Goal: Task Accomplishment & Management: Use online tool/utility

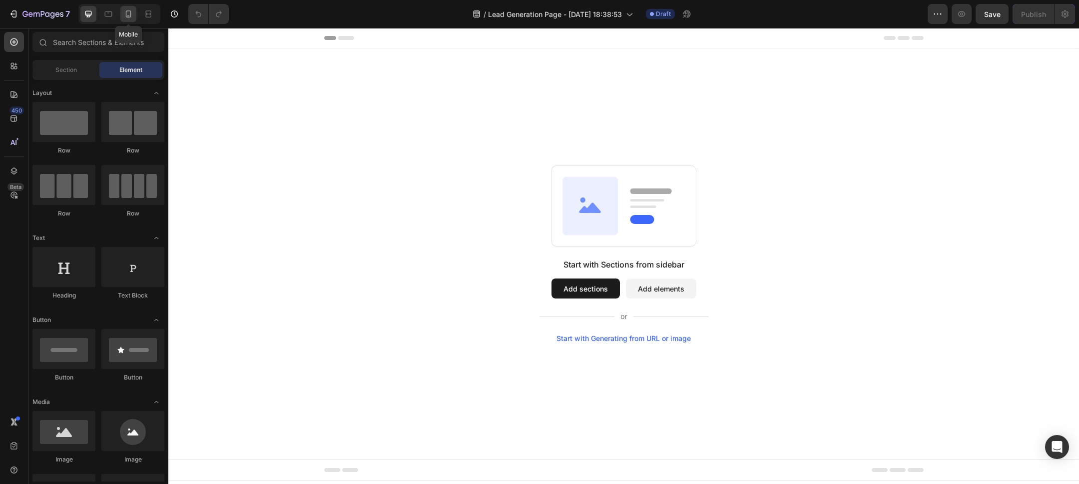
click at [126, 15] on icon at bounding box center [128, 13] width 5 height 7
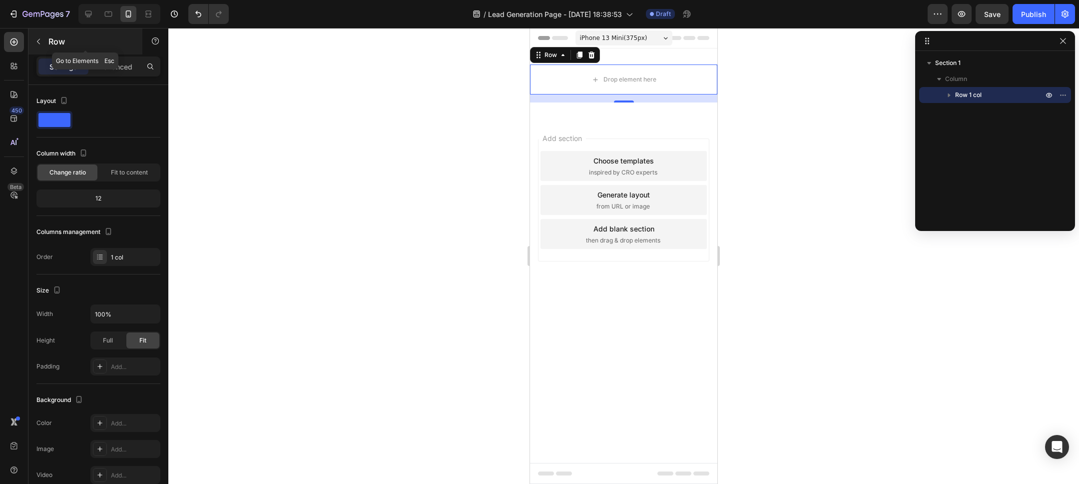
click at [35, 37] on icon "button" at bounding box center [38, 41] width 8 height 8
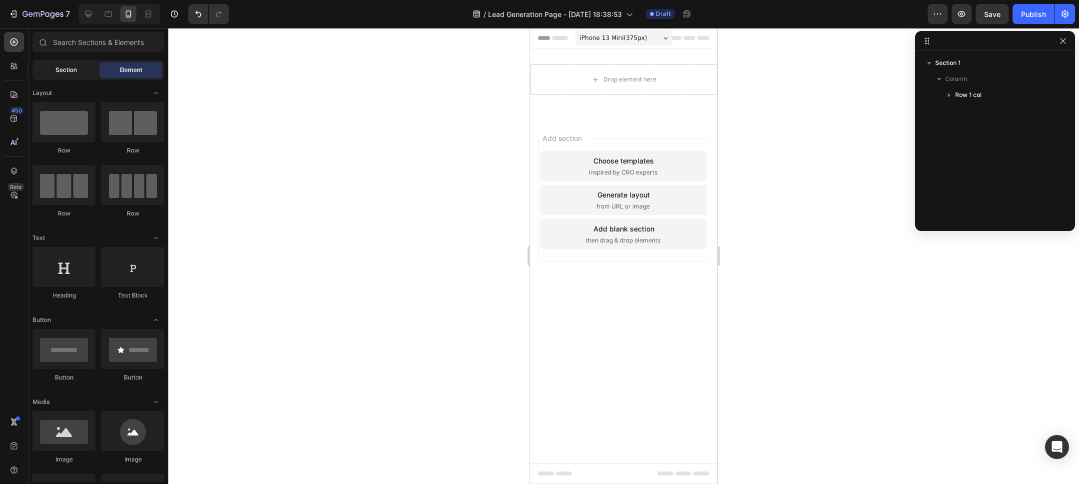
click at [64, 70] on span "Section" at bounding box center [65, 69] width 21 height 9
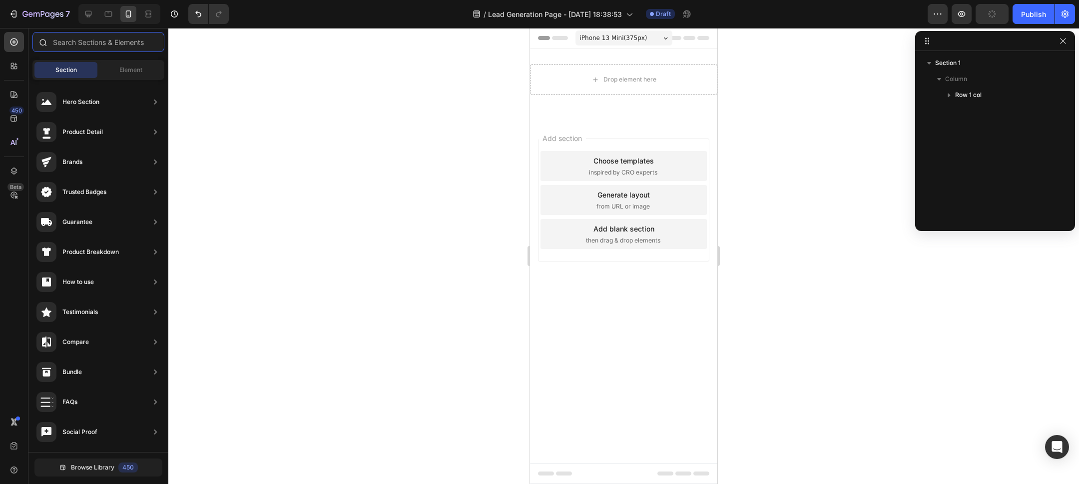
click at [102, 46] on input "text" at bounding box center [98, 42] width 132 height 20
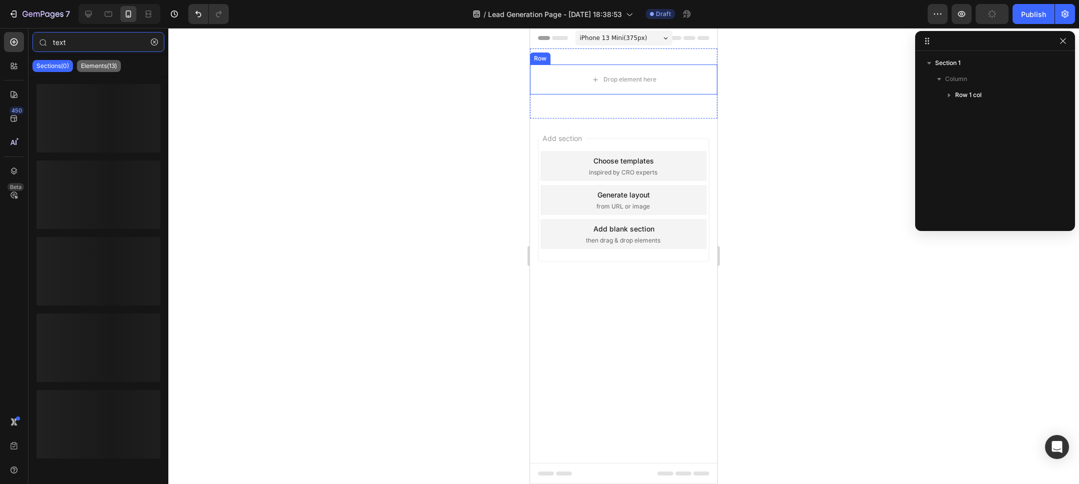
type input "text"
click at [96, 66] on p "Elements(13)" at bounding box center [99, 66] width 36 height 8
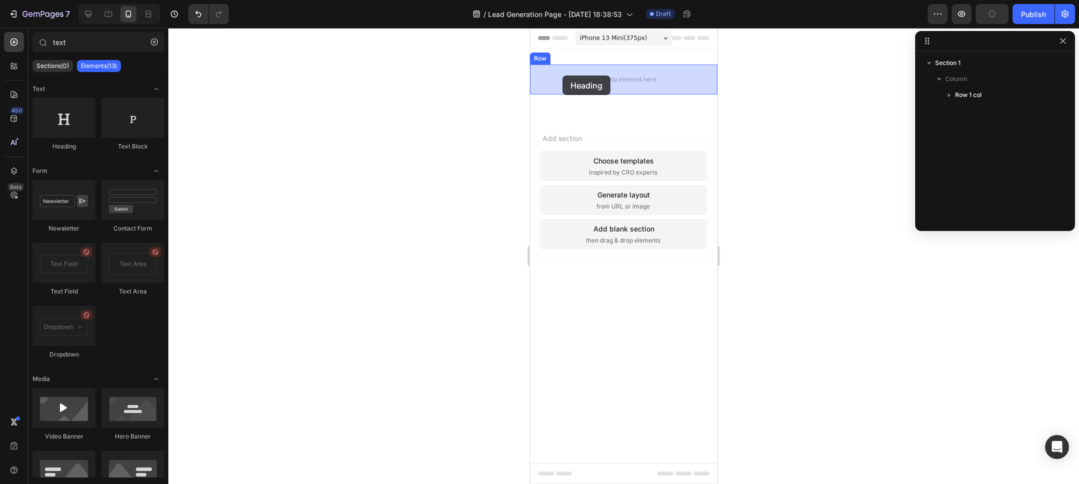
drag, startPoint x: 836, startPoint y: 140, endPoint x: 564, endPoint y: 75, distance: 280.1
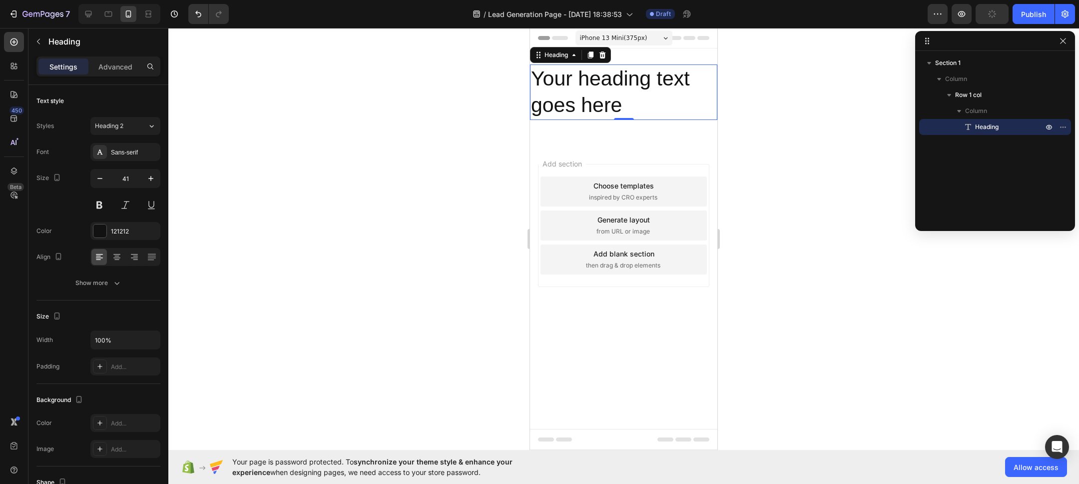
click at [620, 96] on h2 "Your heading text goes here" at bounding box center [623, 91] width 187 height 55
click at [620, 96] on p "Your heading text goes here" at bounding box center [623, 91] width 185 height 53
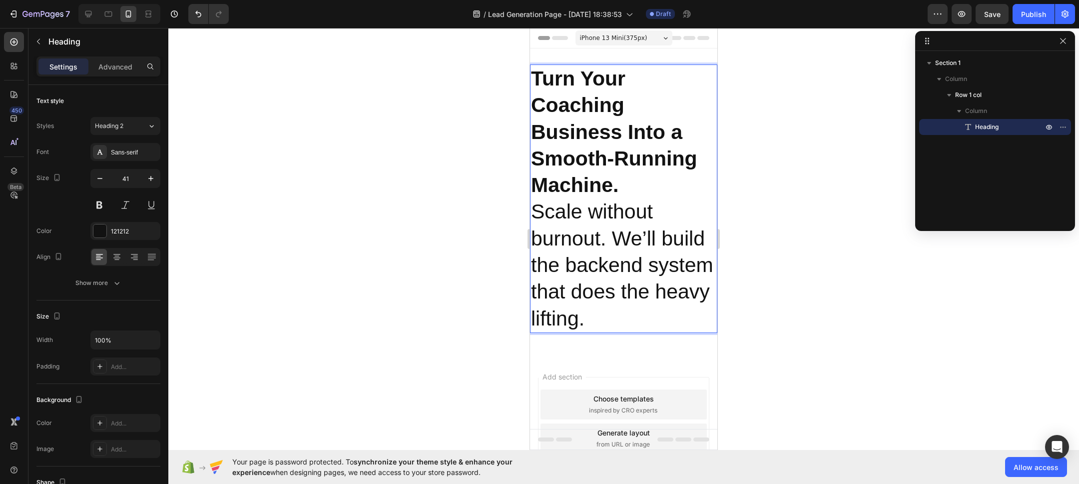
click at [620, 98] on strong "Turn Your Coaching Business Into a Smooth-Running Machine." at bounding box center [614, 131] width 166 height 129
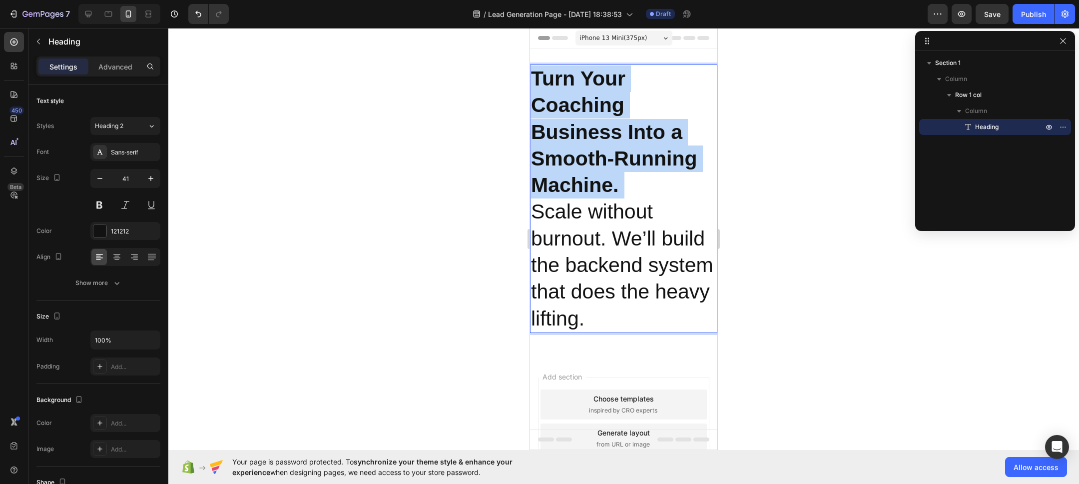
click at [620, 98] on strong "Turn Your Coaching Business Into a Smooth-Running Machine." at bounding box center [614, 131] width 166 height 129
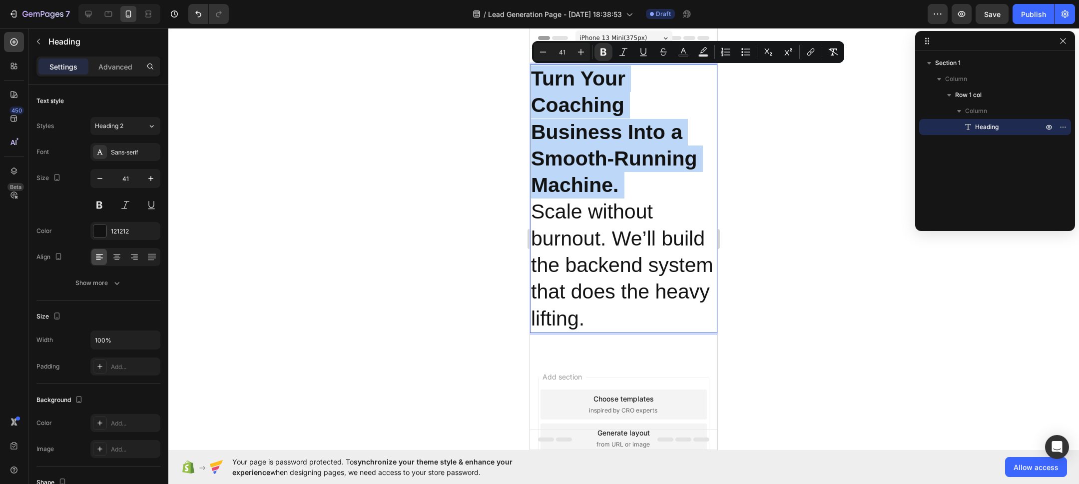
click at [620, 98] on strong "Turn Your Coaching Business Into a Smooth-Running Machine." at bounding box center [614, 131] width 166 height 129
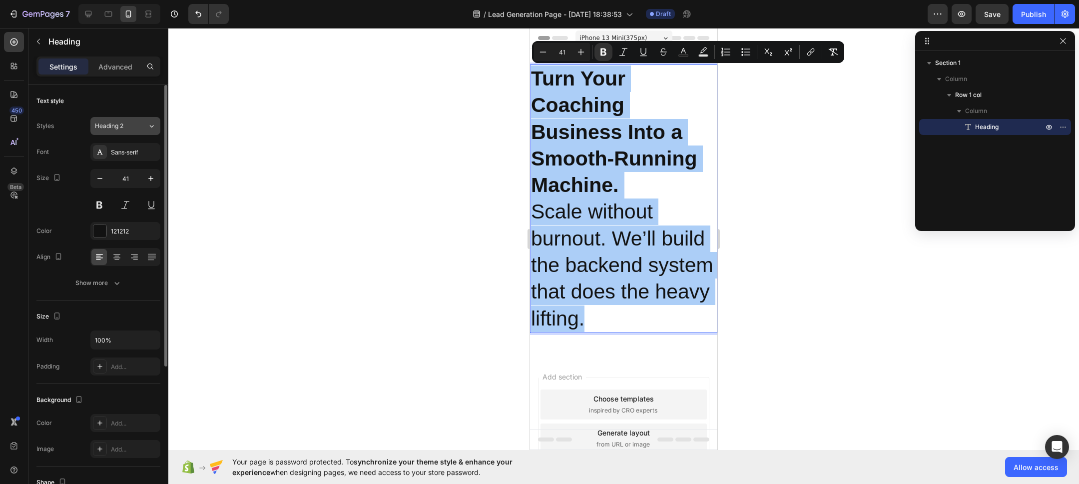
click at [129, 126] on div "Heading 2" at bounding box center [115, 125] width 40 height 9
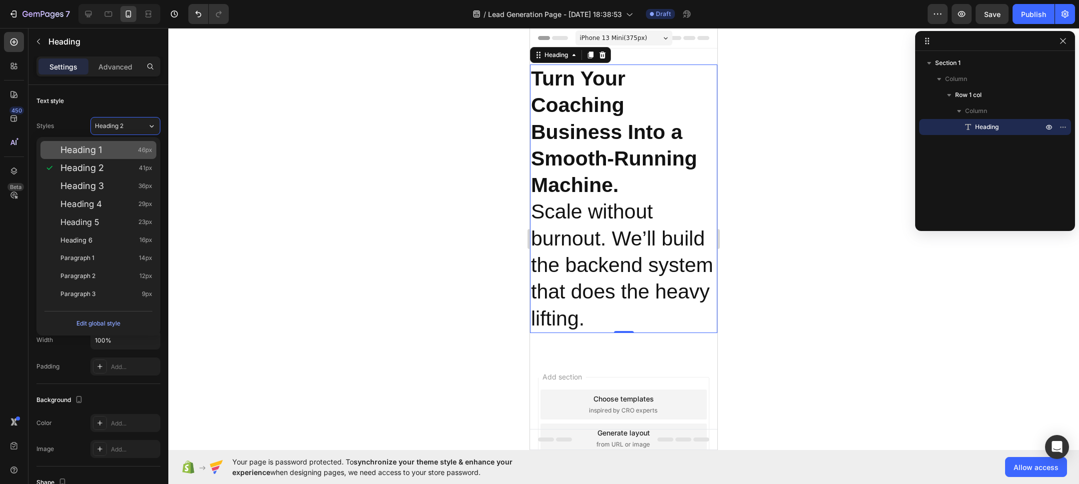
click at [122, 149] on div "Heading 1 46px" at bounding box center [106, 150] width 92 height 10
type input "46"
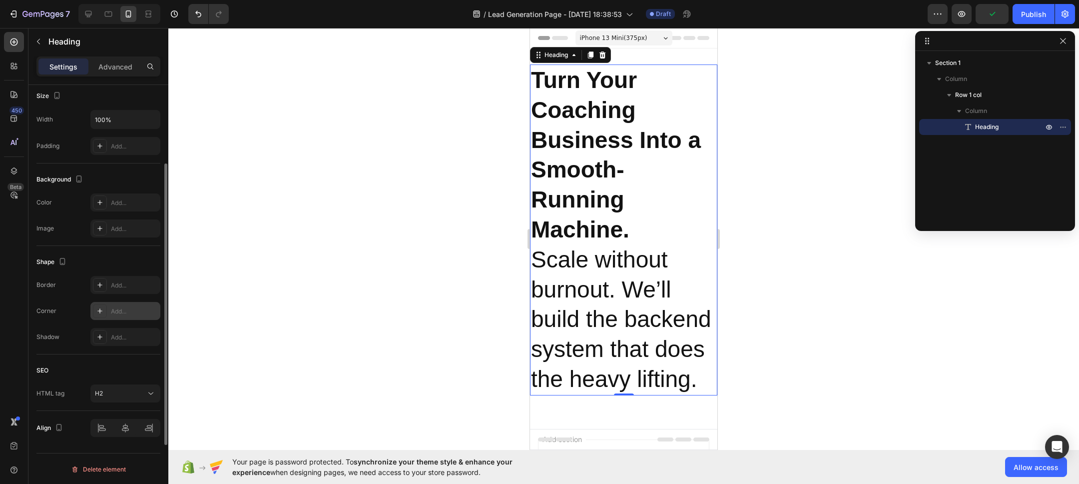
scroll to position [221, 0]
click at [121, 421] on div at bounding box center [125, 427] width 70 height 18
click at [126, 427] on div at bounding box center [125, 427] width 70 height 18
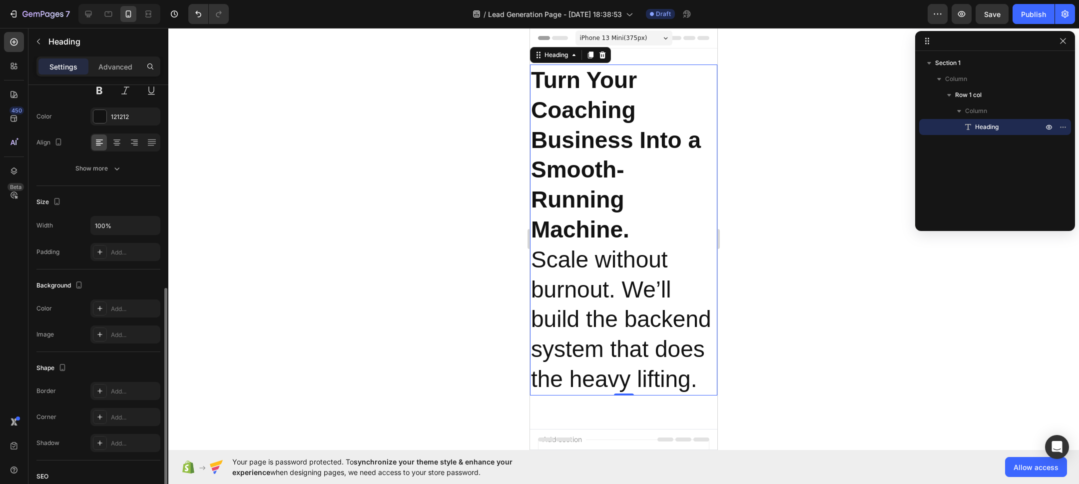
scroll to position [0, 0]
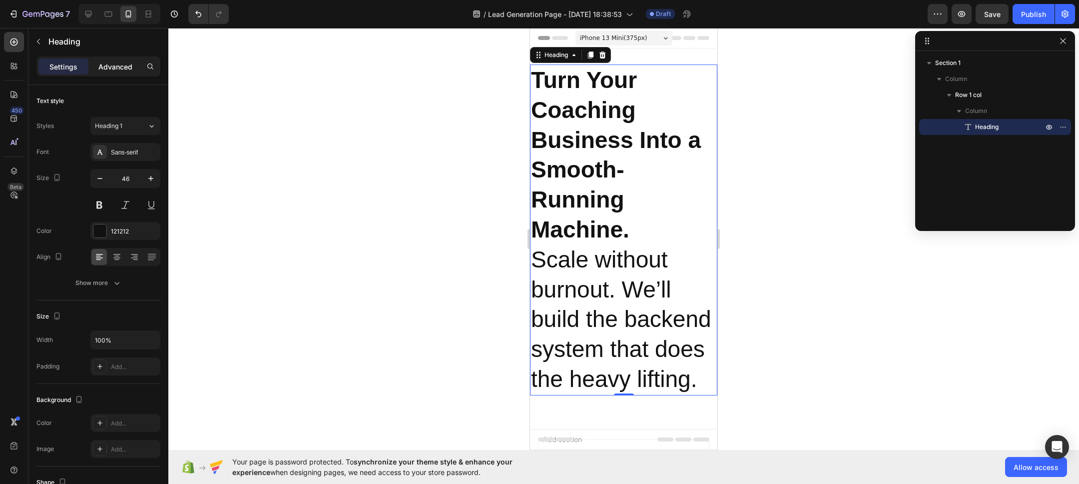
click at [108, 67] on p "Advanced" at bounding box center [115, 66] width 34 height 10
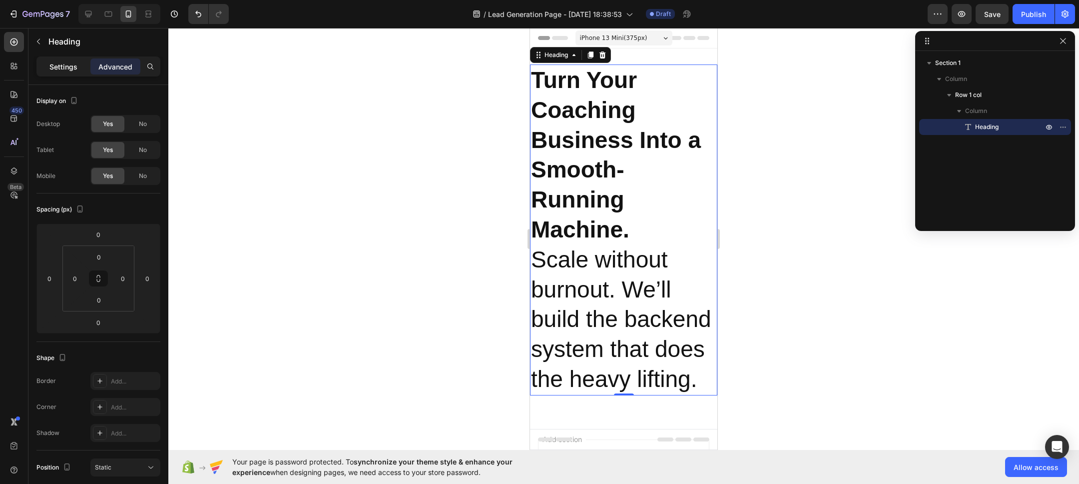
click at [54, 66] on p "Settings" at bounding box center [63, 66] width 28 height 10
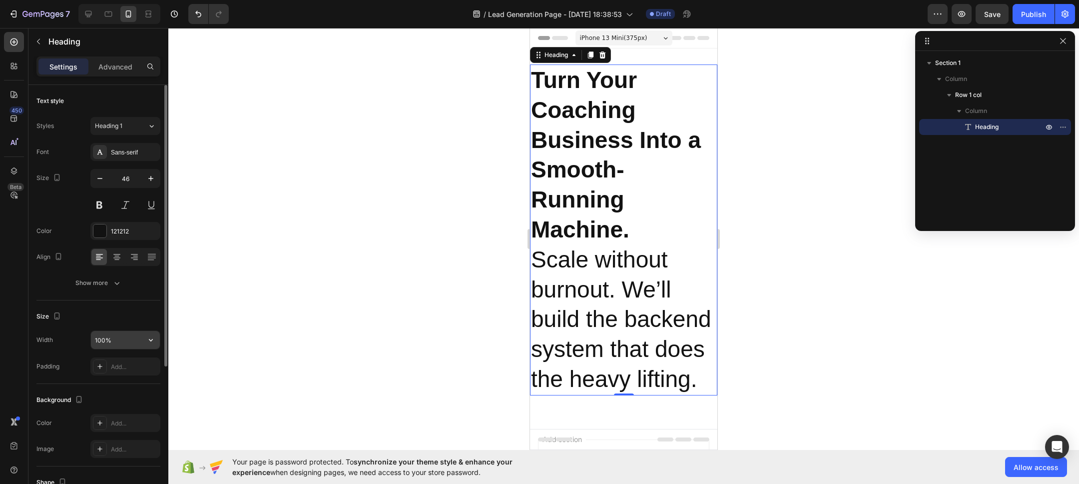
click at [109, 336] on input "100%" at bounding box center [125, 340] width 69 height 18
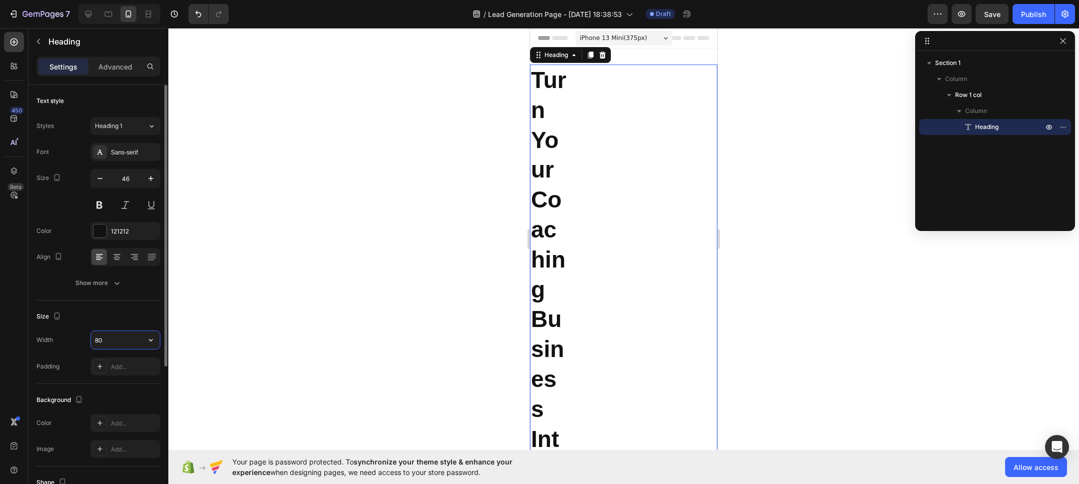
type input "8"
type input "9"
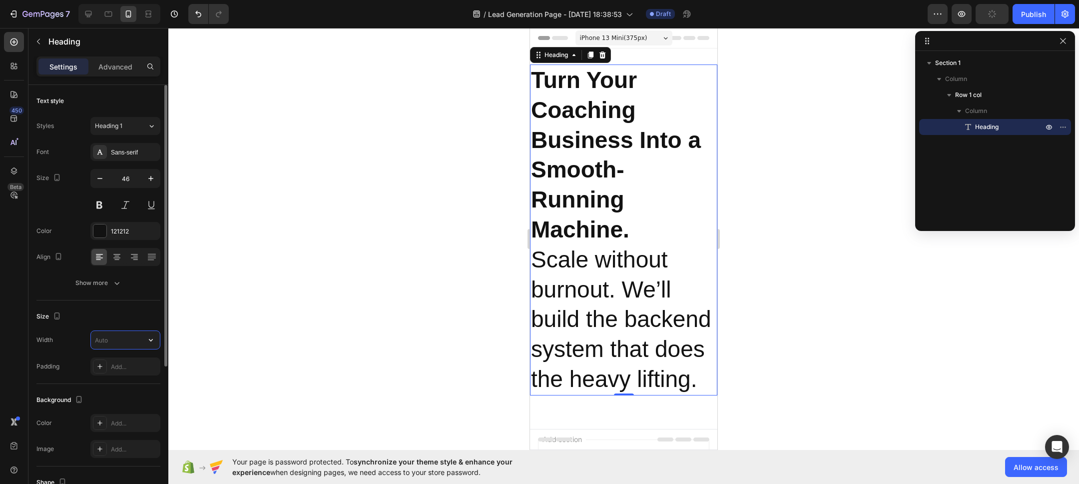
type input "1"
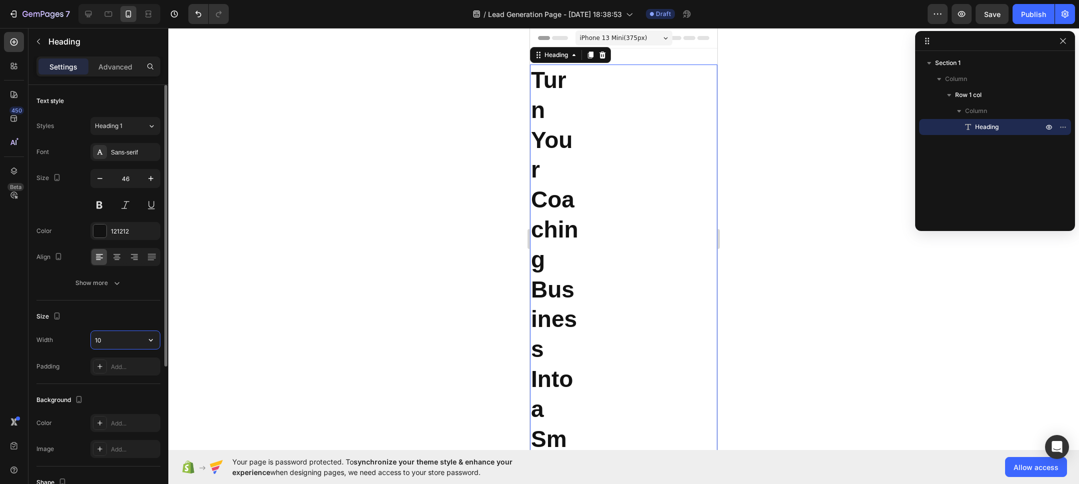
type input "1"
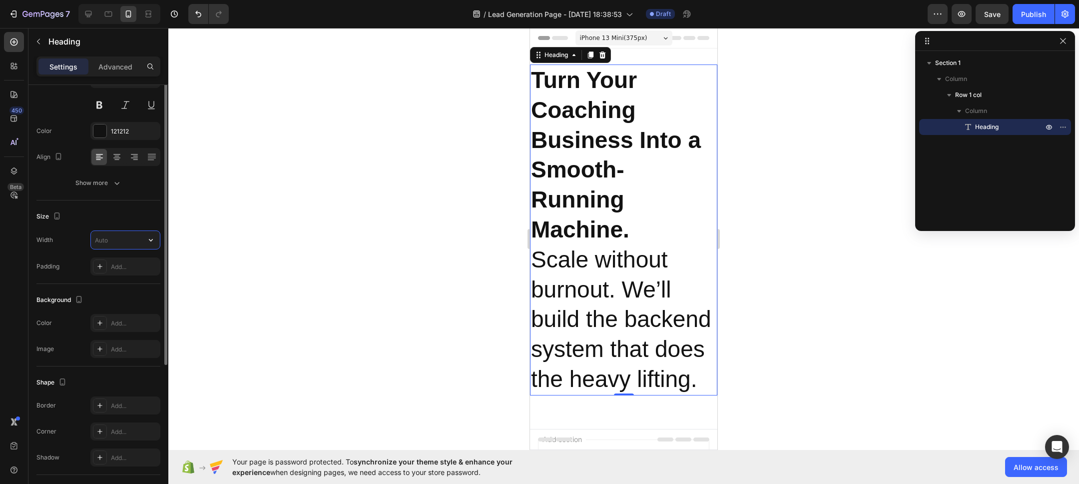
scroll to position [52, 0]
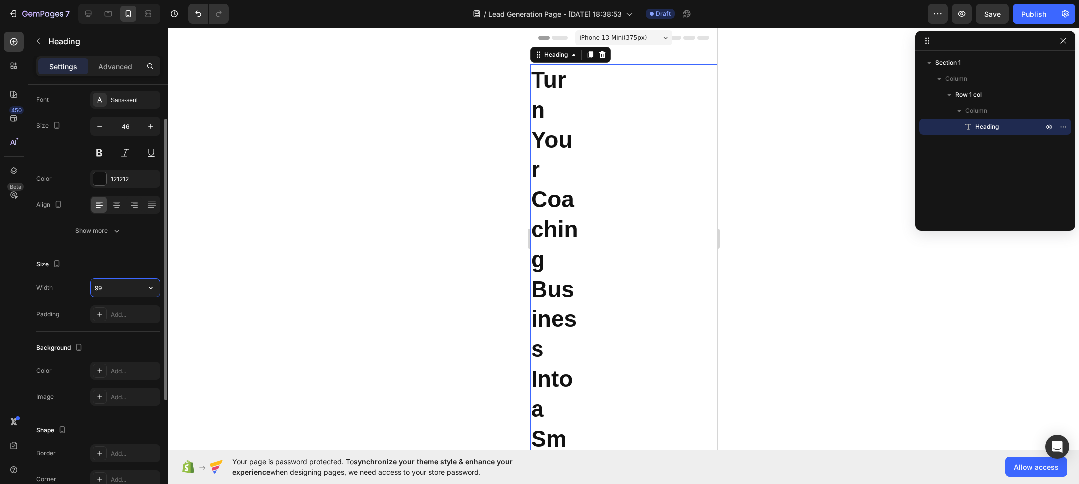
type input "9"
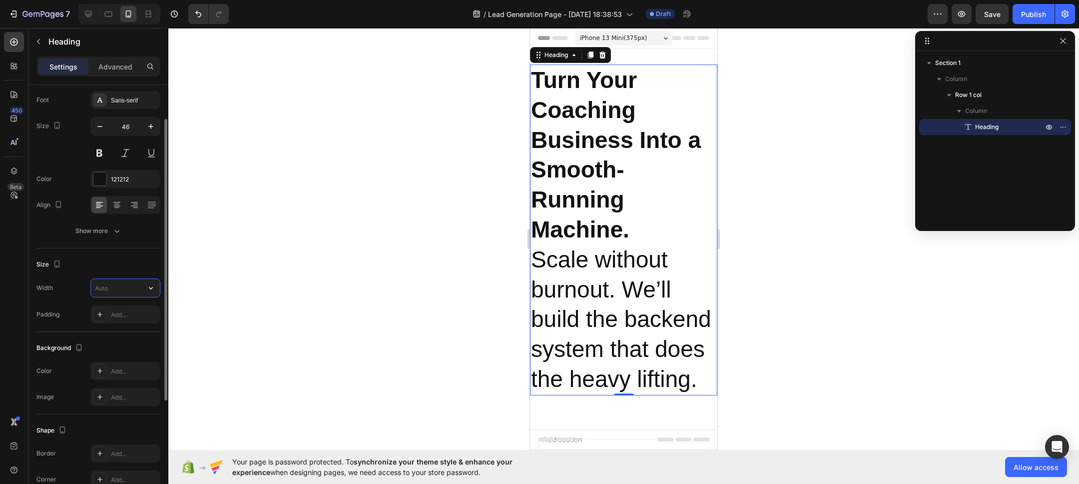
click at [136, 292] on input "text" at bounding box center [125, 288] width 69 height 18
click at [154, 288] on icon "button" at bounding box center [151, 288] width 10 height 10
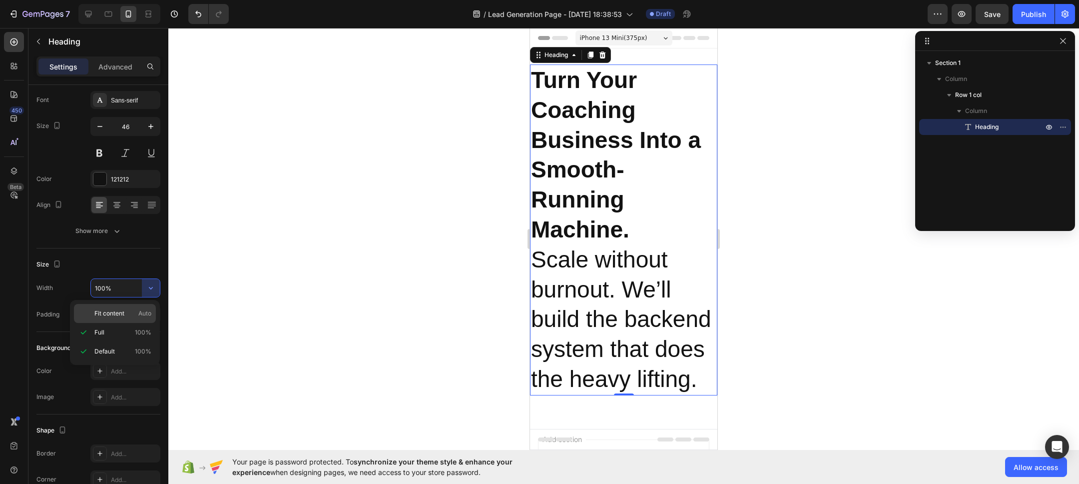
click at [128, 314] on p "Fit content Auto" at bounding box center [122, 313] width 57 height 9
type input "Auto"
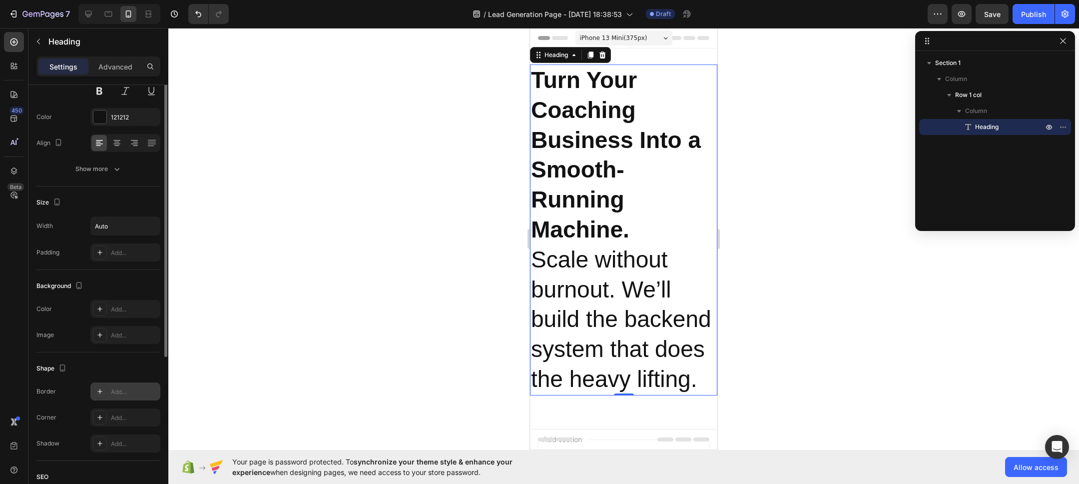
scroll to position [221, 0]
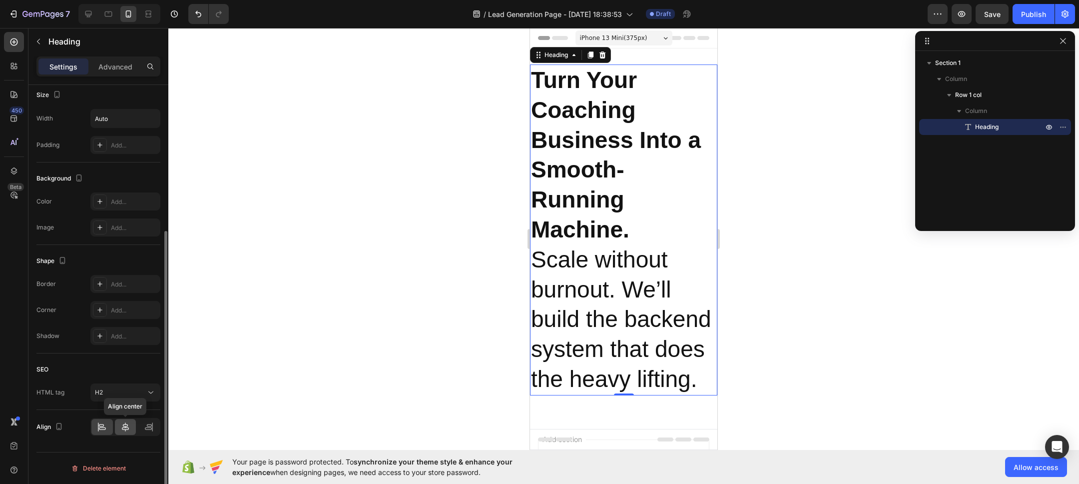
click at [124, 426] on icon at bounding box center [125, 427] width 10 height 10
drag, startPoint x: 123, startPoint y: 425, endPoint x: 337, endPoint y: 285, distance: 255.5
click at [124, 424] on icon at bounding box center [125, 427] width 10 height 10
drag, startPoint x: 455, startPoint y: 202, endPoint x: 73, endPoint y: 147, distance: 385.6
click at [467, 199] on div at bounding box center [623, 256] width 911 height 456
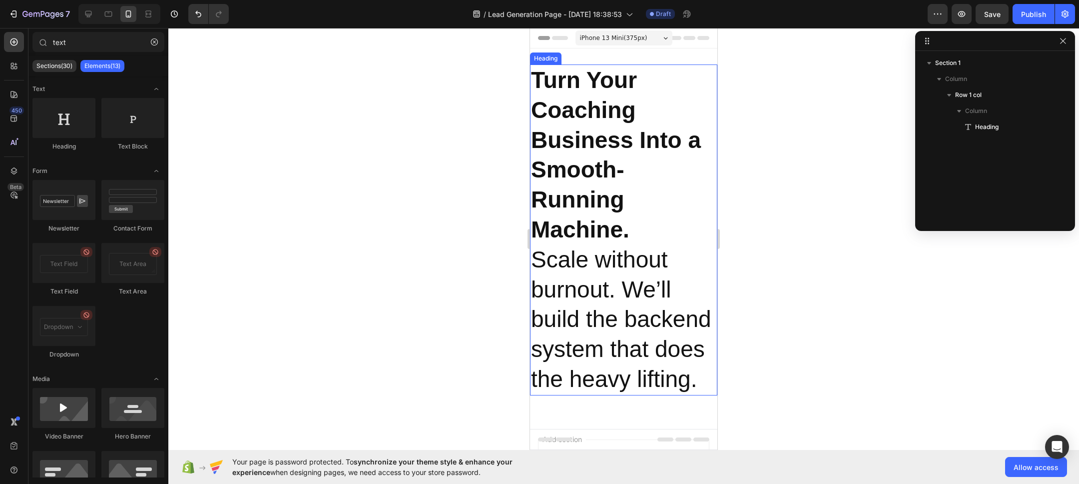
click at [603, 175] on strong "Turn Your Coaching Business Into a Smooth-Running Machine." at bounding box center [616, 154] width 170 height 175
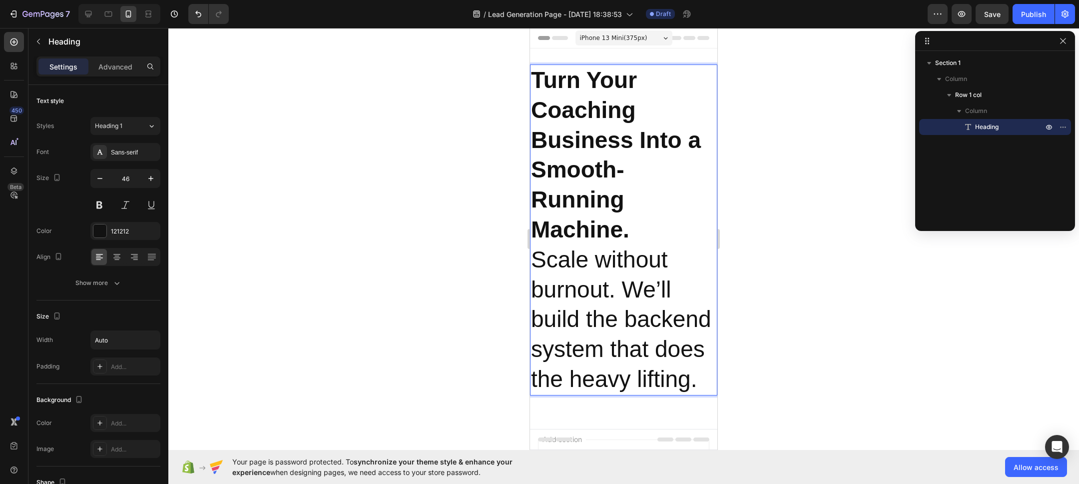
click at [603, 175] on strong "Turn Your Coaching Business Into a Smooth-Running Machine." at bounding box center [616, 154] width 170 height 175
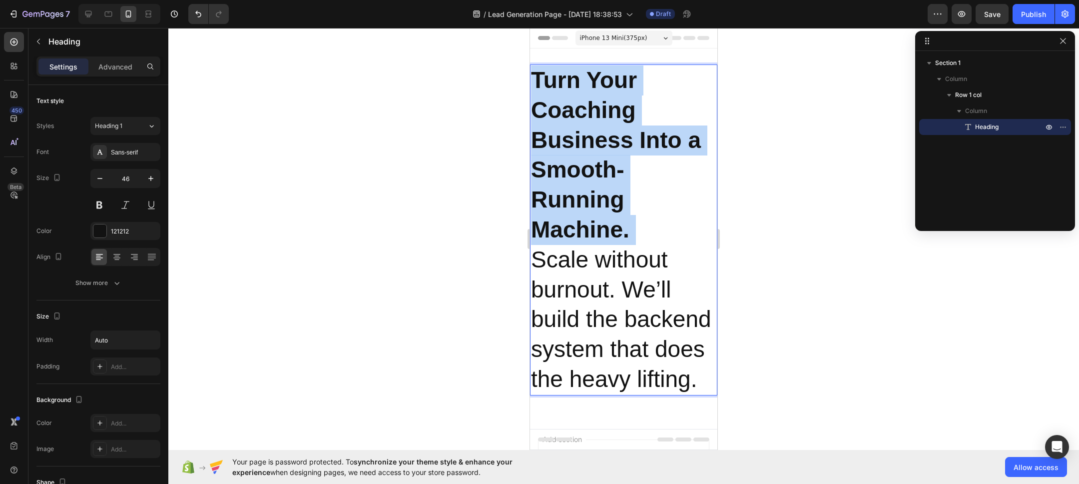
click at [603, 175] on strong "Turn Your Coaching Business Into a Smooth-Running Machine." at bounding box center [616, 154] width 170 height 175
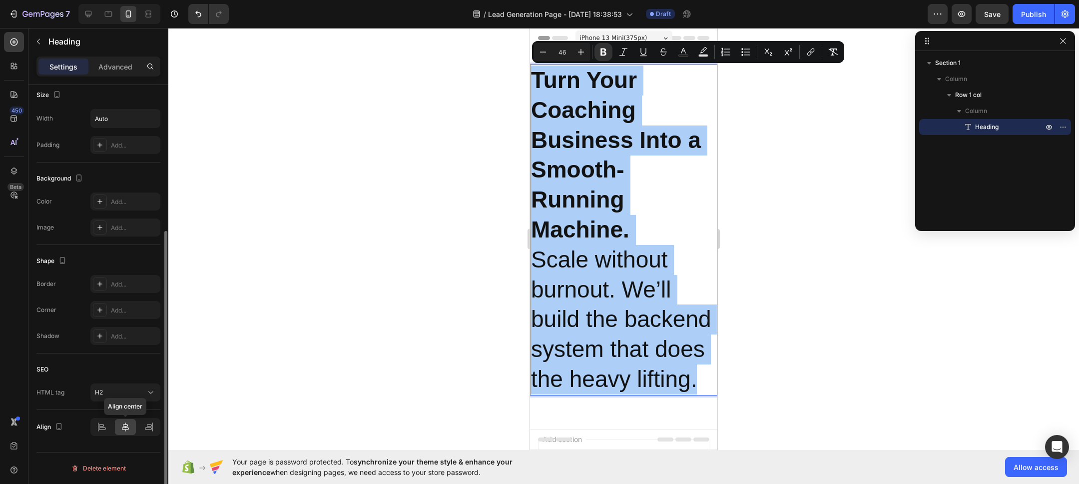
click at [124, 426] on icon at bounding box center [125, 427] width 10 height 10
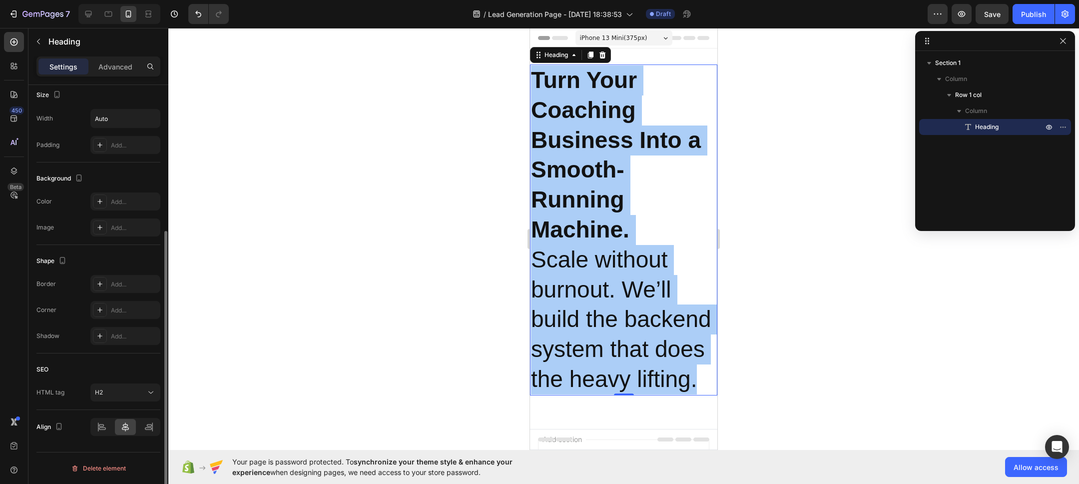
scroll to position [0, 0]
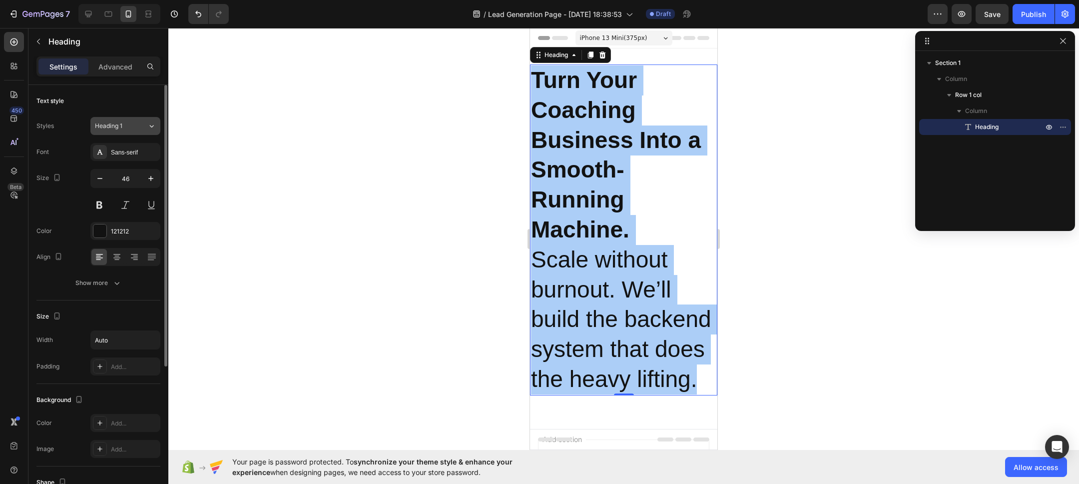
click at [139, 126] on div "Heading 1" at bounding box center [121, 125] width 52 height 9
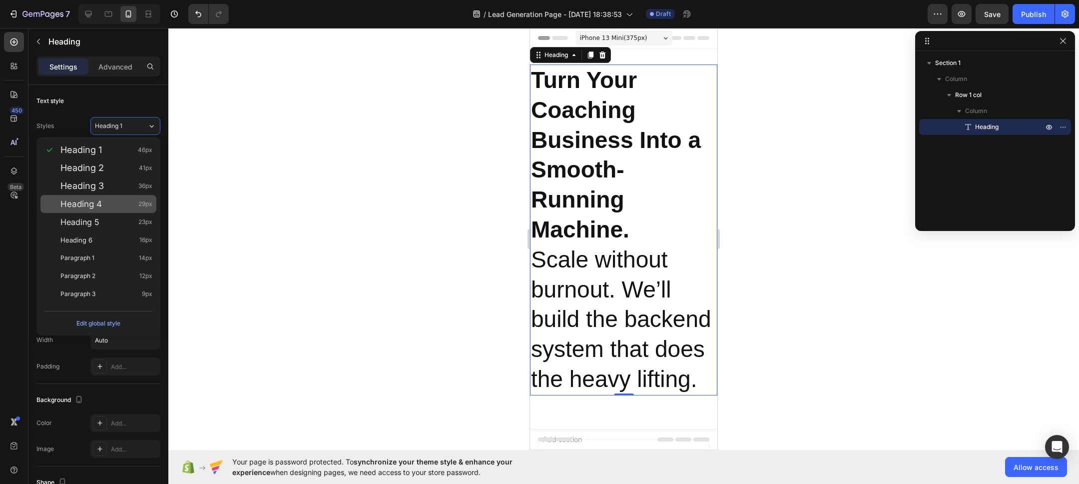
click at [123, 202] on div "Heading 4 29px" at bounding box center [106, 204] width 92 height 10
type input "29"
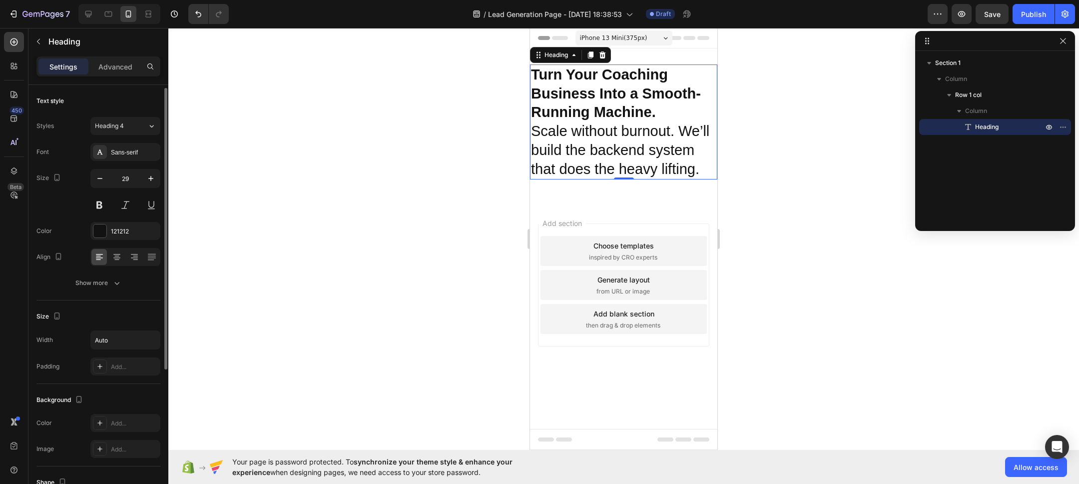
scroll to position [221, 0]
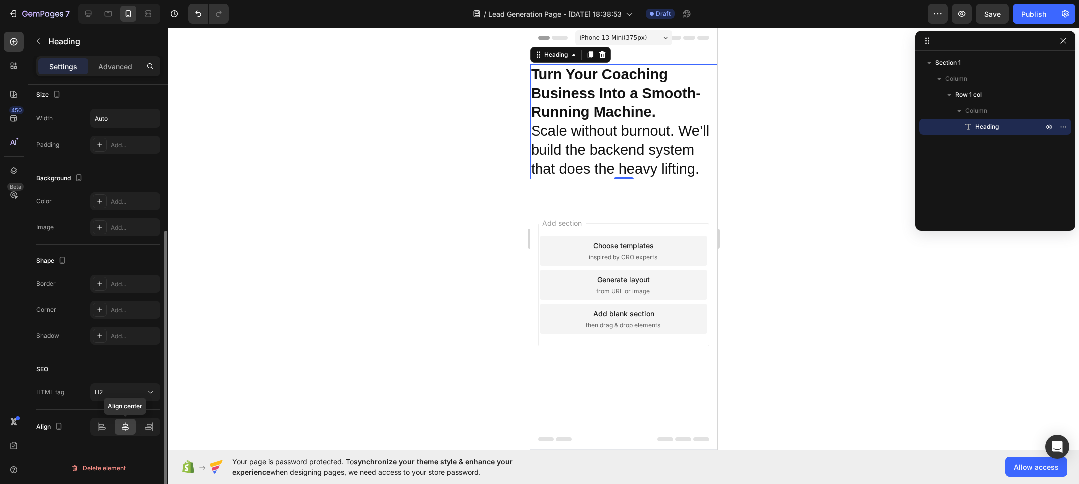
click at [122, 426] on icon at bounding box center [125, 427] width 10 height 10
drag, startPoint x: 122, startPoint y: 426, endPoint x: 458, endPoint y: 195, distance: 407.7
click at [123, 426] on icon at bounding box center [125, 427] width 10 height 10
click at [600, 94] on strong "Turn Your Coaching Business Into a Smooth-Running Machine." at bounding box center [616, 92] width 170 height 53
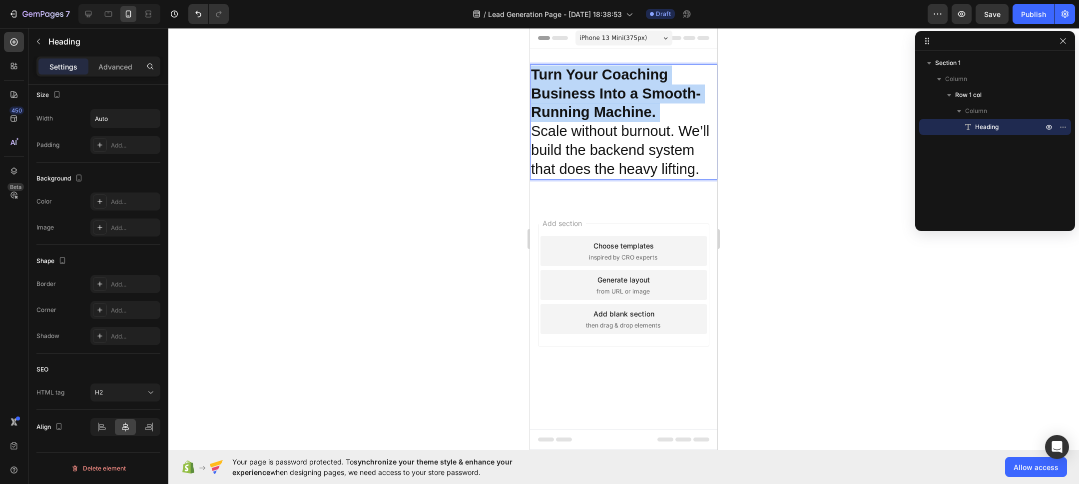
click at [600, 94] on strong "Turn Your Coaching Business Into a Smooth-Running Machine." at bounding box center [616, 92] width 170 height 53
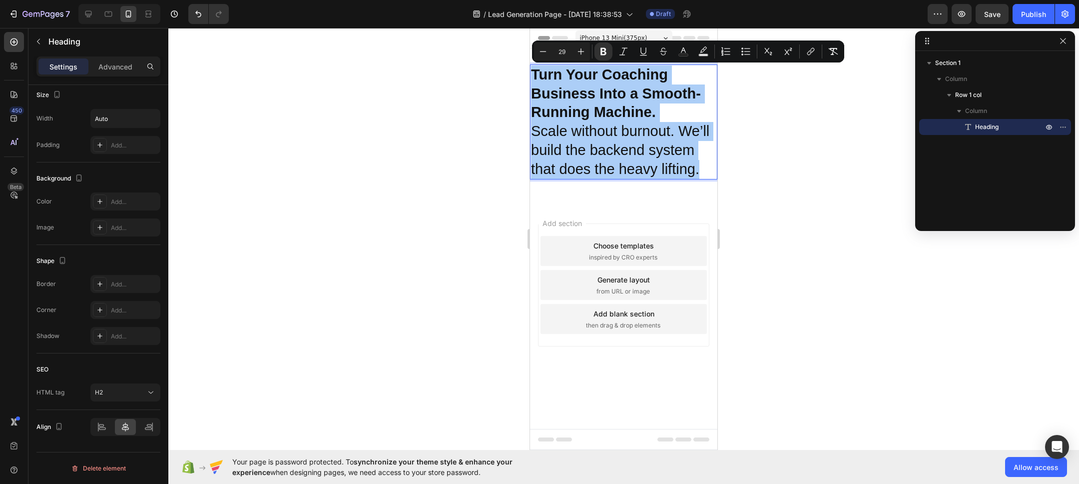
drag, startPoint x: 421, startPoint y: 93, endPoint x: 485, endPoint y: 75, distance: 66.9
click at [421, 93] on div at bounding box center [623, 256] width 911 height 456
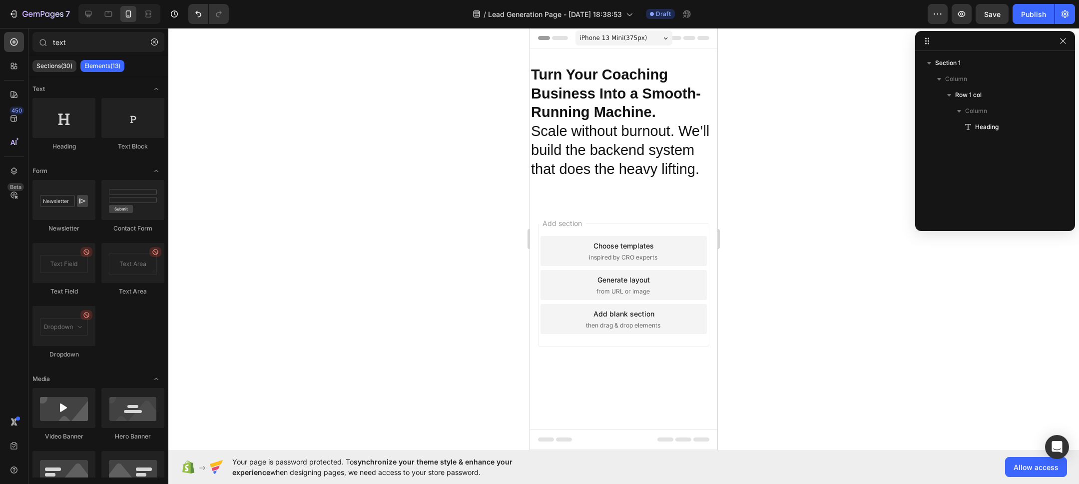
click at [659, 39] on div "iPhone 13 Mini ( 375 px)" at bounding box center [624, 37] width 97 height 15
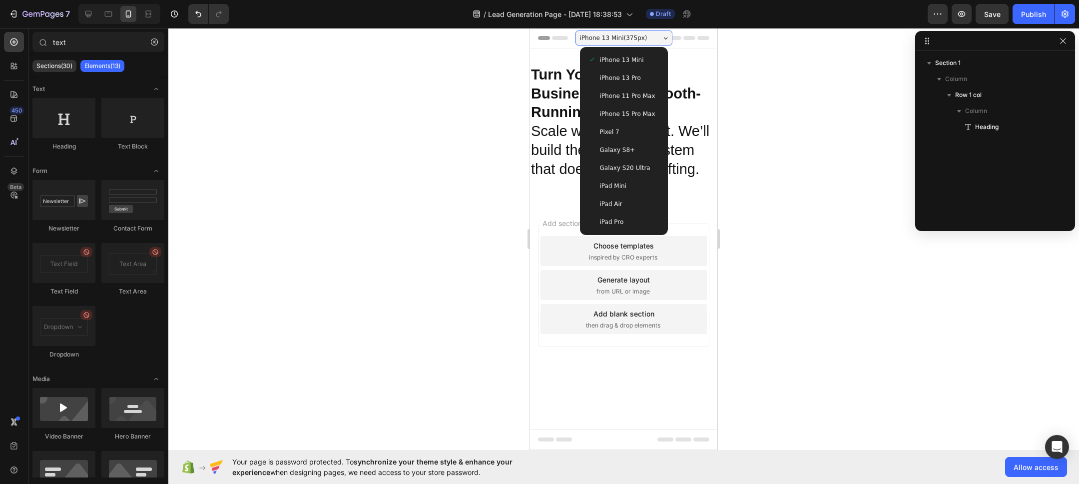
click at [639, 106] on div "iPhone 15 Pro Max" at bounding box center [624, 114] width 80 height 18
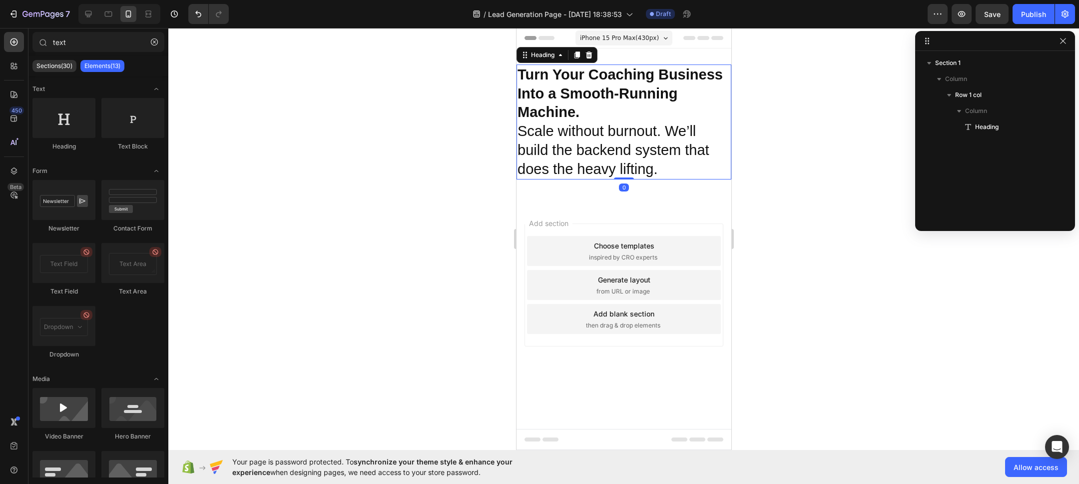
click at [563, 88] on strong "Turn Your Coaching Business Into a Smooth-Running Machine." at bounding box center [619, 92] width 205 height 53
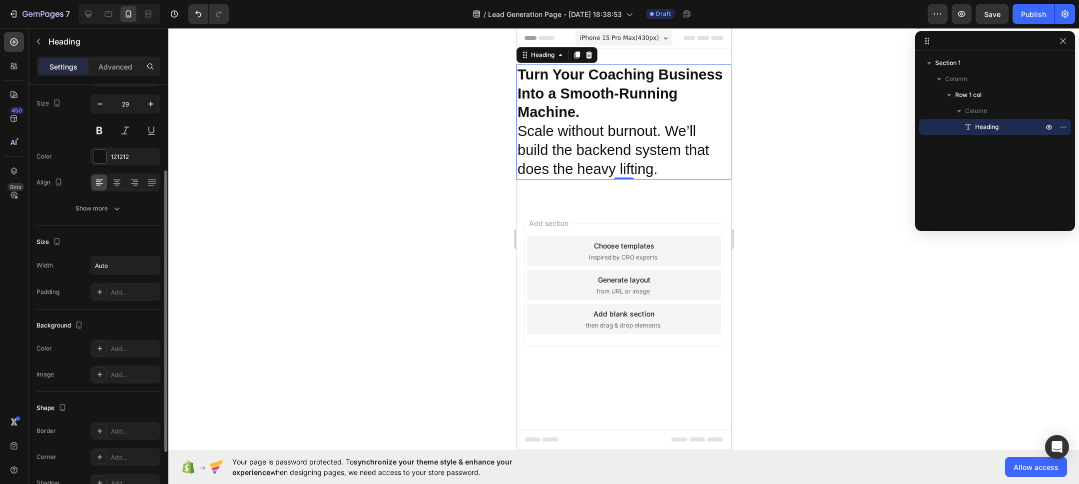
scroll to position [35, 0]
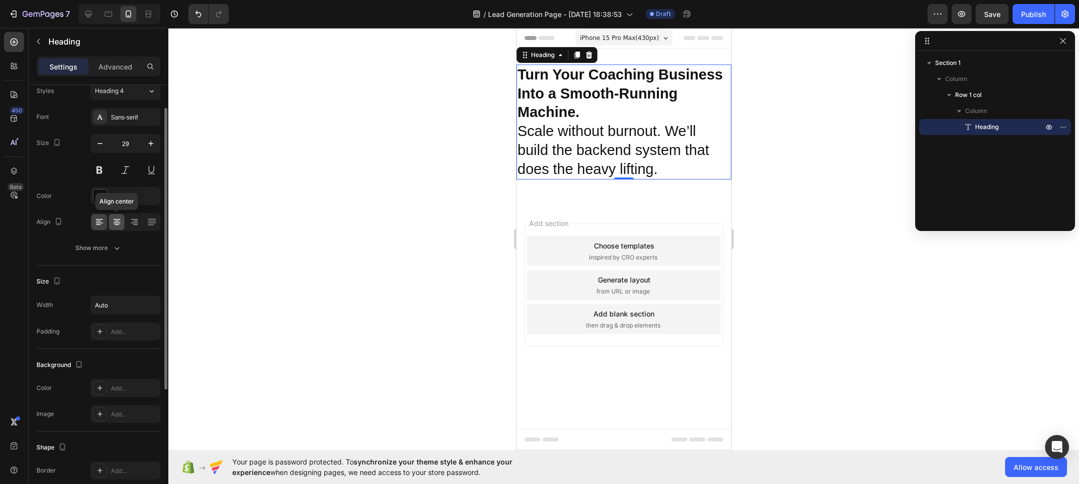
click at [118, 219] on icon at bounding box center [117, 222] width 10 height 10
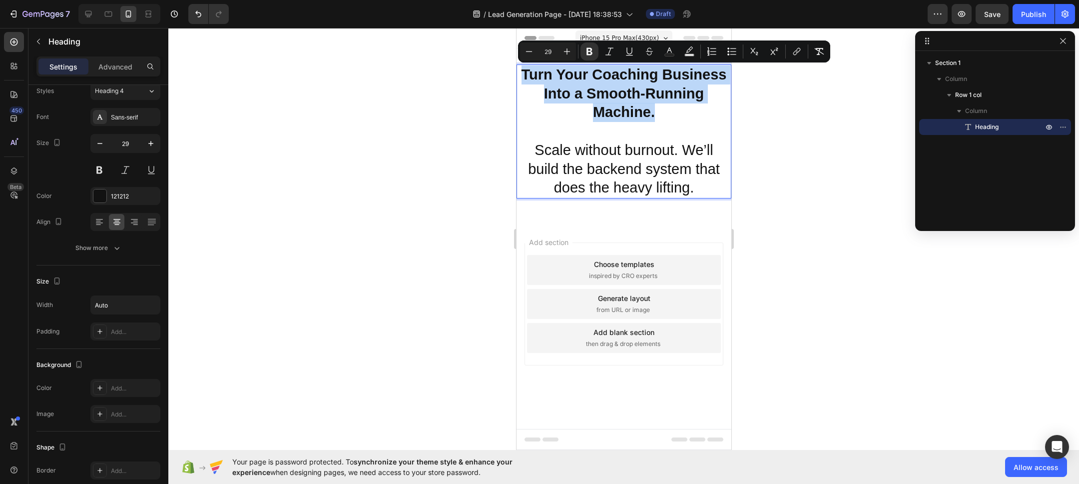
drag, startPoint x: 662, startPoint y: 112, endPoint x: 523, endPoint y: 73, distance: 144.6
click at [518, 70] on p "Turn Your Coaching Business Into a Smooth-Running Machine. Scale without burnou…" at bounding box center [623, 131] width 213 height 132
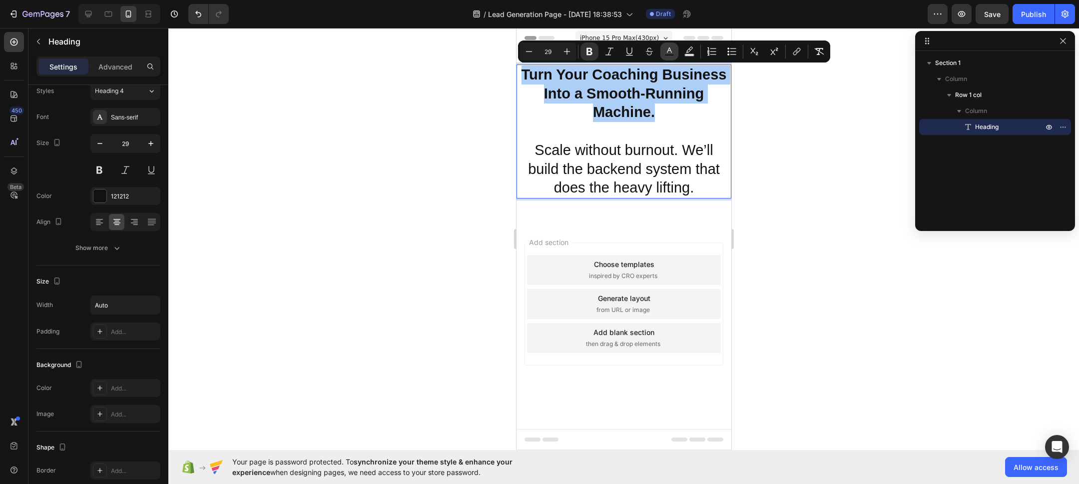
click at [674, 52] on icon "Editor contextual toolbar" at bounding box center [670, 51] width 10 height 10
type input "121212"
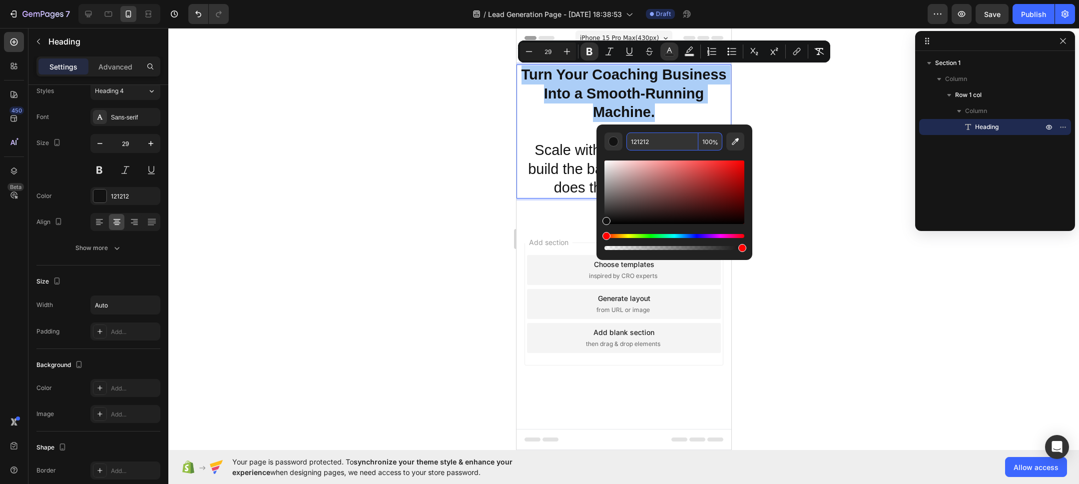
click at [651, 142] on input "121212" at bounding box center [663, 141] width 72 height 18
paste input "#0D333C"
type input "0D333C"
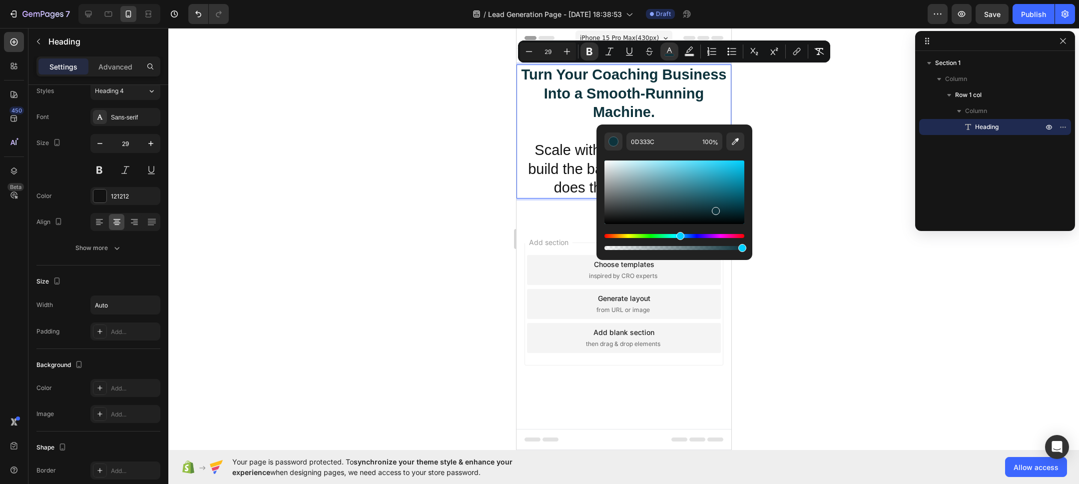
click at [883, 237] on div at bounding box center [623, 256] width 911 height 456
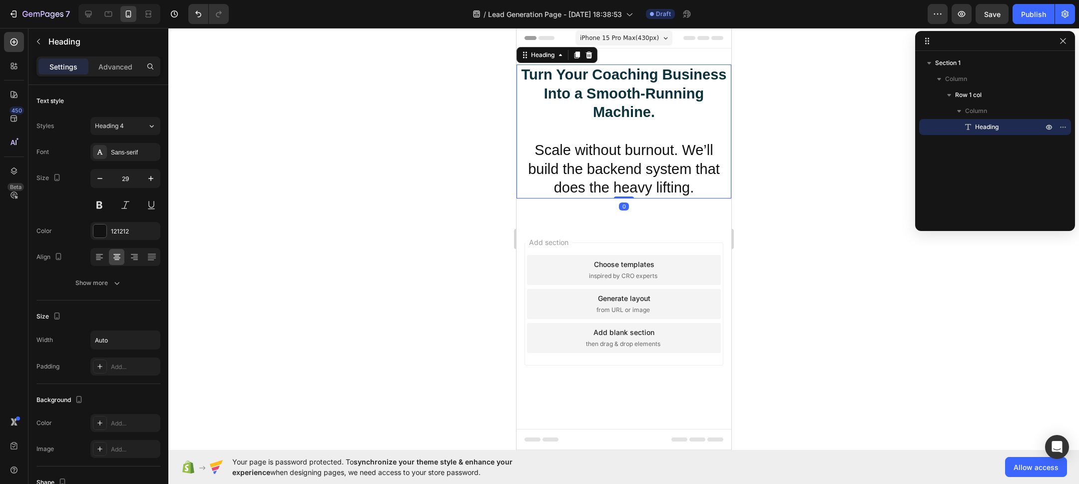
click at [641, 179] on p "⁠⁠⁠⁠⁠⁠⁠ Turn Your Coaching Business Into a Smooth-Running Machine. Scale withou…" at bounding box center [623, 131] width 213 height 132
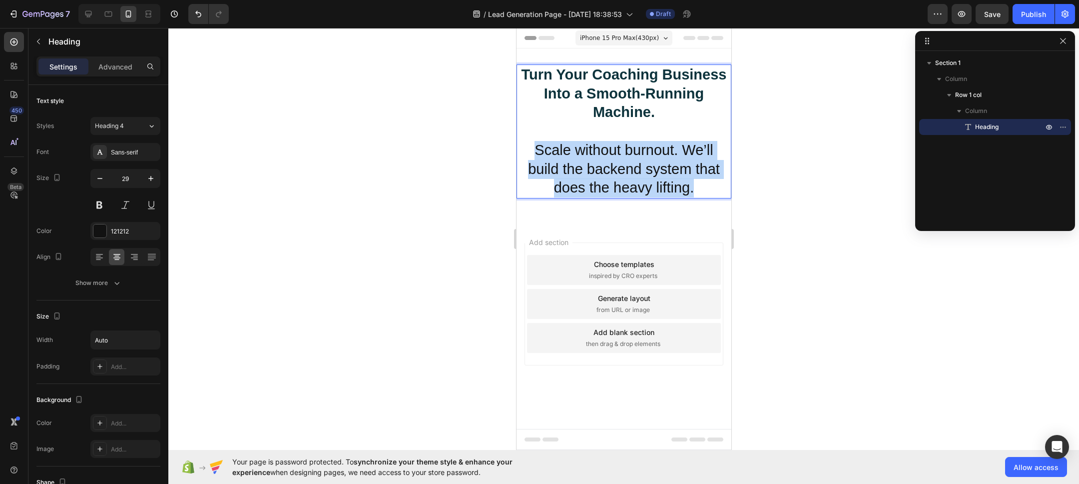
click at [640, 179] on p "Turn Your Coaching Business Into a Smooth-Running Machine. Scale without burnou…" at bounding box center [623, 131] width 213 height 132
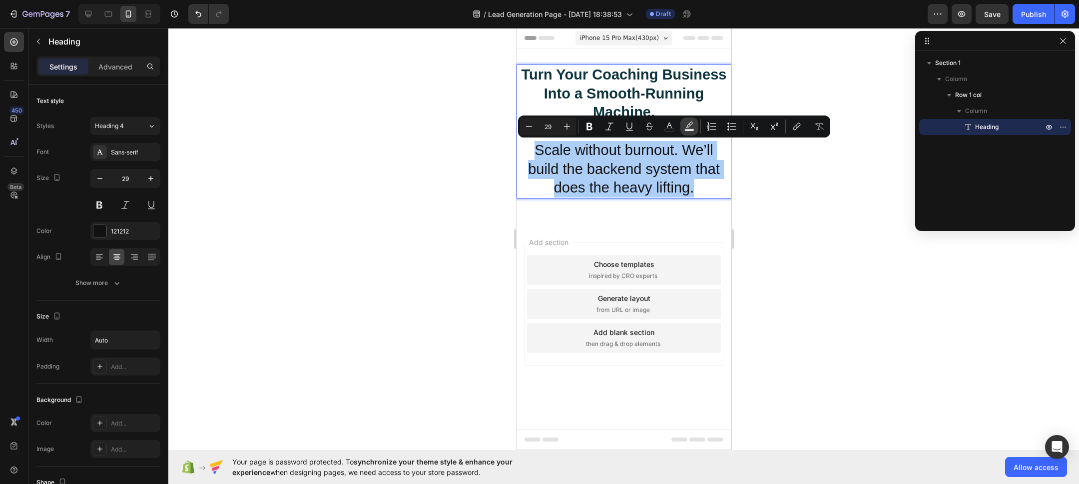
click at [685, 129] on rect "Editor contextual toolbar" at bounding box center [689, 130] width 9 height 2
type input "000000"
type input "77"
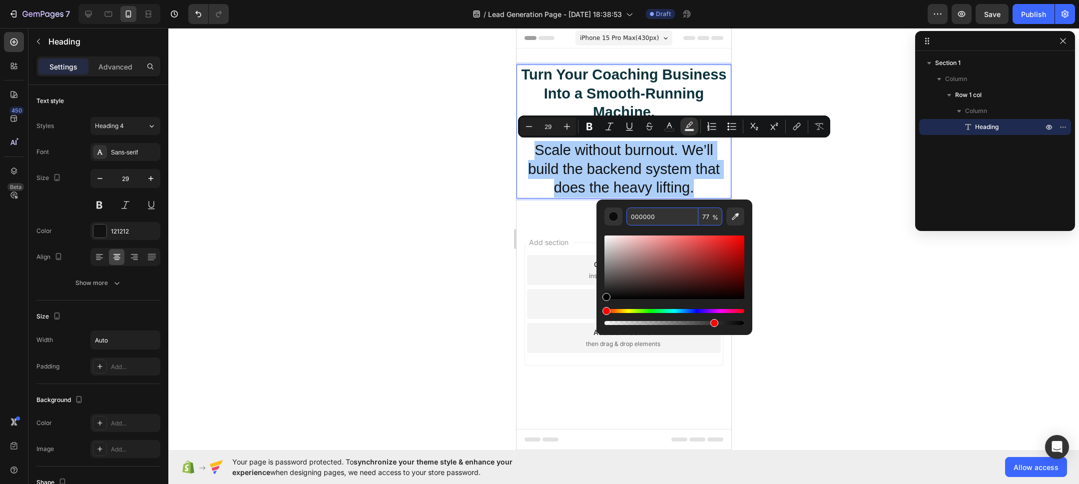
click at [668, 219] on input "000000" at bounding box center [663, 216] width 72 height 18
paste input "#F2F5F5"
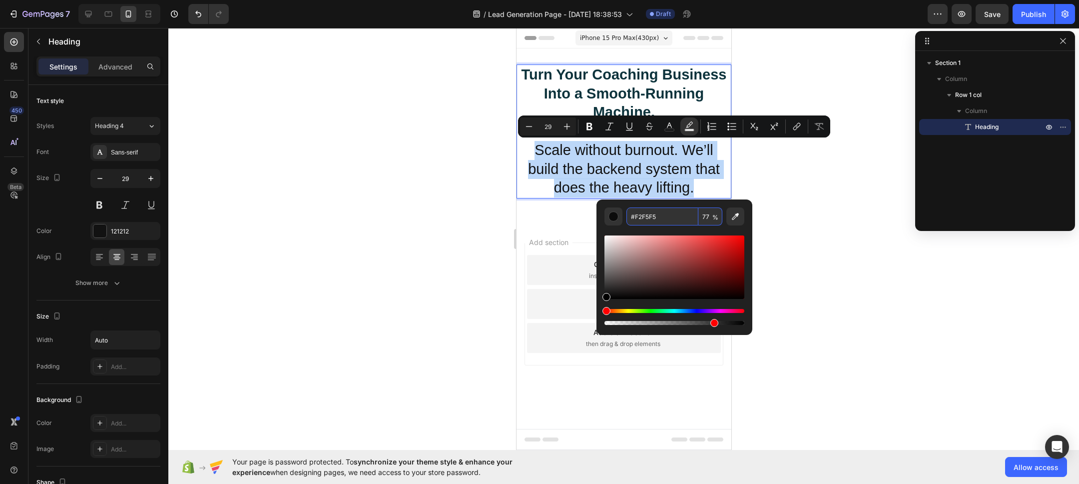
type input "F2F5F5"
type input "100"
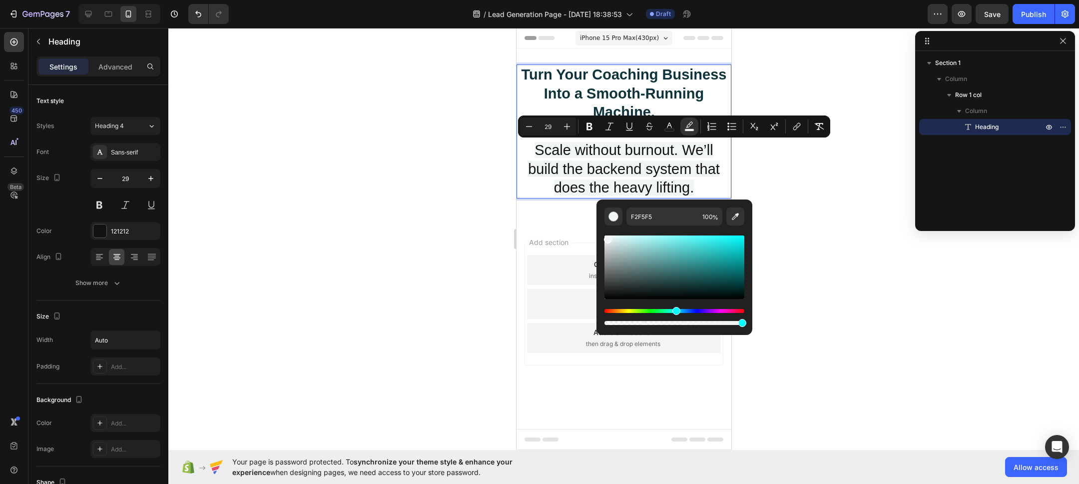
click at [825, 233] on div at bounding box center [623, 256] width 911 height 456
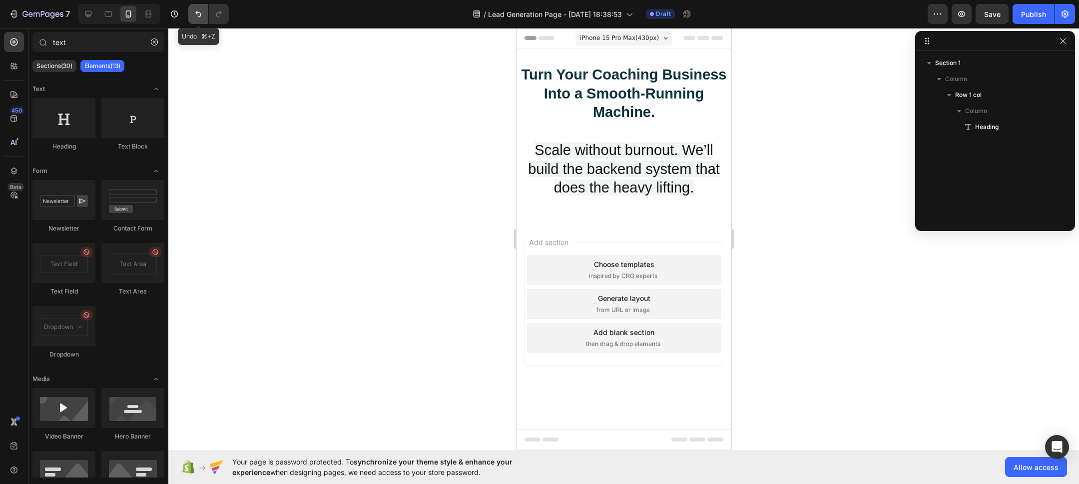
click at [196, 14] on icon "Undo/Redo" at bounding box center [198, 14] width 10 height 10
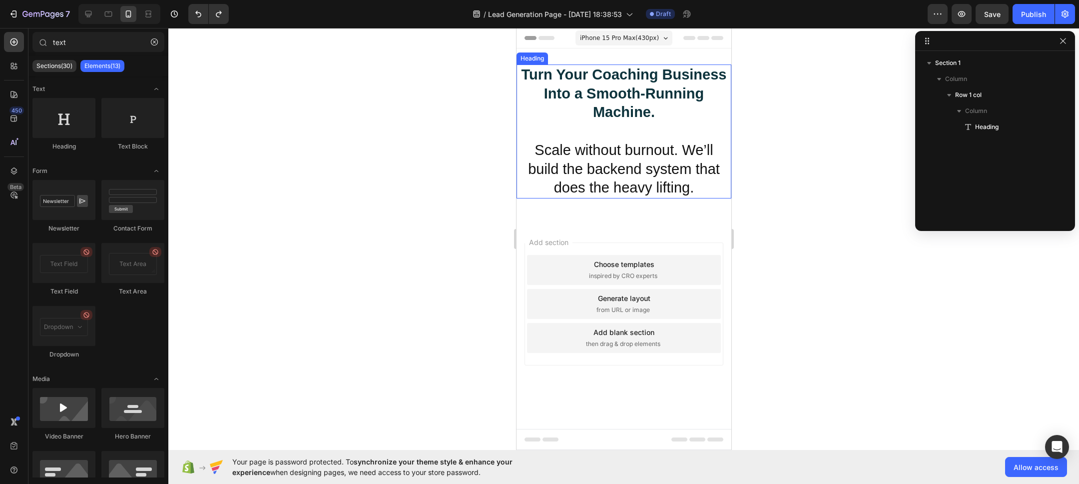
click at [591, 163] on h2 "Turn Your Coaching Business Into a Smooth-Running Machine. Scale without burnou…" at bounding box center [623, 131] width 215 height 134
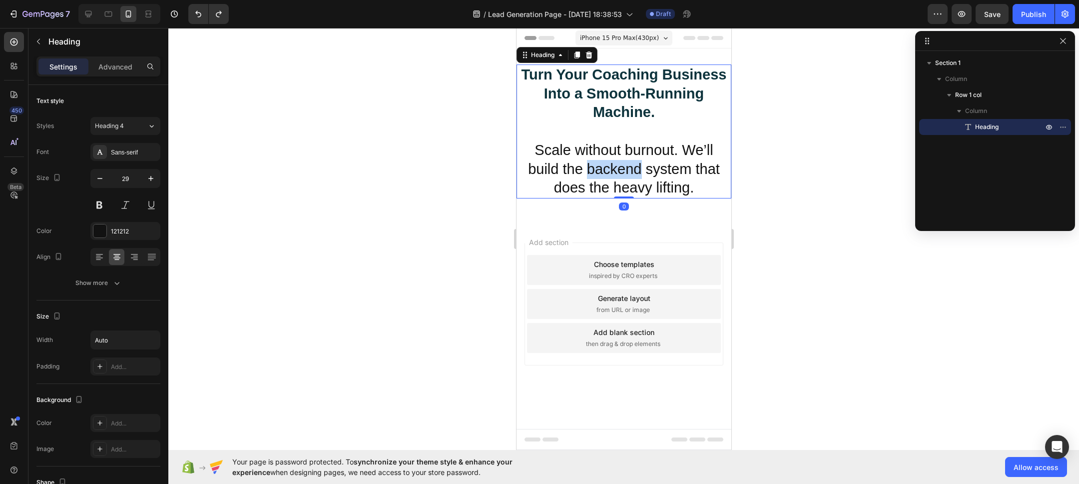
click at [591, 163] on h2 "Turn Your Coaching Business Into a Smooth-Running Machine. Scale without burnou…" at bounding box center [623, 131] width 215 height 134
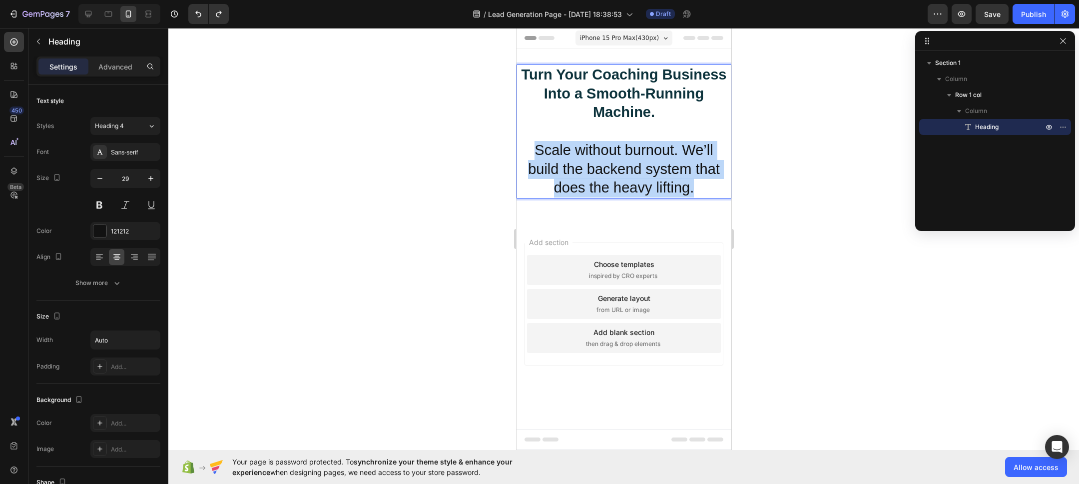
click at [591, 163] on p "Turn Your Coaching Business Into a Smooth-Running Machine. Scale without burnou…" at bounding box center [623, 131] width 213 height 132
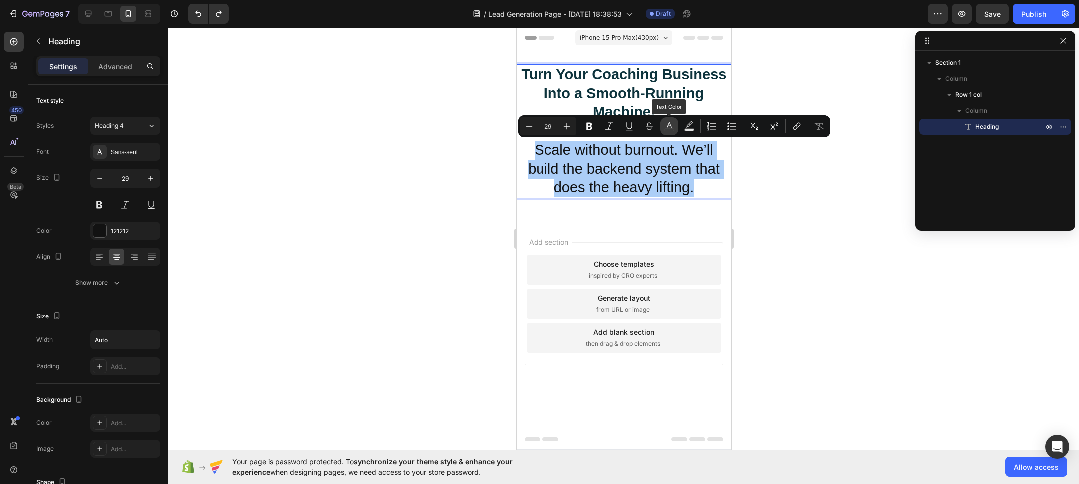
click at [676, 129] on button "color" at bounding box center [670, 126] width 18 height 18
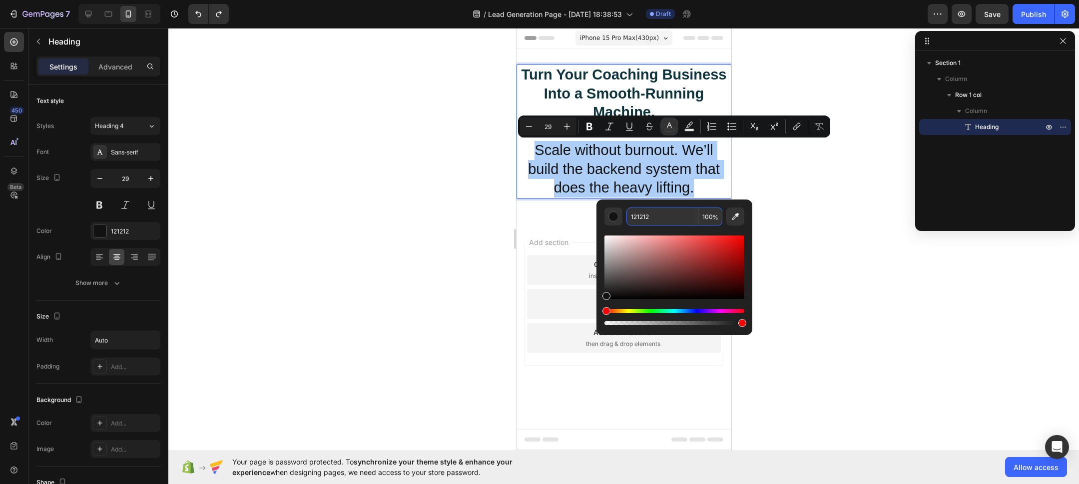
click at [666, 219] on input "121212" at bounding box center [663, 216] width 72 height 18
paste input "#F2F5F5"
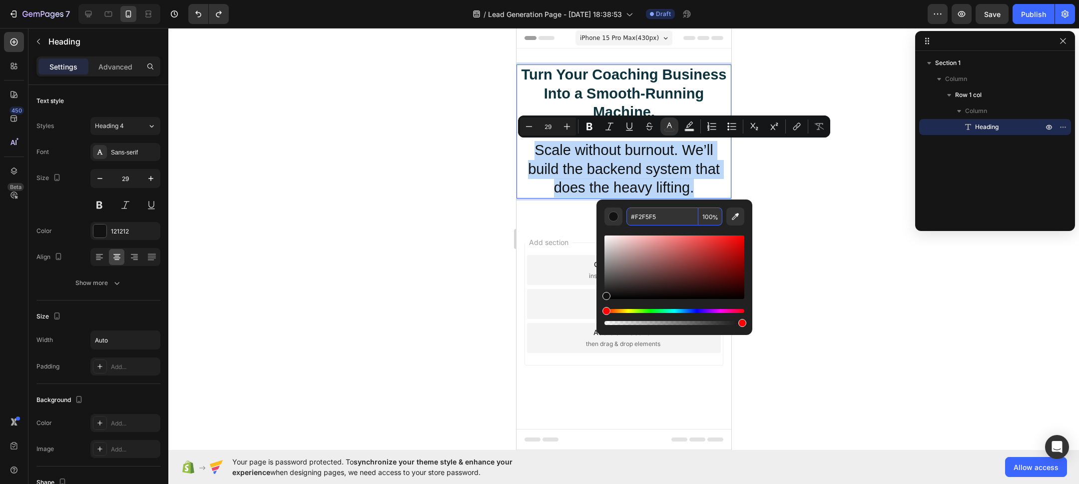
type input "F2F5F5"
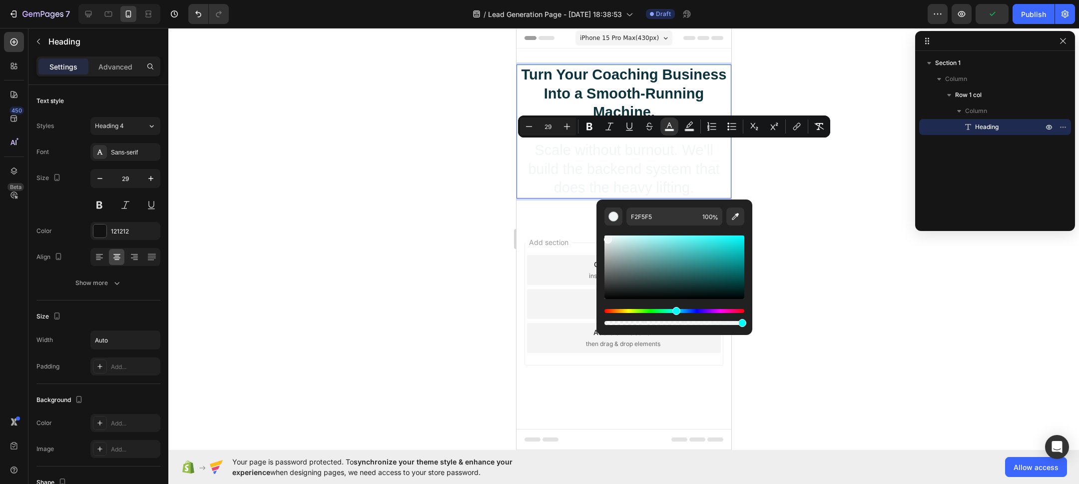
click at [879, 263] on div at bounding box center [623, 256] width 911 height 456
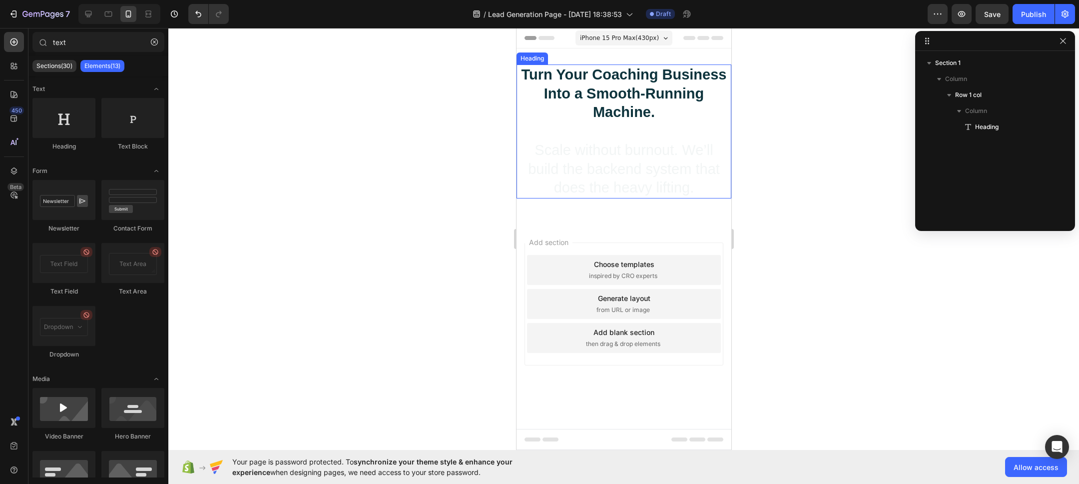
click at [657, 177] on p "⁠⁠⁠⁠⁠⁠⁠ Turn Your Coaching Business Into a Smooth-Running Machine. Scale withou…" at bounding box center [623, 131] width 213 height 132
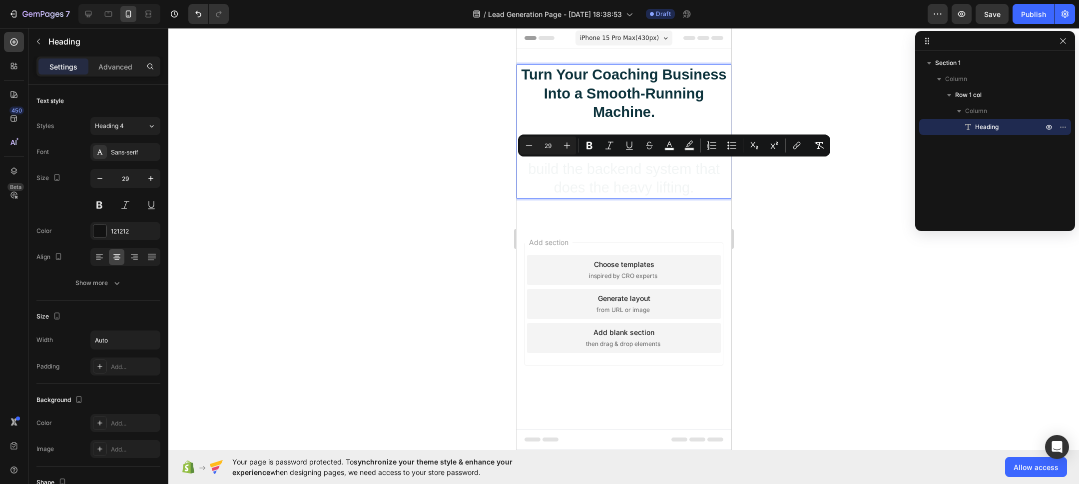
click at [624, 170] on span "Scale without burnout. We’ll build the backend system that does the heavy lifti…" at bounding box center [624, 168] width 192 height 53
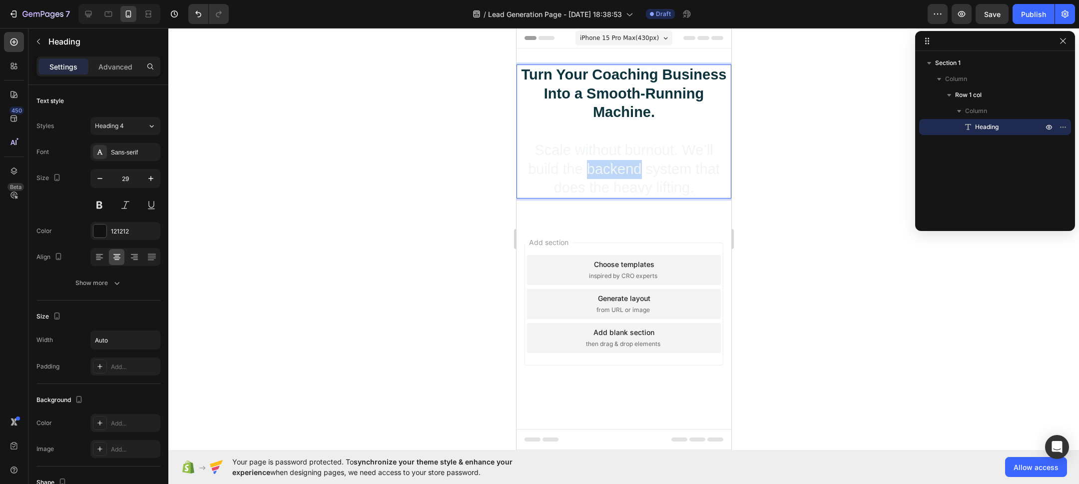
click at [624, 170] on span "Scale without burnout. We’ll build the backend system that does the heavy lifti…" at bounding box center [624, 168] width 192 height 53
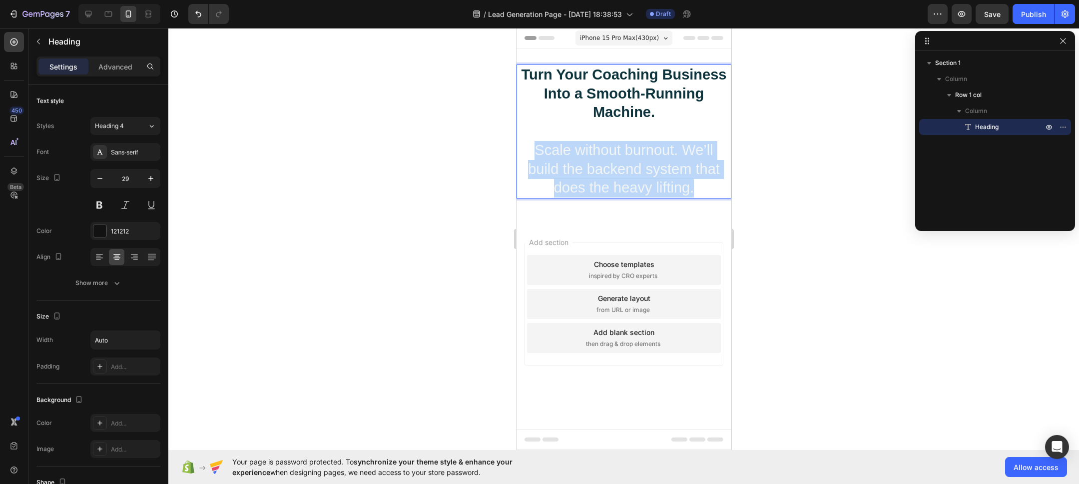
drag, startPoint x: 624, startPoint y: 170, endPoint x: 617, endPoint y: 168, distance: 7.6
click at [624, 170] on span "Scale without burnout. We’ll build the backend system that does the heavy lifti…" at bounding box center [624, 168] width 192 height 53
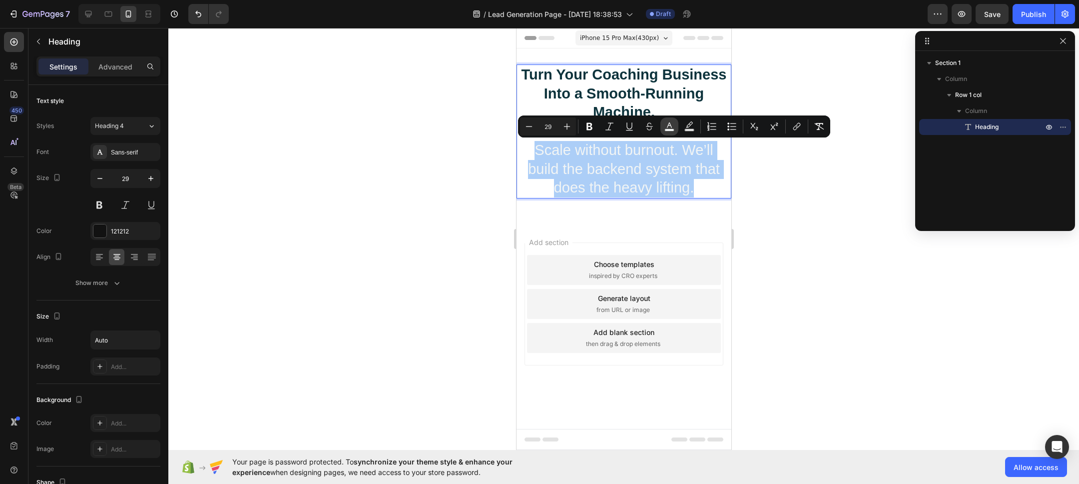
click at [669, 126] on icon "Editor contextual toolbar" at bounding box center [670, 126] width 10 height 10
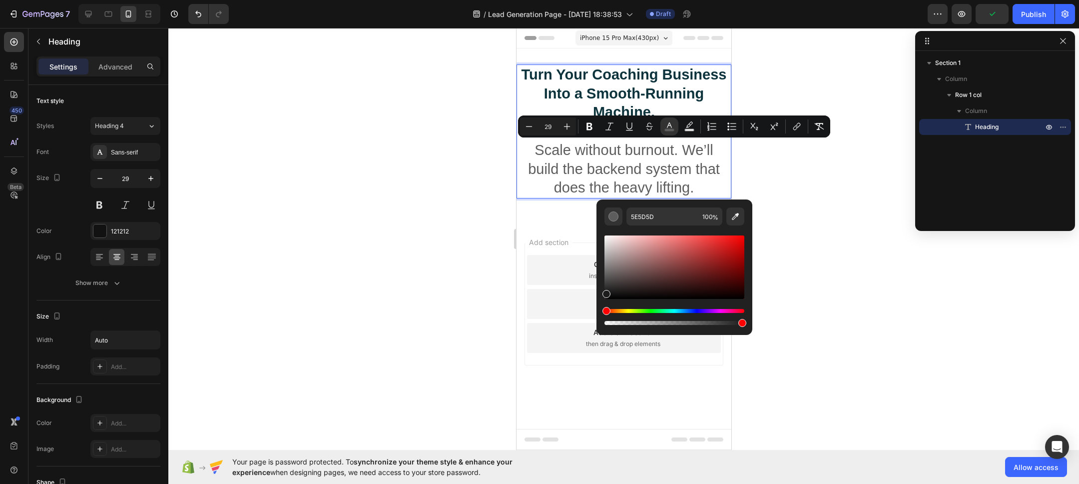
drag, startPoint x: 608, startPoint y: 241, endPoint x: 502, endPoint y: 286, distance: 114.9
click at [597, 292] on div "5E5D5D 100 %" at bounding box center [675, 262] width 156 height 127
type input "1C1C1C"
click at [365, 276] on div at bounding box center [623, 256] width 911 height 456
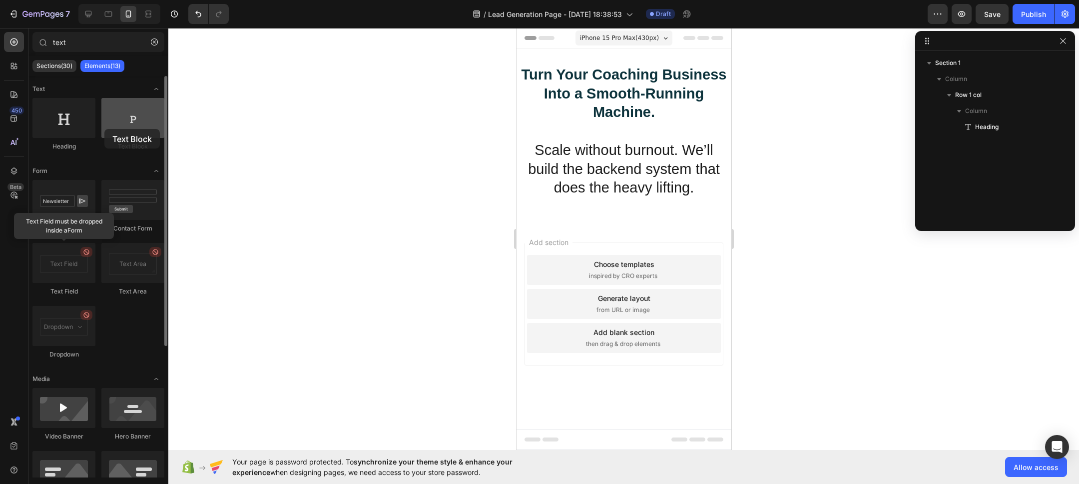
drag, startPoint x: 133, startPoint y: 126, endPoint x: 105, endPoint y: 128, distance: 28.1
click at [104, 129] on div at bounding box center [132, 118] width 63 height 40
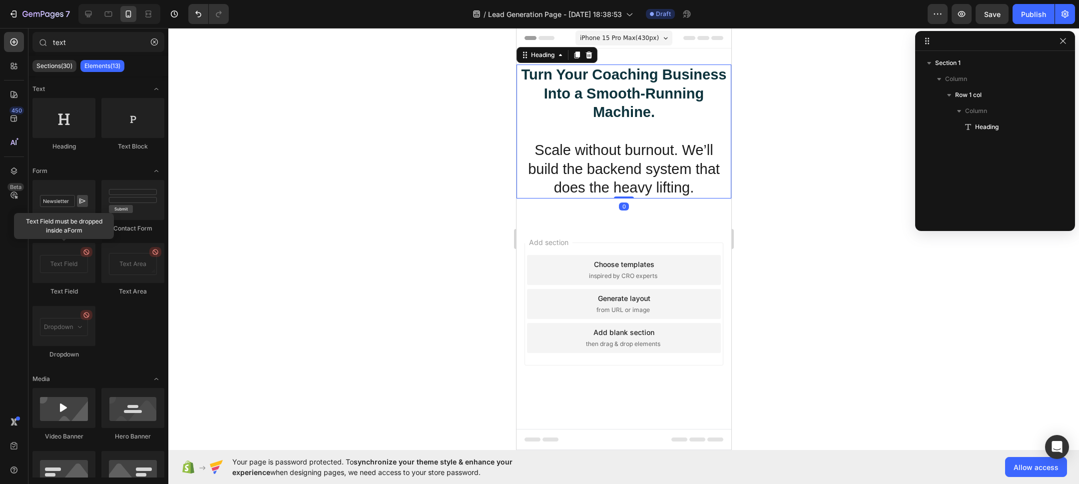
click at [552, 110] on p "⁠⁠⁠⁠⁠⁠⁠ Turn Your Coaching Business Into a Smooth-Running Machine. Scale withou…" at bounding box center [623, 131] width 213 height 132
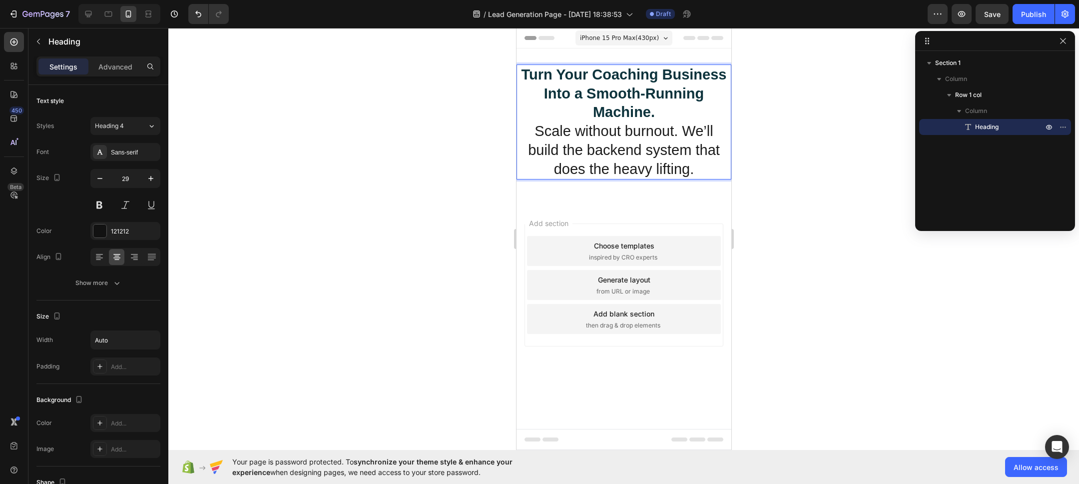
drag, startPoint x: 549, startPoint y: 132, endPoint x: 534, endPoint y: 132, distance: 14.5
click at [544, 132] on span "Scale without burnout. We’ll build the backend system that does the heavy lifti…" at bounding box center [624, 149] width 192 height 53
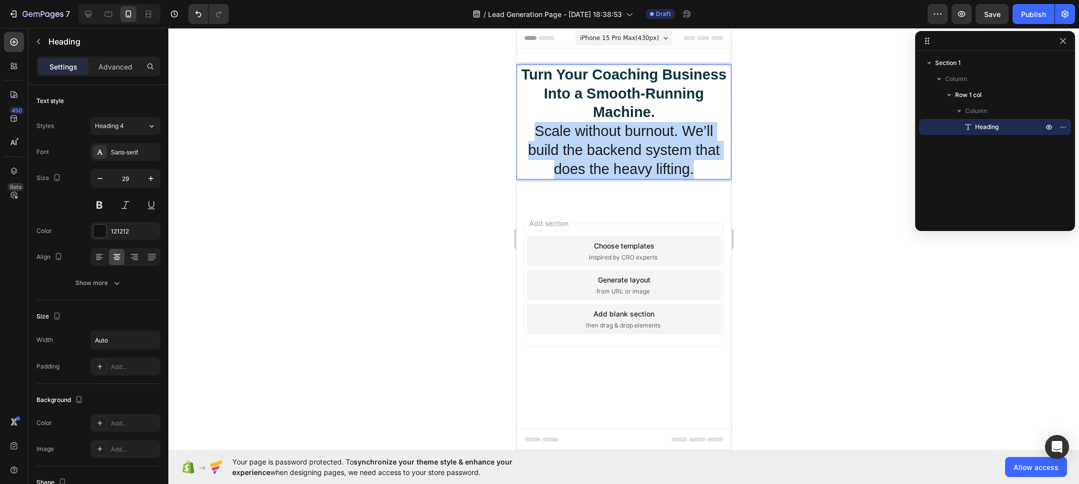
drag, startPoint x: 530, startPoint y: 129, endPoint x: 688, endPoint y: 157, distance: 159.9
click at [700, 166] on p "Turn Your Coaching Business Into a Smooth-Running Machine. Scale without burnou…" at bounding box center [623, 121] width 213 height 113
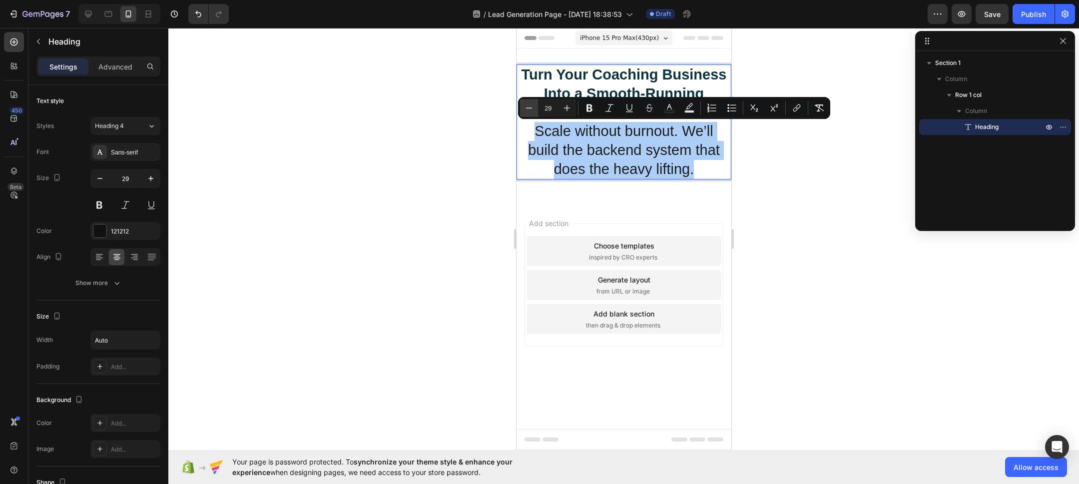
click at [530, 110] on icon "Editor contextual toolbar" at bounding box center [529, 108] width 10 height 10
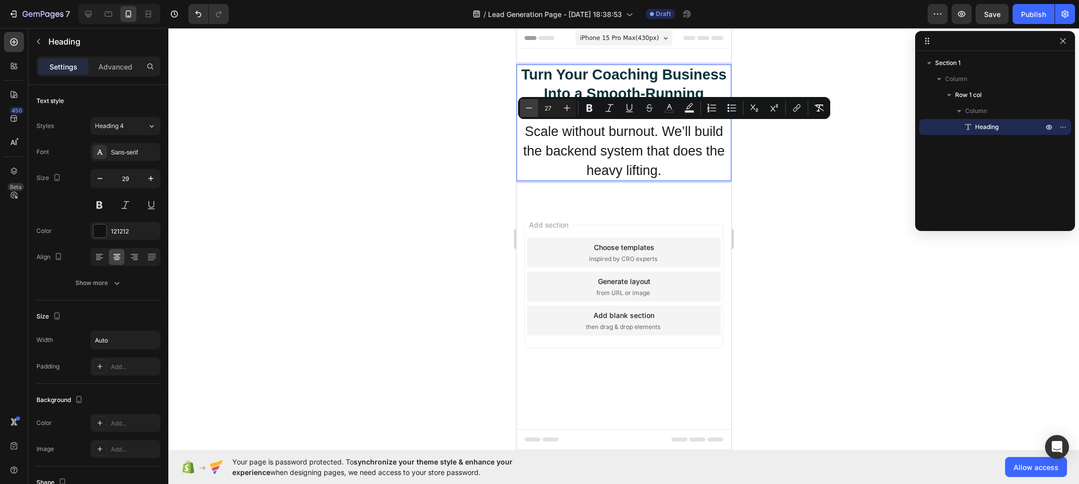
click at [531, 110] on icon "Editor contextual toolbar" at bounding box center [529, 108] width 10 height 10
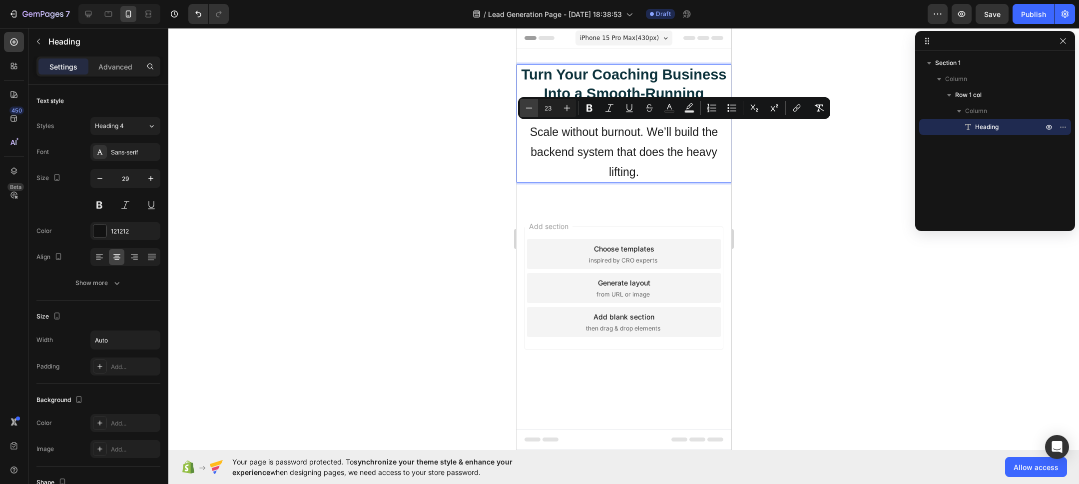
type input "22"
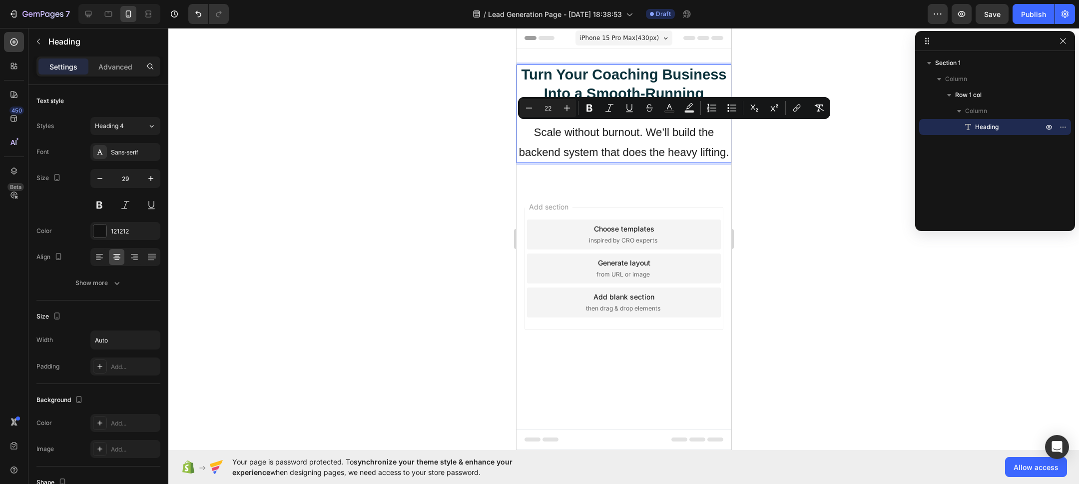
click at [438, 171] on div at bounding box center [623, 256] width 911 height 456
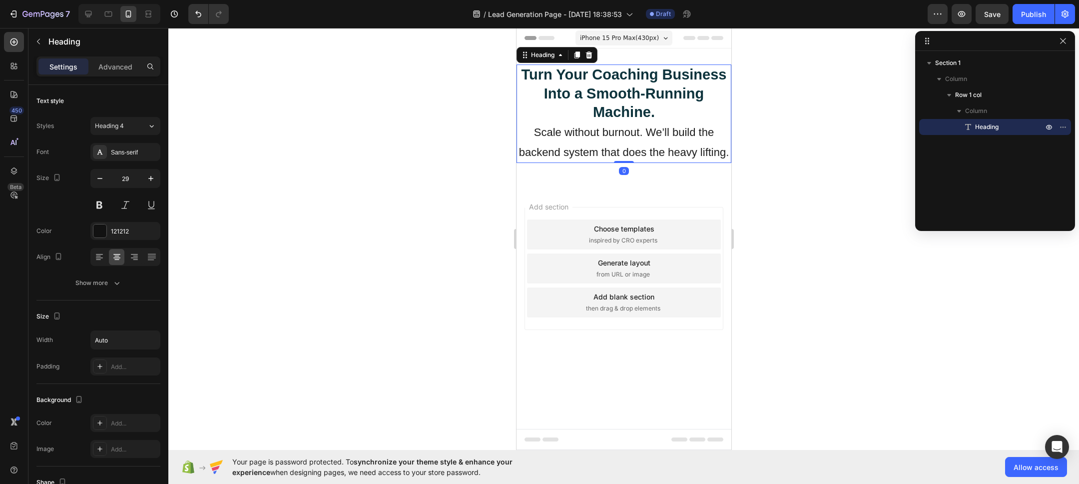
click at [601, 83] on p "⁠⁠⁠⁠⁠⁠⁠ Turn Your Coaching Business Into a Smooth-Running Machine. Scale withou…" at bounding box center [623, 113] width 213 height 96
click at [574, 55] on icon at bounding box center [576, 54] width 5 height 7
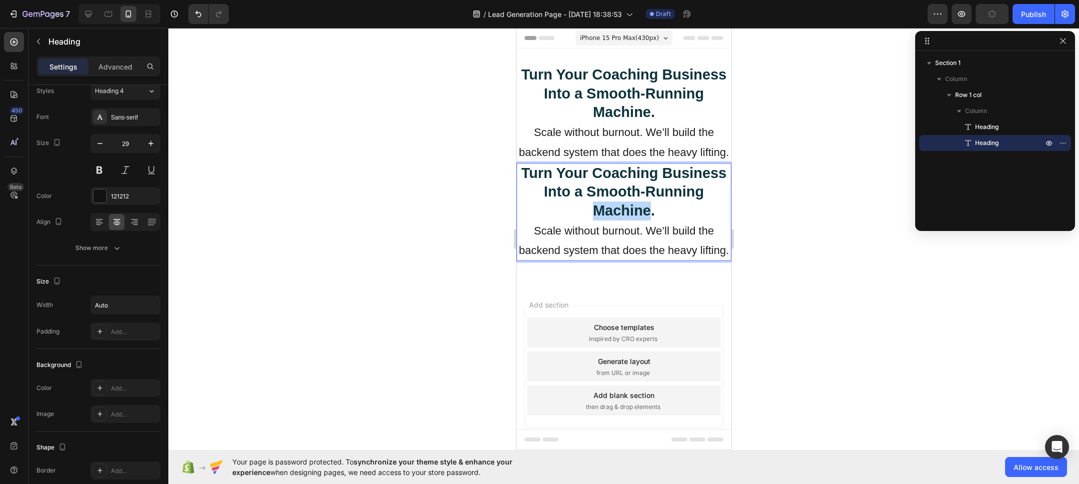
click at [646, 202] on strong "Turn Your Coaching Business Into a Smooth-Running Machine." at bounding box center [623, 191] width 205 height 53
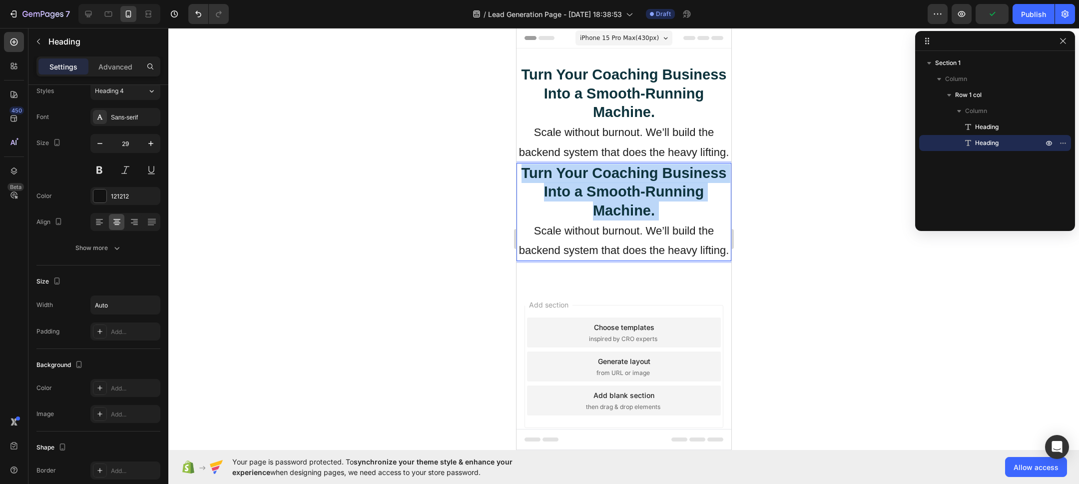
click at [647, 202] on strong "Turn Your Coaching Business Into a Smooth-Running Machine." at bounding box center [623, 191] width 205 height 53
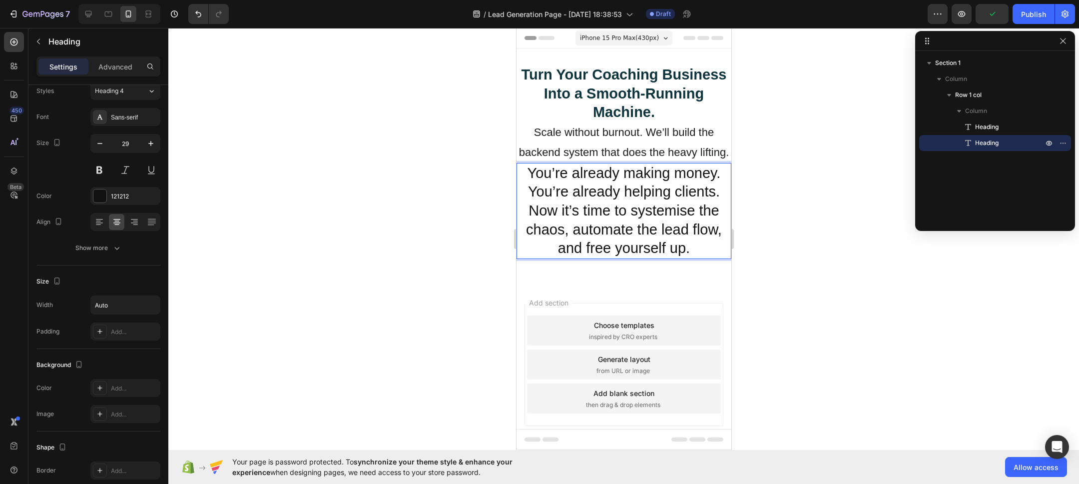
click at [646, 202] on p "Now it’s time to systemise the chaos, automate the lead flow, and free yourself…" at bounding box center [623, 229] width 213 height 56
click at [647, 202] on p "Now it’s time to systemise the chaos, automate the lead flow, and free yourself…" at bounding box center [623, 229] width 213 height 56
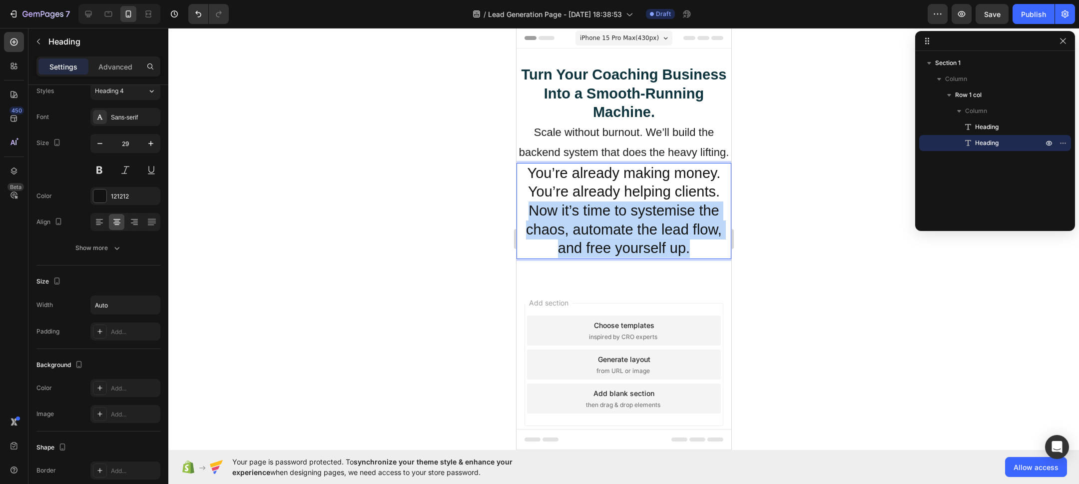
click at [647, 202] on p "Now it’s time to systemise the chaos, automate the lead flow, and free yourself…" at bounding box center [623, 229] width 213 height 56
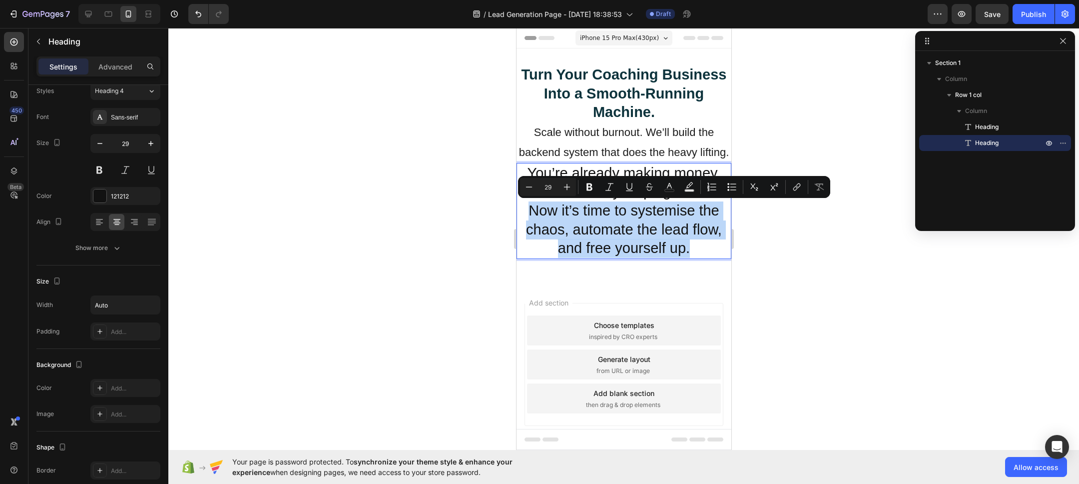
click at [647, 202] on p "Now it’s time to systemise the chaos, automate the lead flow, and free yourself…" at bounding box center [623, 229] width 213 height 56
click at [578, 210] on p "Now it’s time to systemise the chaos, automate the lead flow, and free yourself…" at bounding box center [623, 229] width 213 height 56
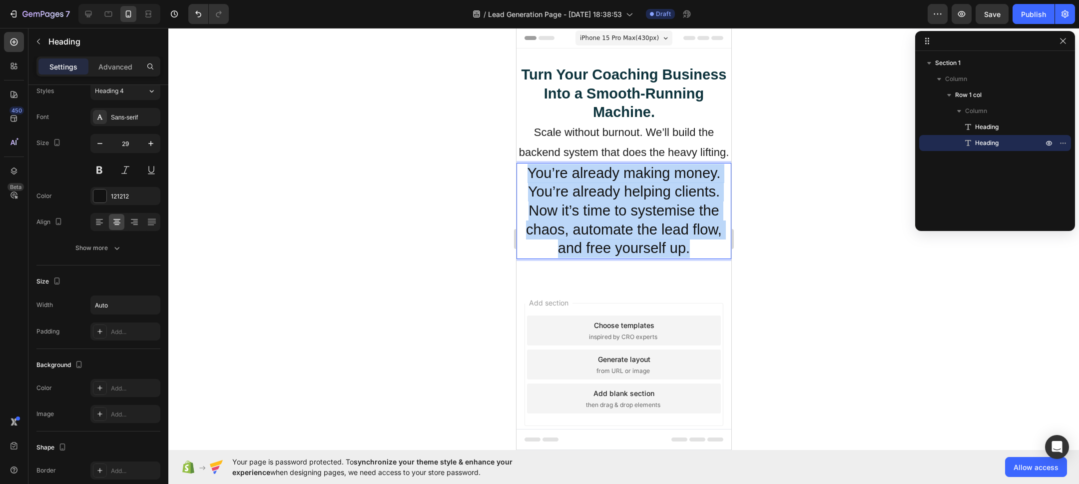
drag, startPoint x: 527, startPoint y: 170, endPoint x: 706, endPoint y: 245, distance: 194.1
click at [706, 246] on h2 "You’re already making money. You’re already helping clients. Now it’s time to s…" at bounding box center [623, 211] width 215 height 96
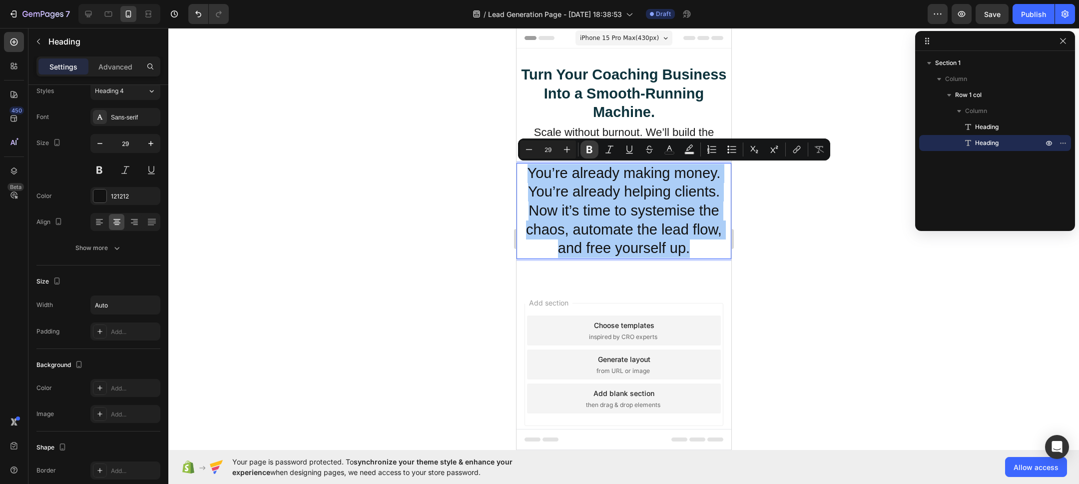
click at [591, 147] on icon "Editor contextual toolbar" at bounding box center [590, 149] width 6 height 7
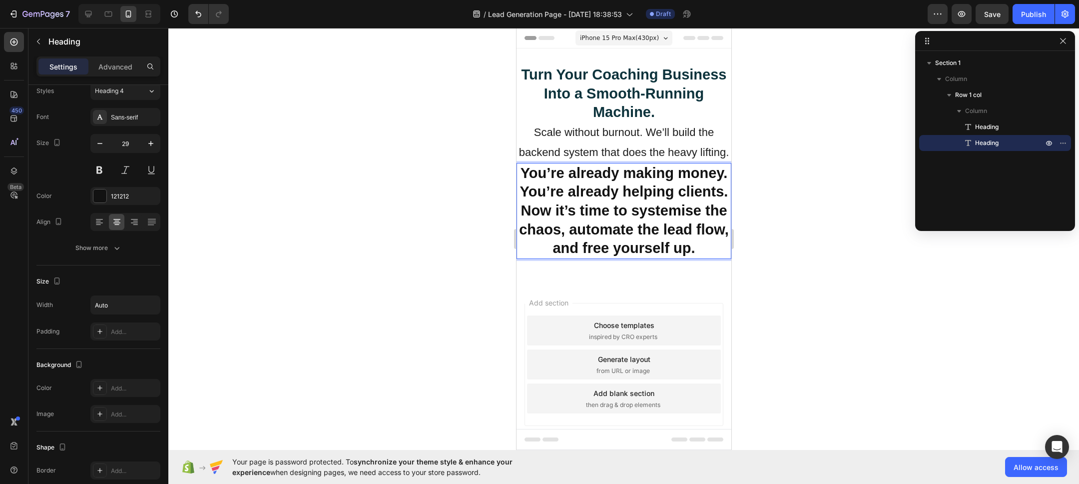
click at [603, 178] on strong "You’re already making money. You’re already helping clients." at bounding box center [624, 182] width 208 height 35
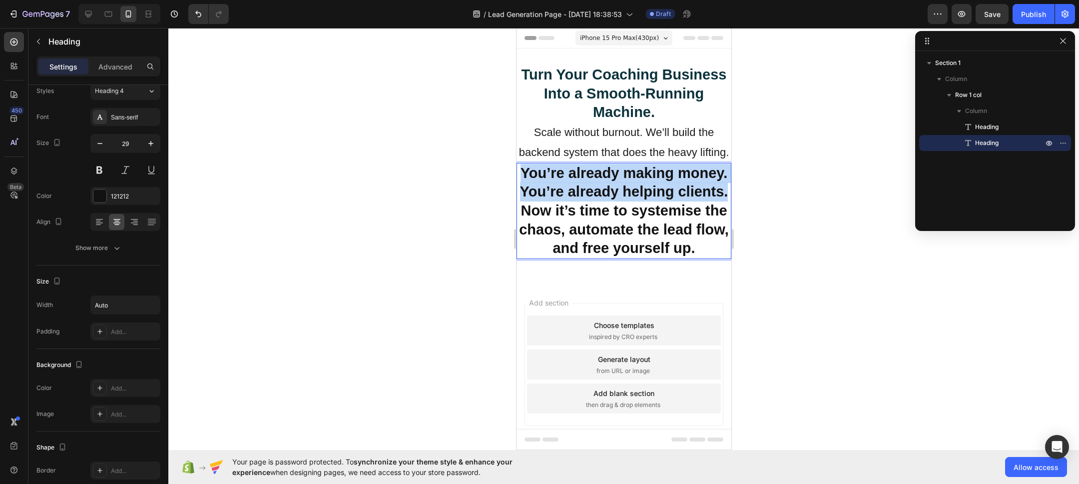
click at [603, 178] on strong "You’re already making money. You’re already helping clients." at bounding box center [624, 182] width 208 height 35
click at [594, 90] on strong "Turn Your Coaching Business Into a Smooth-Running Machine." at bounding box center [623, 92] width 205 height 53
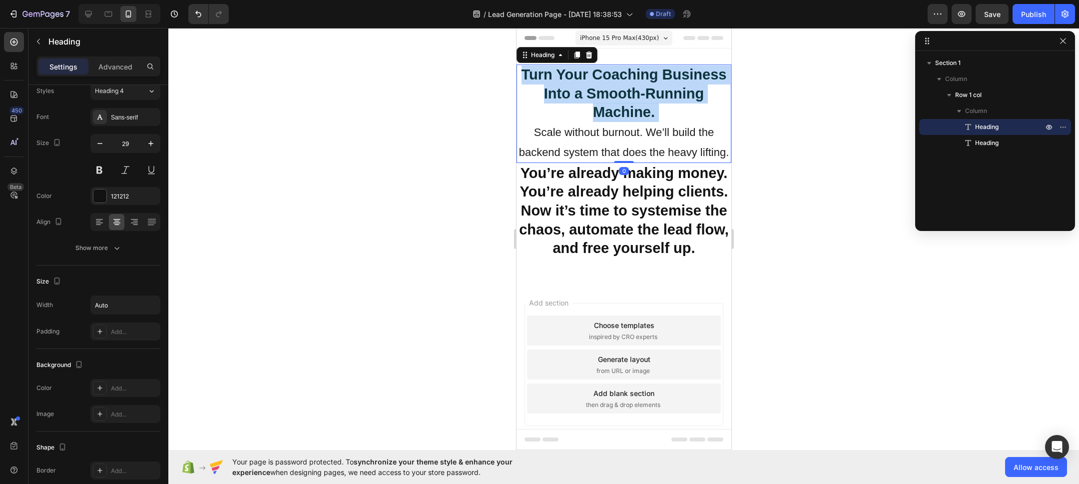
click at [594, 90] on strong "Turn Your Coaching Business Into a Smooth-Running Machine." at bounding box center [623, 92] width 205 height 53
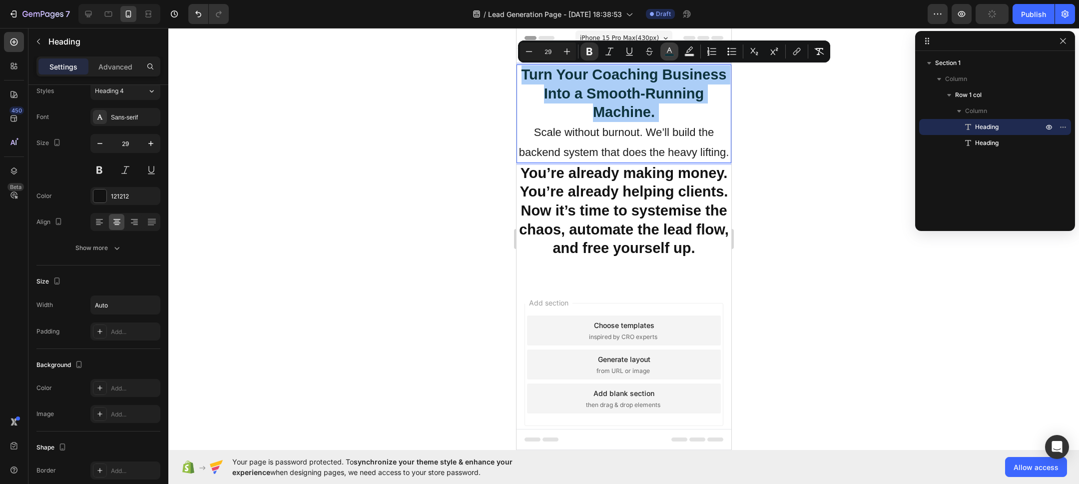
click at [666, 54] on rect "Editor contextual toolbar" at bounding box center [669, 55] width 9 height 2
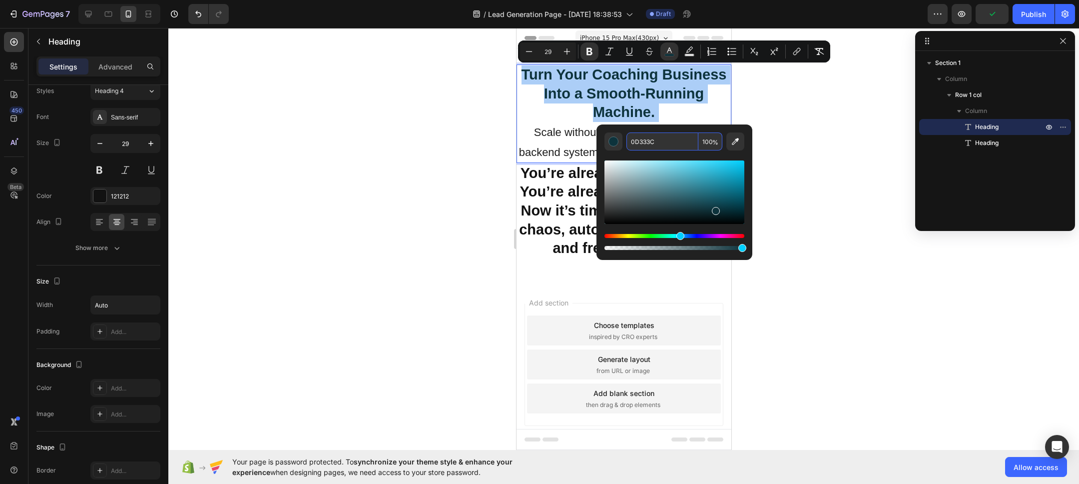
click at [650, 139] on input "0D333C" at bounding box center [663, 141] width 72 height 18
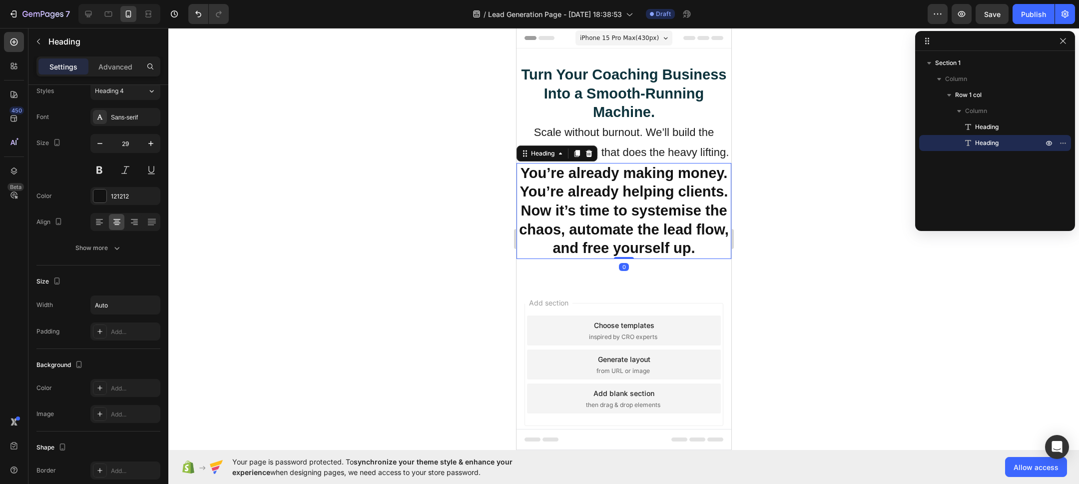
click at [570, 198] on strong "You’re already making money. You’re already helping clients." at bounding box center [624, 182] width 208 height 35
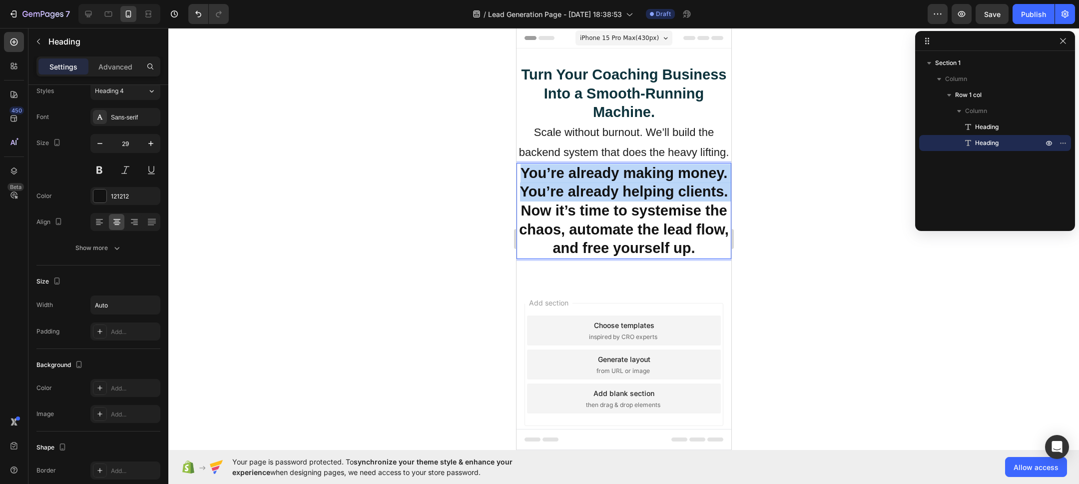
click at [570, 198] on strong "You’re already making money. You’re already helping clients." at bounding box center [624, 182] width 208 height 35
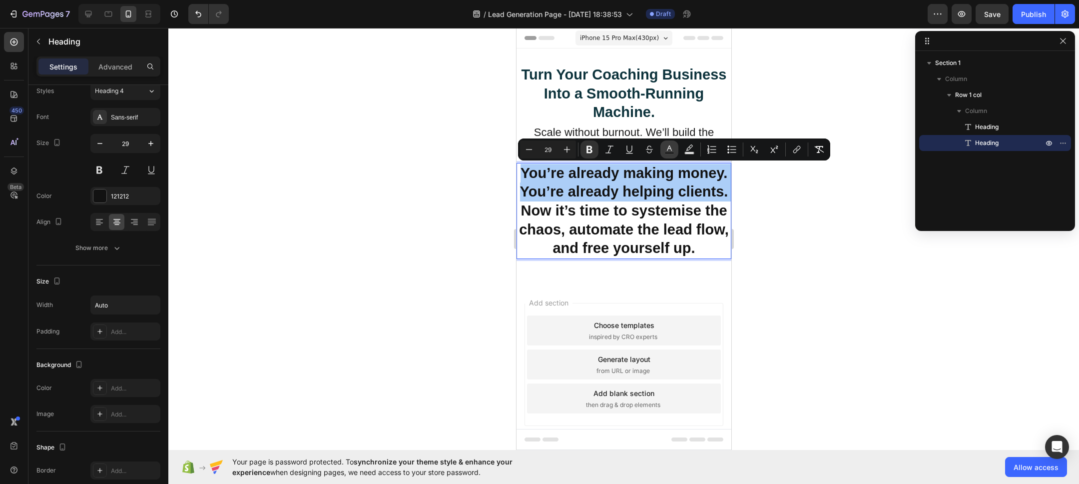
click at [674, 148] on icon "Editor contextual toolbar" at bounding box center [670, 149] width 10 height 10
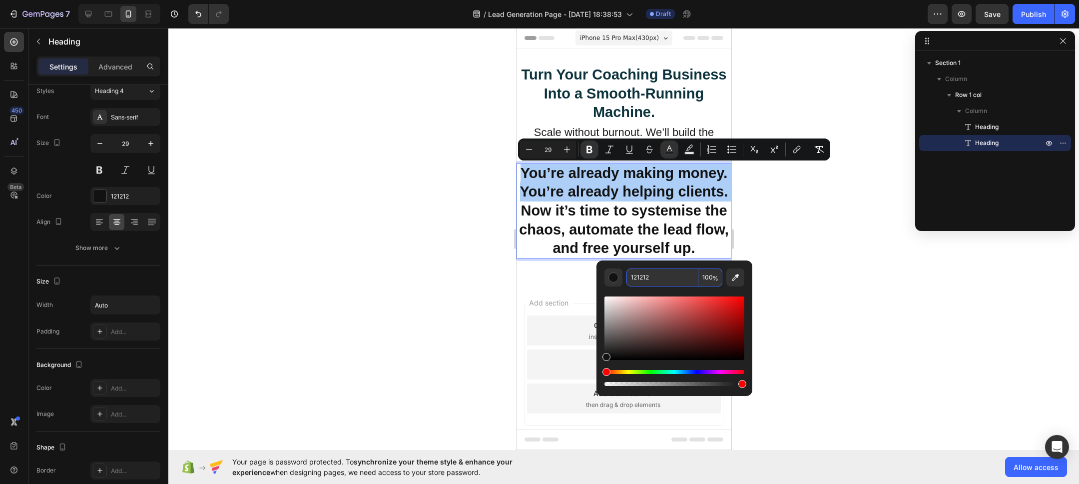
click at [667, 278] on input "121212" at bounding box center [663, 277] width 72 height 18
paste input "0D333C"
type input "0D333C"
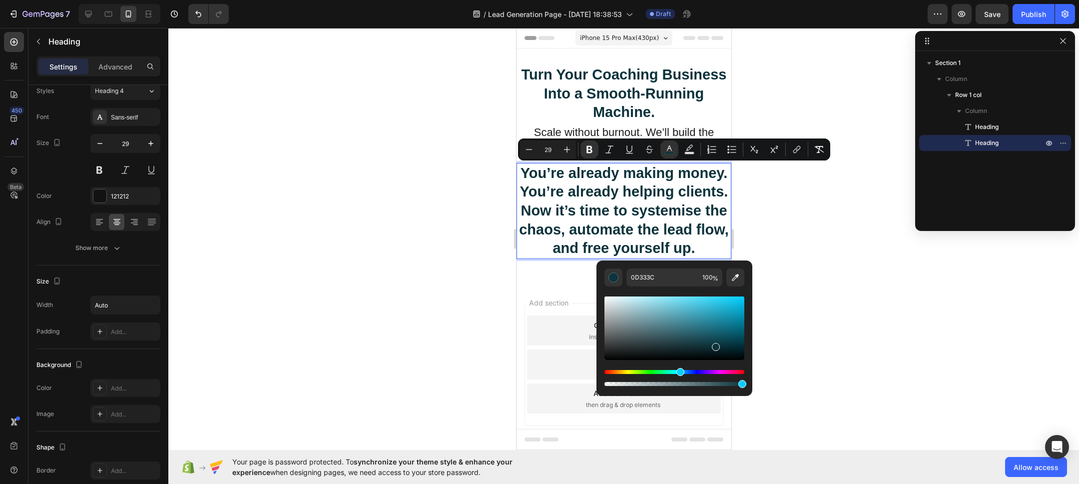
drag, startPoint x: 818, startPoint y: 273, endPoint x: 820, endPoint y: 278, distance: 5.2
click at [818, 273] on div at bounding box center [623, 256] width 911 height 456
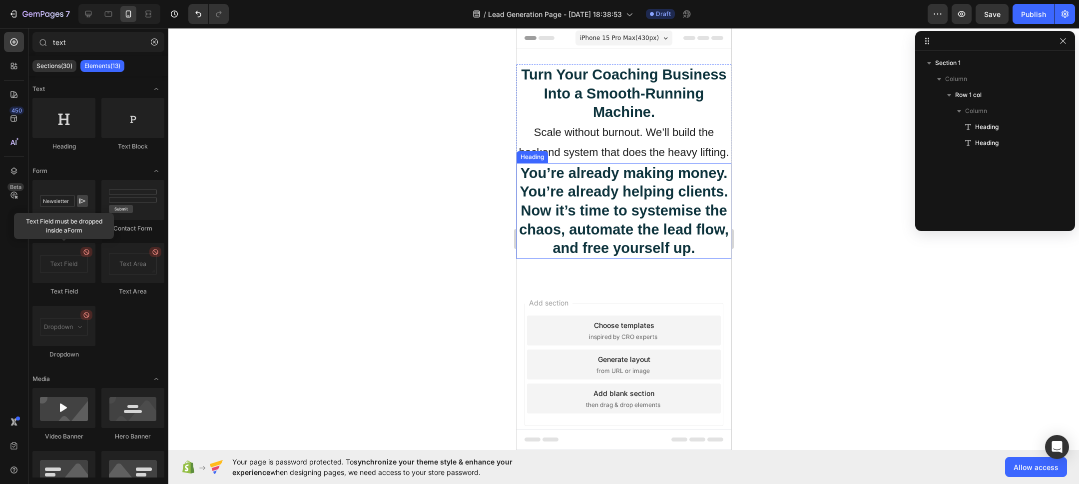
click at [667, 226] on strong "Now it’s time to systemise the chaos, automate the lead flow, and free yourself…" at bounding box center [624, 228] width 210 height 53
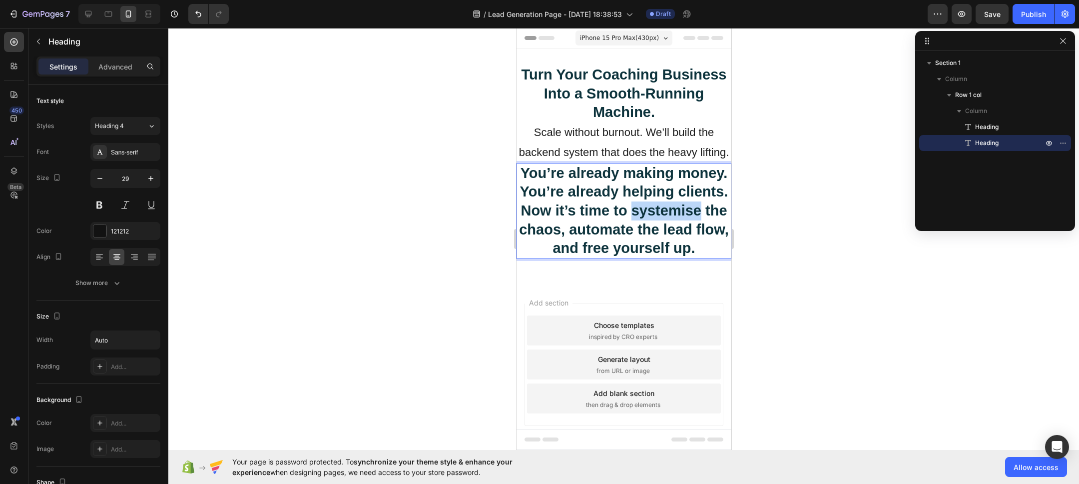
click at [654, 216] on strong "Now it’s time to systemise the chaos, automate the lead flow, and free yourself…" at bounding box center [624, 228] width 210 height 53
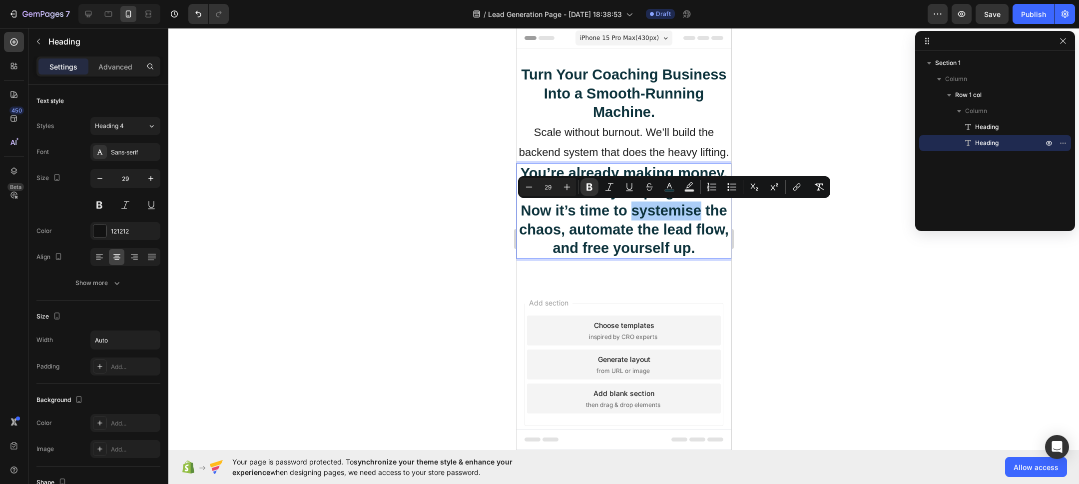
click at [705, 186] on button "Numbered List" at bounding box center [712, 187] width 18 height 18
type input "29"
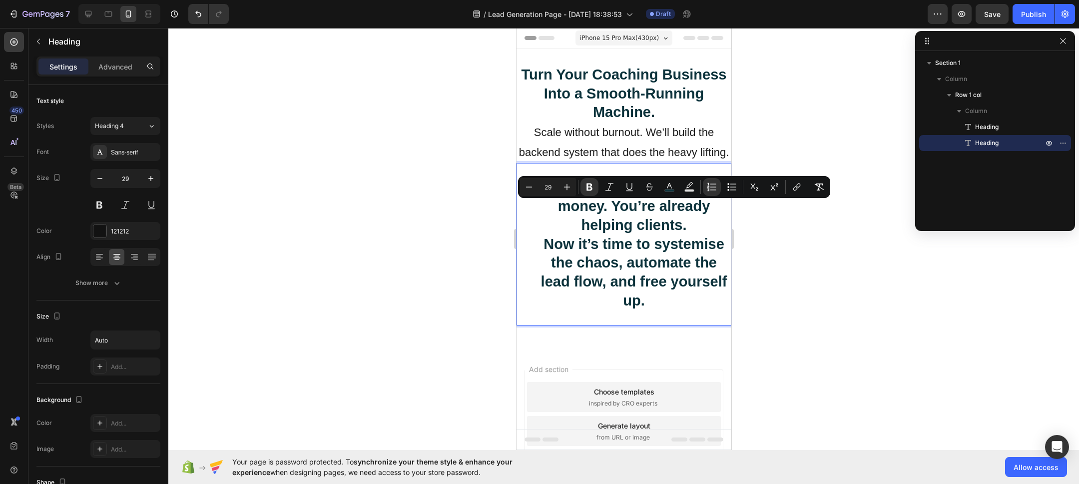
click at [603, 234] on li "You’re already making money. You’re already helping clients. Now it’s time to s…" at bounding box center [633, 244] width 193 height 132
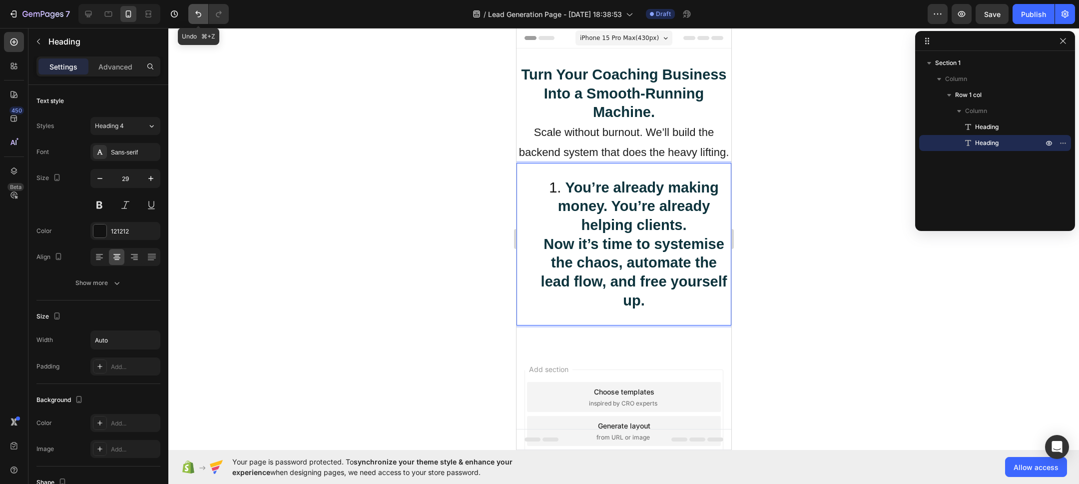
click at [195, 15] on icon "Undo/Redo" at bounding box center [198, 14] width 10 height 10
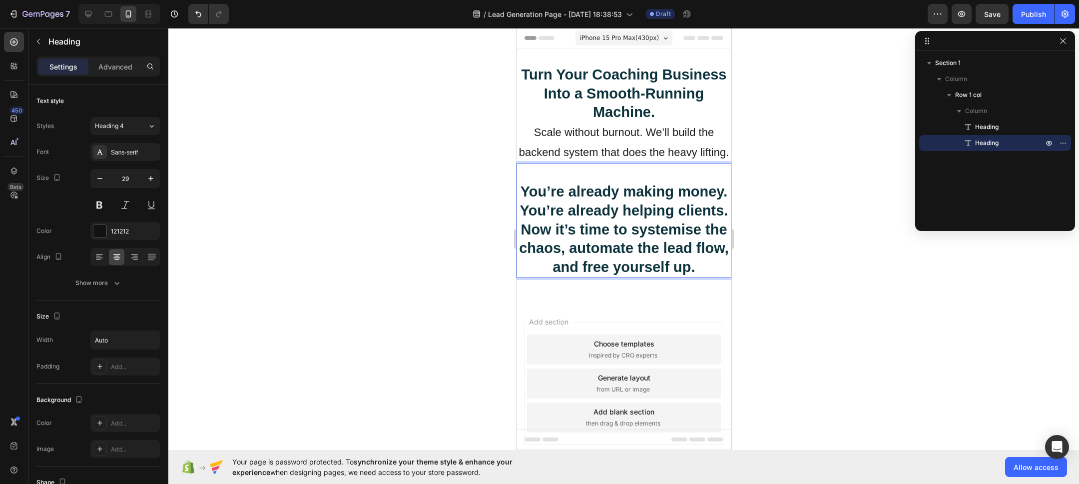
click at [617, 174] on p "You’re already making money. You’re already helping clients. Now it’s time to s…" at bounding box center [623, 220] width 213 height 113
click at [524, 211] on strong "You’re already making money. You’re already helping clients." at bounding box center [624, 200] width 208 height 35
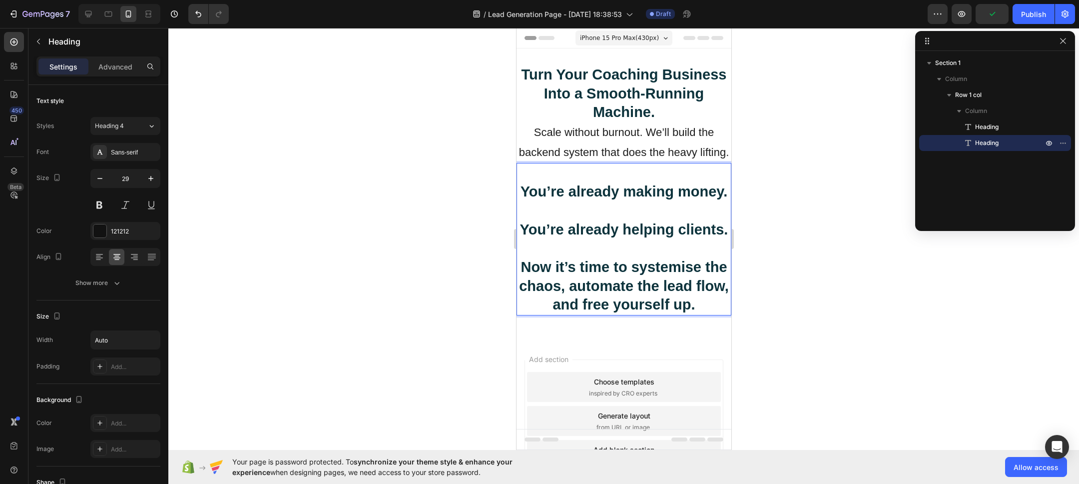
click at [388, 231] on div at bounding box center [623, 256] width 911 height 456
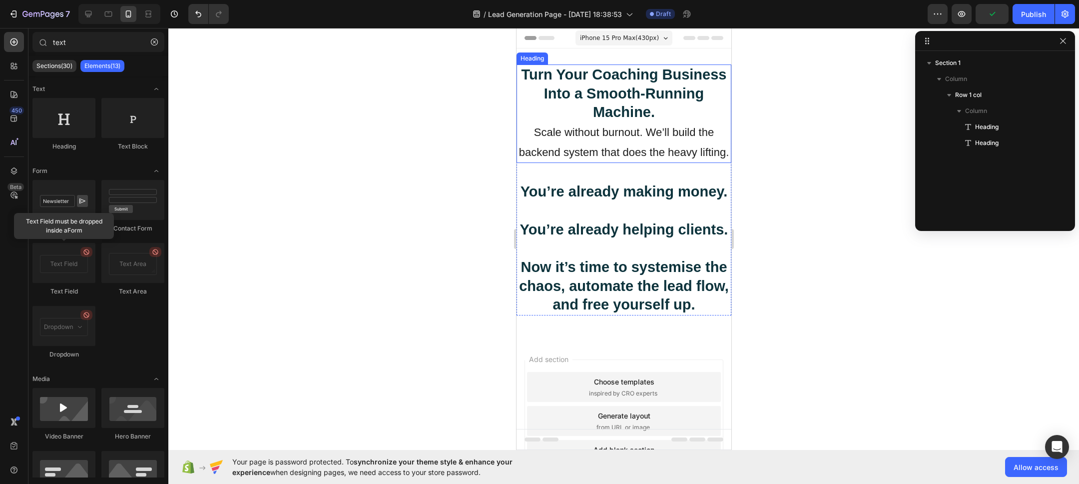
click at [581, 115] on p "⁠⁠⁠⁠⁠⁠⁠ Turn Your Coaching Business Into a Smooth-Running Machine. Scale withou…" at bounding box center [623, 113] width 213 height 96
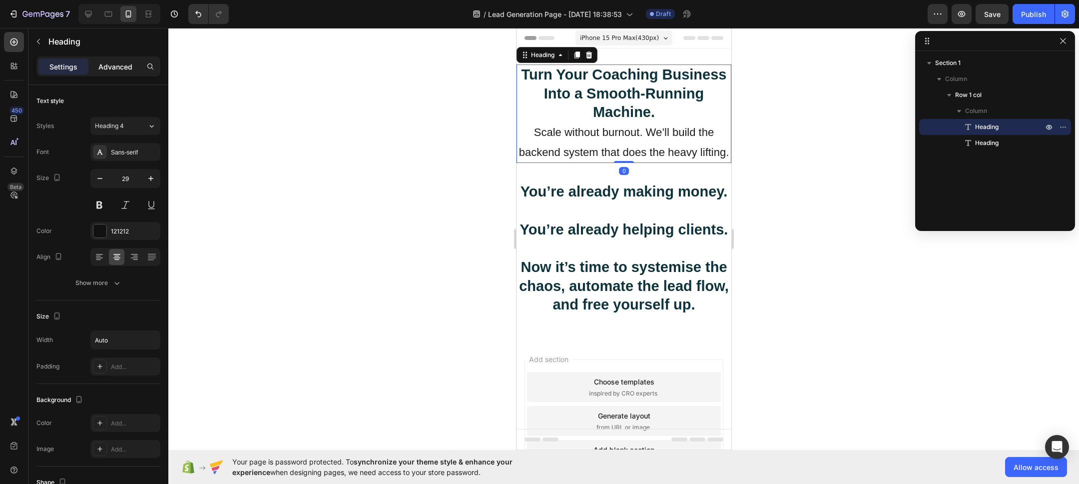
click at [125, 66] on p "Advanced" at bounding box center [115, 66] width 34 height 10
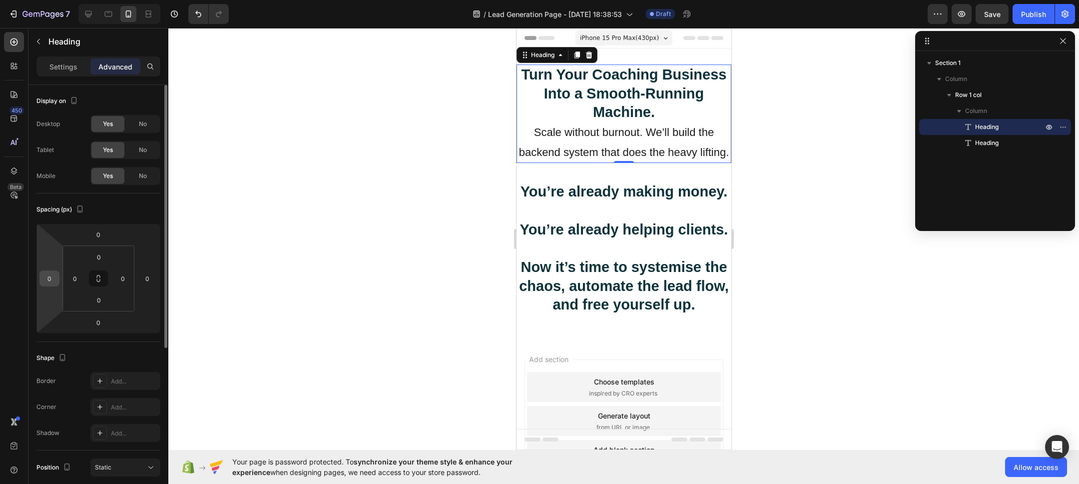
click at [50, 279] on input "0" at bounding box center [49, 278] width 15 height 15
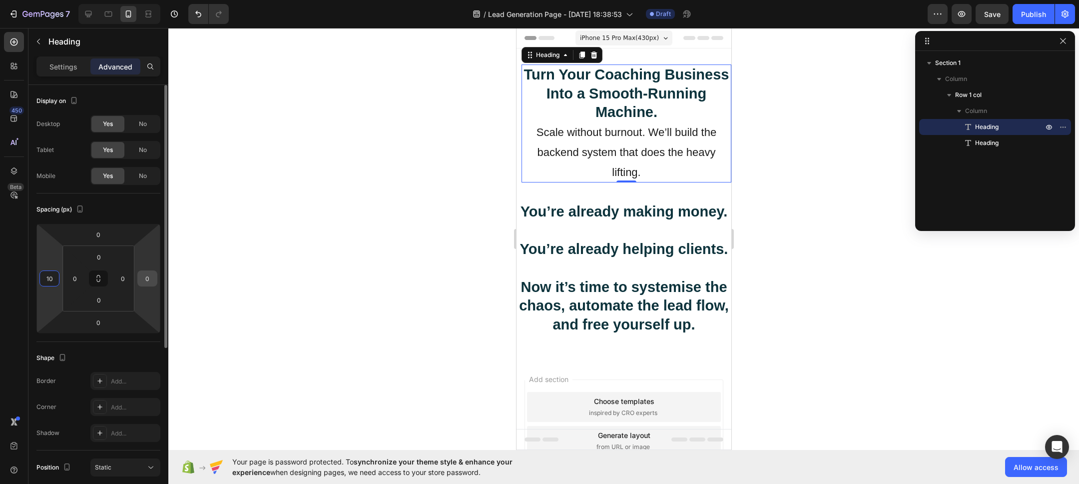
type input "10"
click at [146, 281] on input "0" at bounding box center [147, 278] width 15 height 15
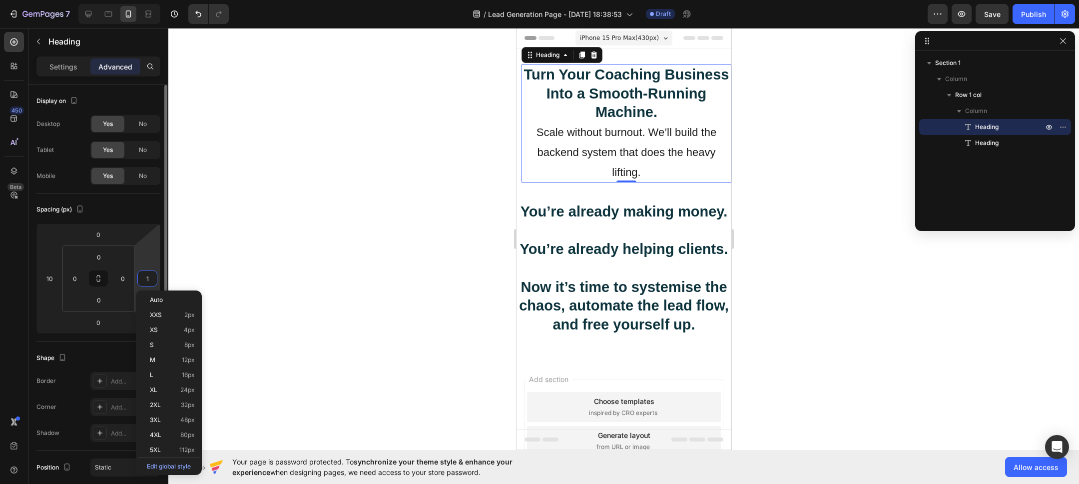
type input "10"
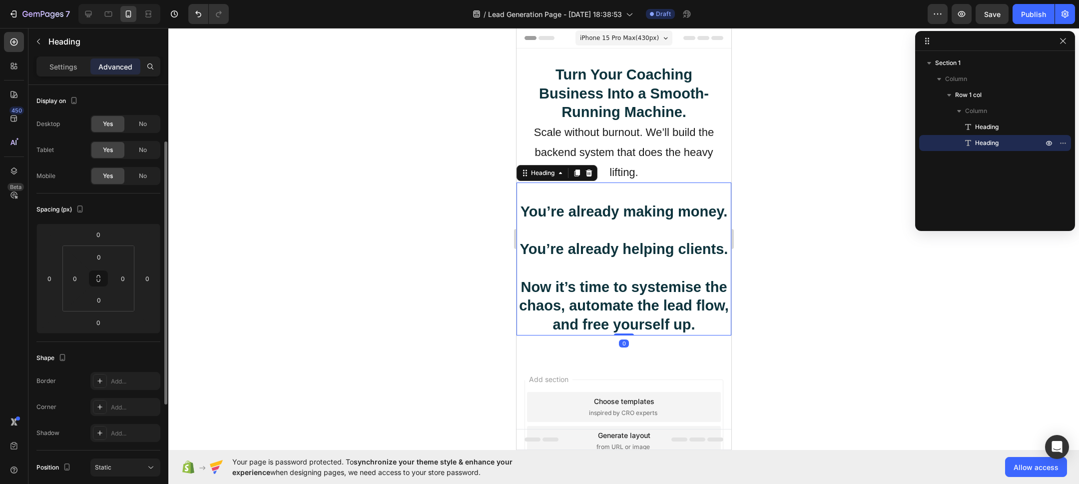
click at [626, 230] on p "⁠⁠⁠⁠⁠⁠⁠ You’re already making money. You’re already helping clients. Now it’s t…" at bounding box center [623, 258] width 213 height 151
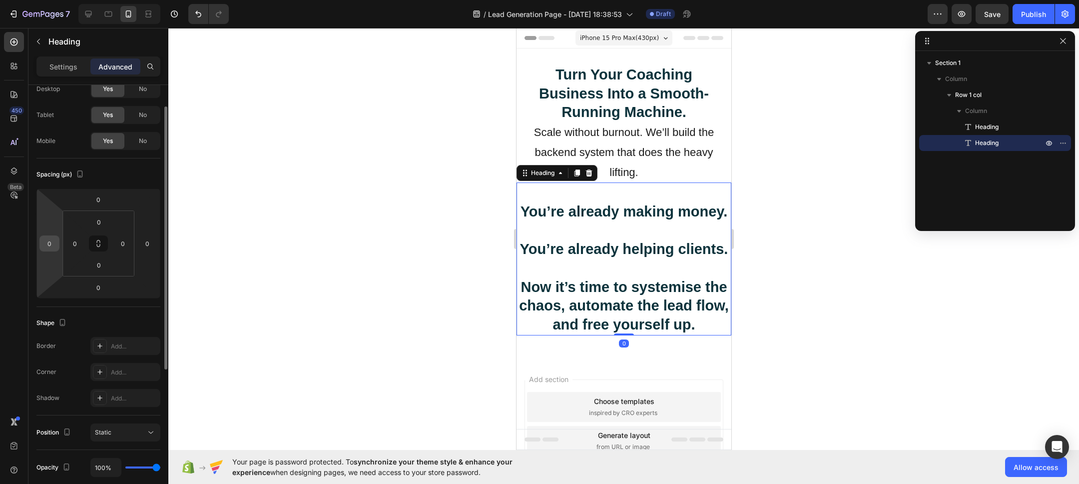
click at [48, 243] on input "0" at bounding box center [49, 243] width 15 height 15
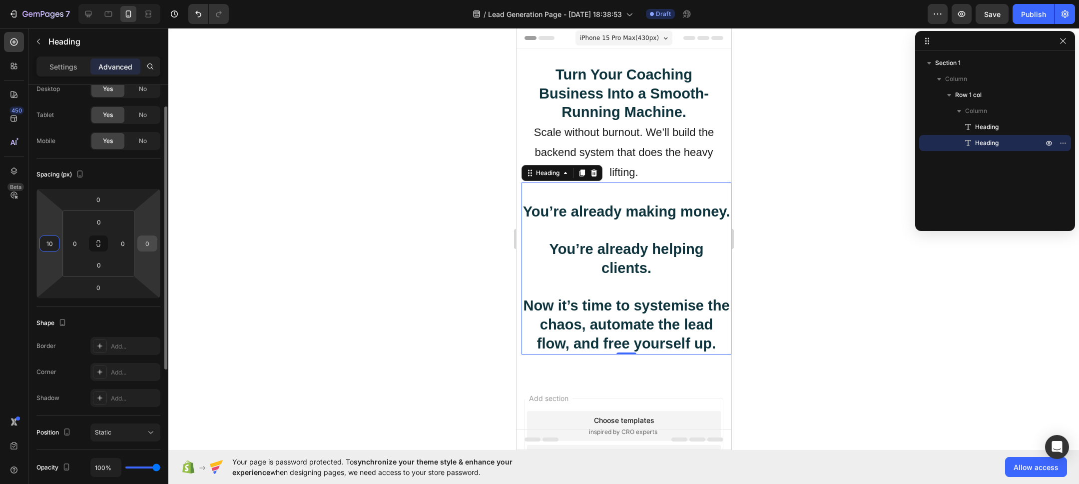
type input "10"
click at [148, 238] on input "0" at bounding box center [147, 243] width 15 height 15
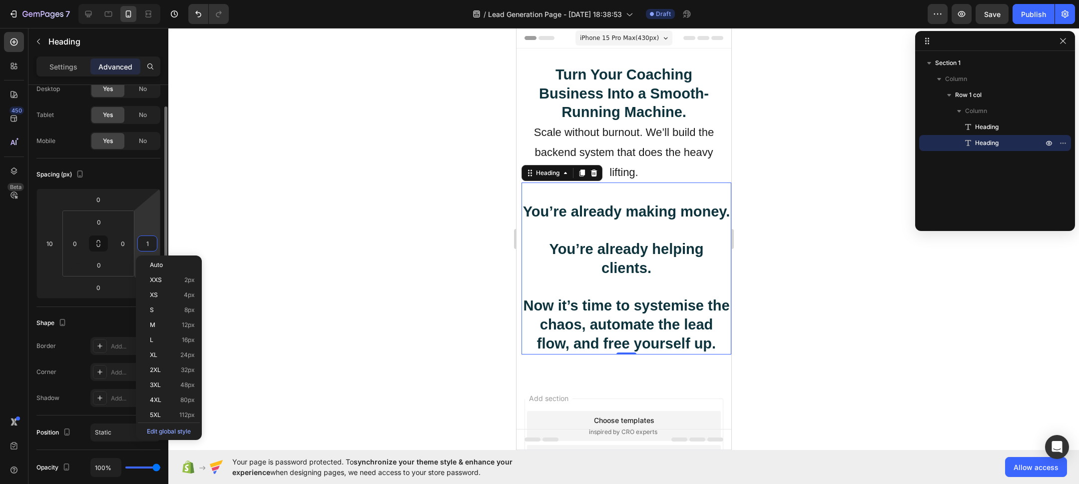
type input "10"
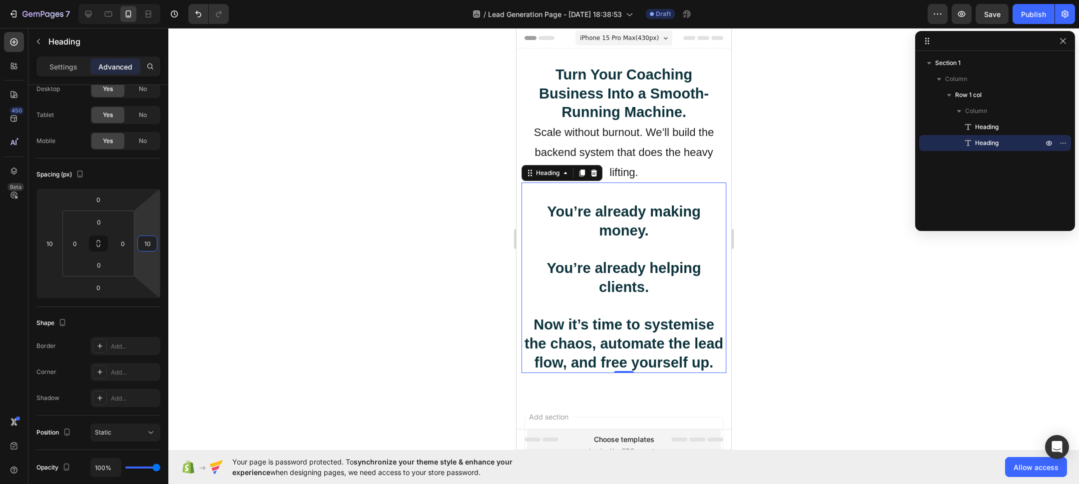
click at [261, 268] on div at bounding box center [623, 256] width 911 height 456
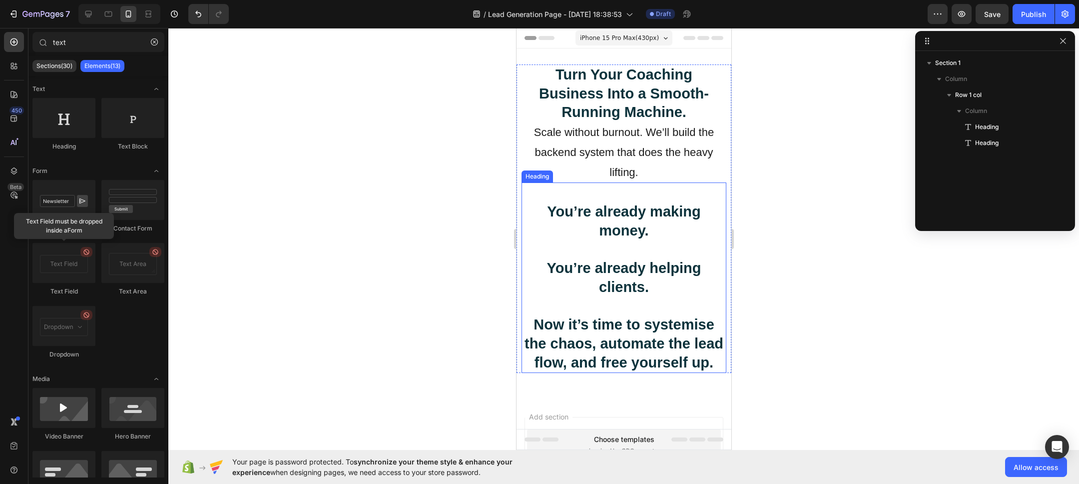
click at [628, 195] on p "⁠⁠⁠⁠⁠⁠⁠ You’re already making money. You’re already helping clients. Now it’s t…" at bounding box center [623, 277] width 203 height 188
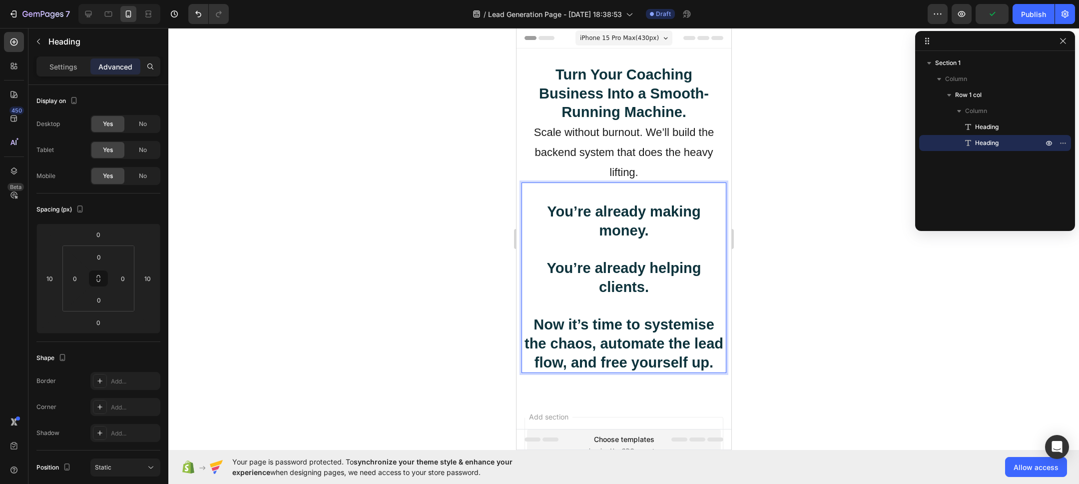
click at [379, 227] on div at bounding box center [623, 256] width 911 height 456
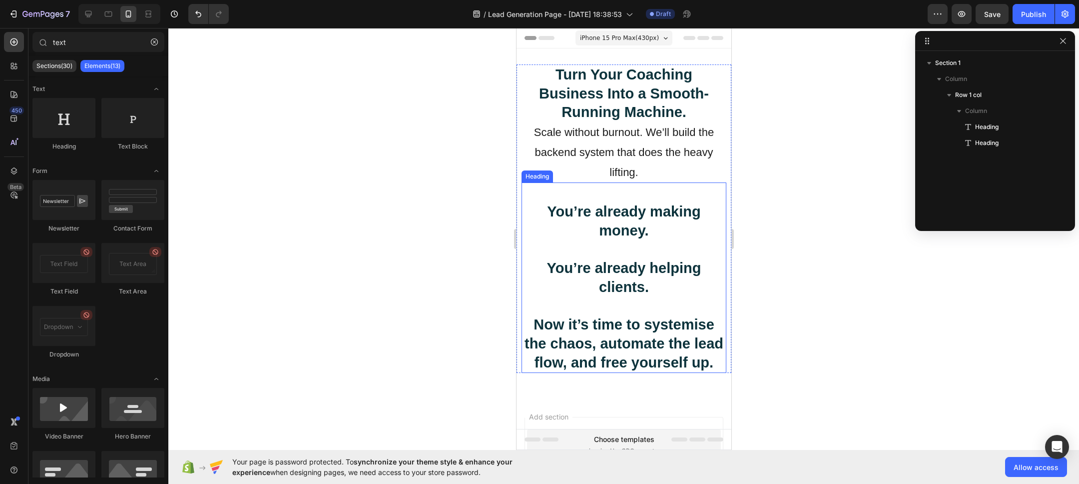
scroll to position [6, 0]
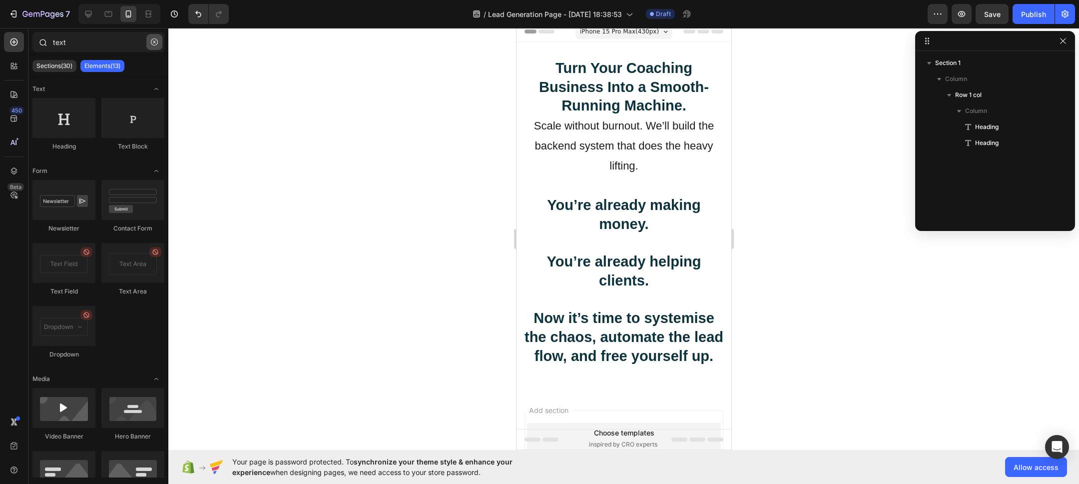
click at [157, 44] on icon "button" at bounding box center [154, 41] width 7 height 7
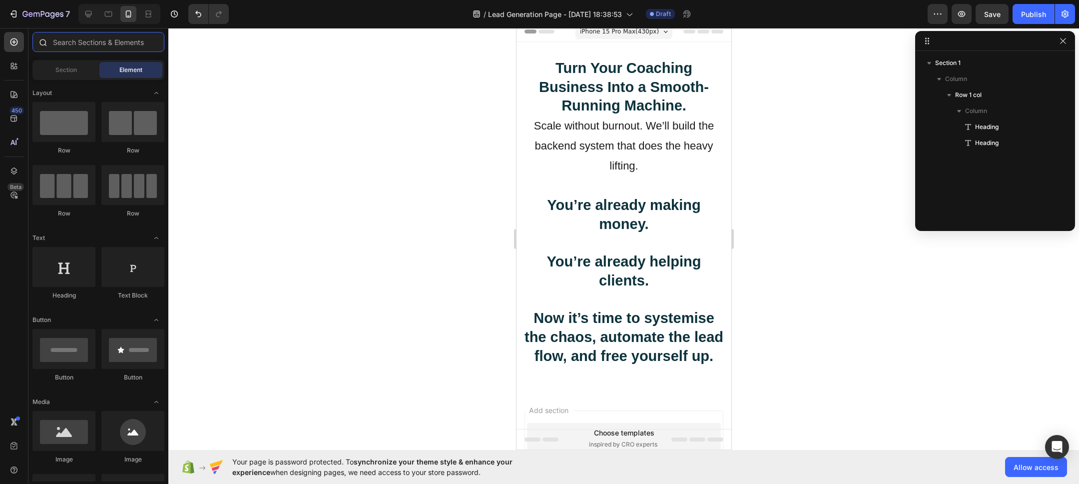
click at [123, 44] on input "text" at bounding box center [98, 42] width 132 height 20
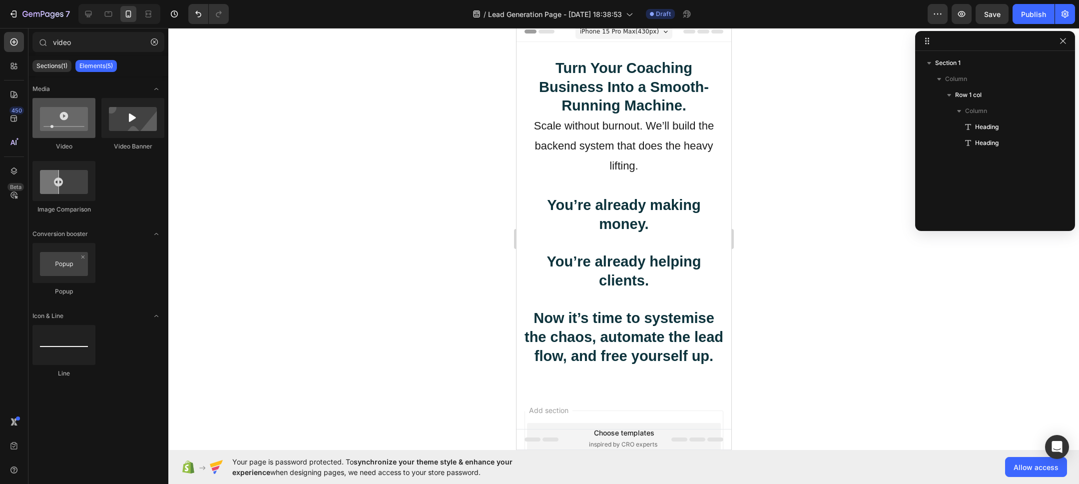
click at [62, 119] on div at bounding box center [63, 118] width 63 height 40
click at [89, 43] on input "video" at bounding box center [98, 42] width 132 height 20
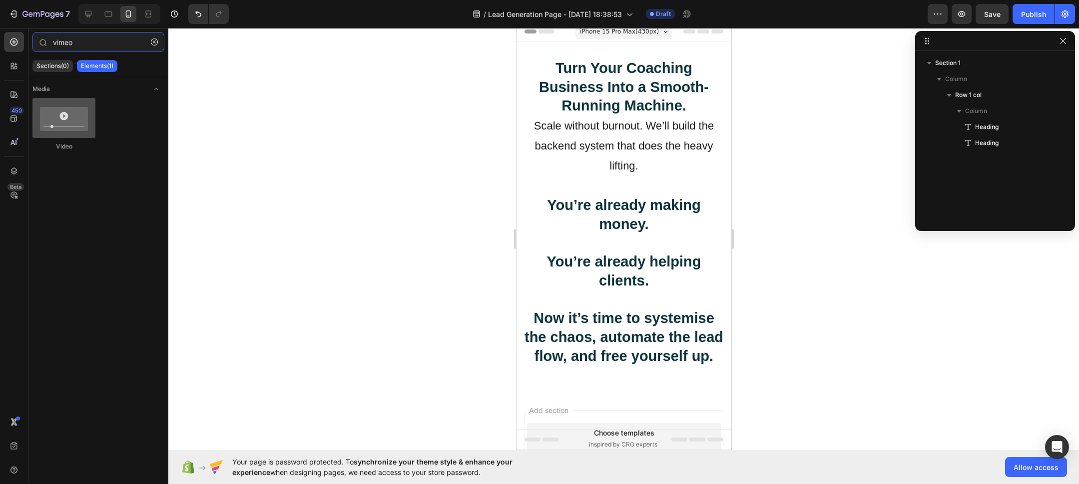
type input "vimeo"
drag, startPoint x: 62, startPoint y: 120, endPoint x: 34, endPoint y: 109, distance: 29.9
click at [35, 109] on div at bounding box center [63, 118] width 63 height 40
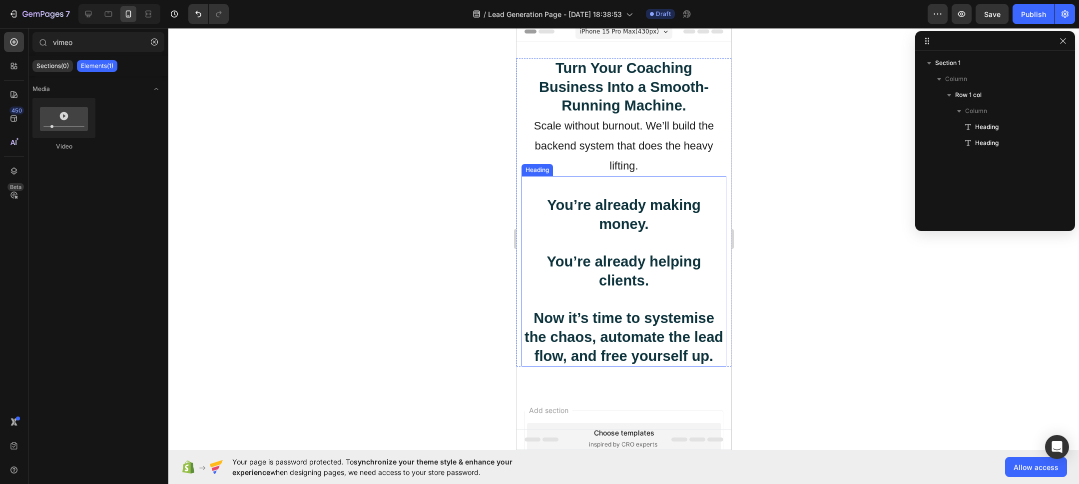
scroll to position [64, 0]
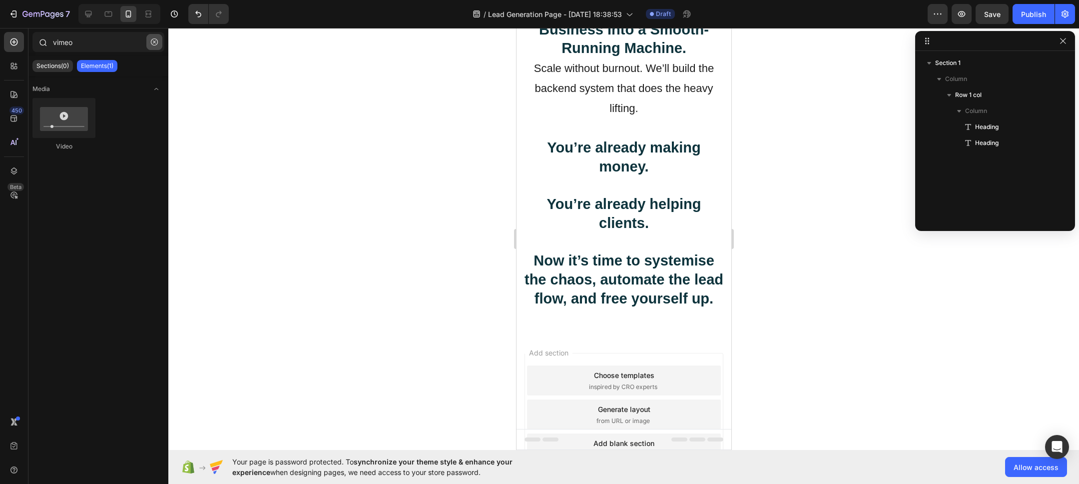
click at [154, 45] on icon "button" at bounding box center [154, 41] width 7 height 7
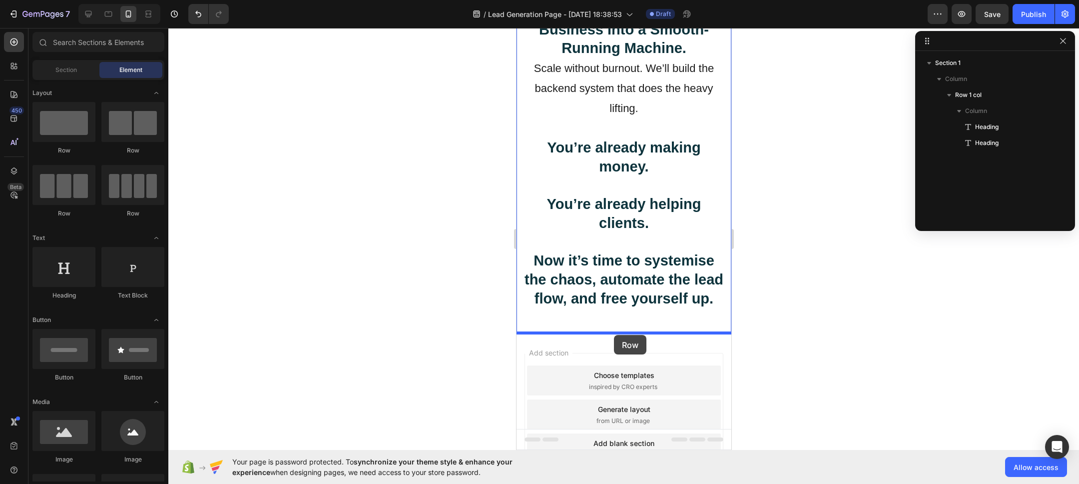
drag, startPoint x: 574, startPoint y: 150, endPoint x: 614, endPoint y: 335, distance: 188.7
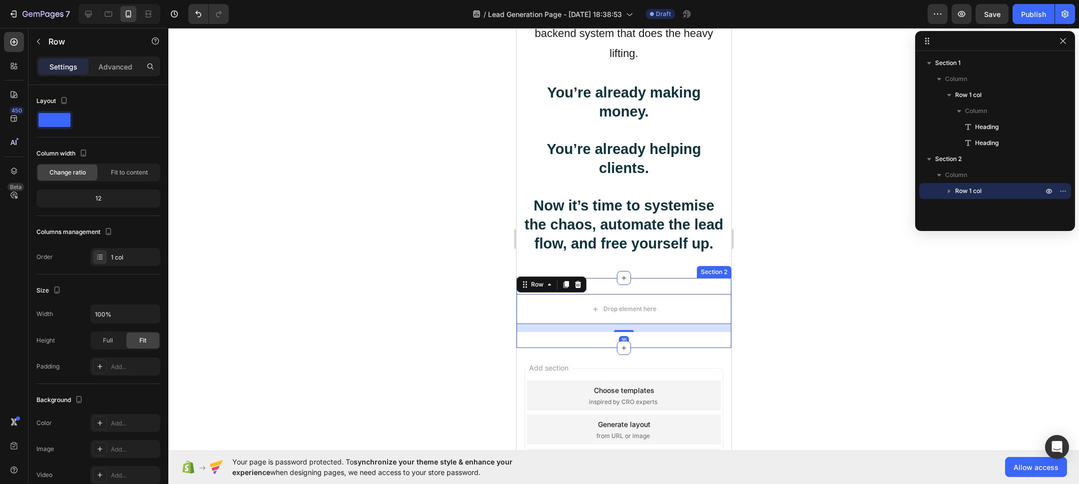
scroll to position [127, 0]
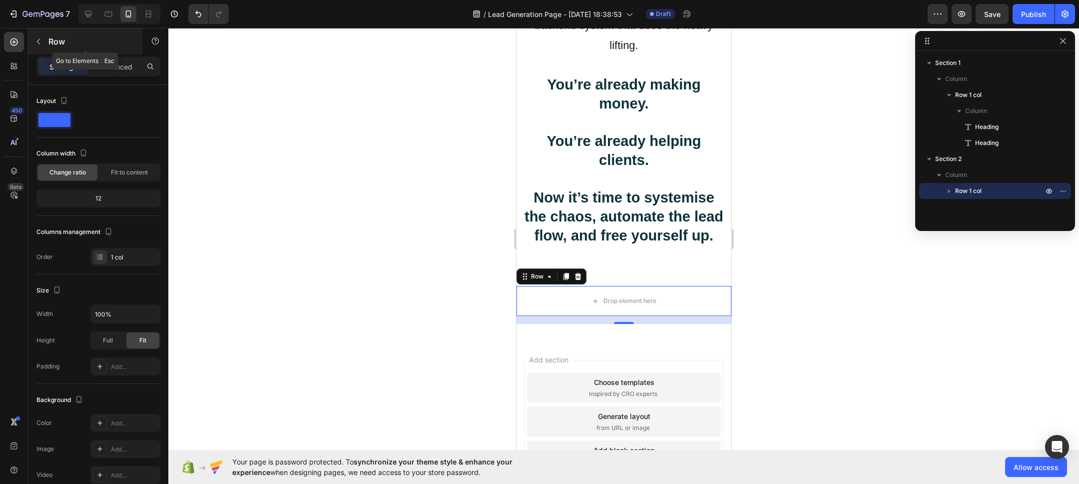
click at [38, 39] on icon "button" at bounding box center [38, 41] width 8 height 8
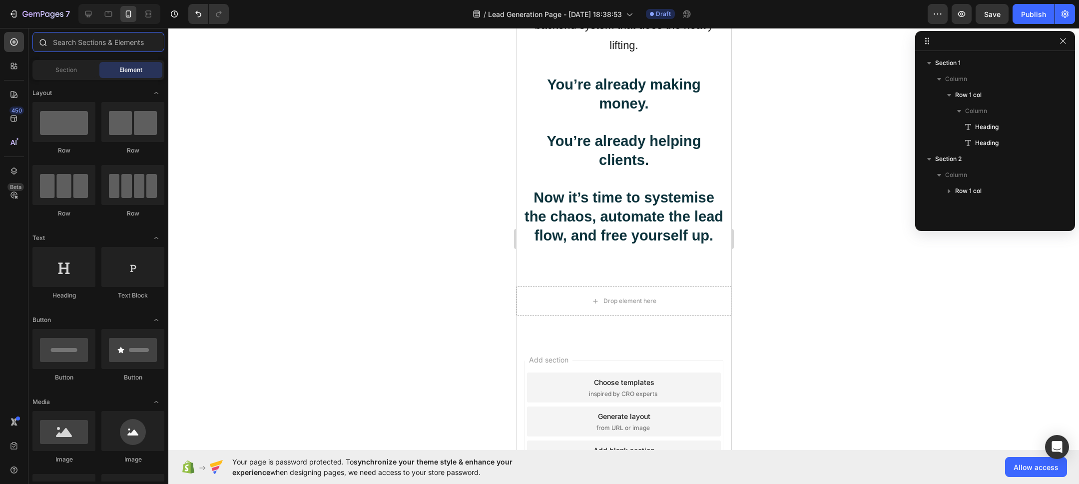
click at [75, 44] on input "text" at bounding box center [98, 42] width 132 height 20
drag, startPoint x: 71, startPoint y: 68, endPoint x: 88, endPoint y: 48, distance: 26.9
click at [71, 68] on span "Section" at bounding box center [65, 69] width 21 height 9
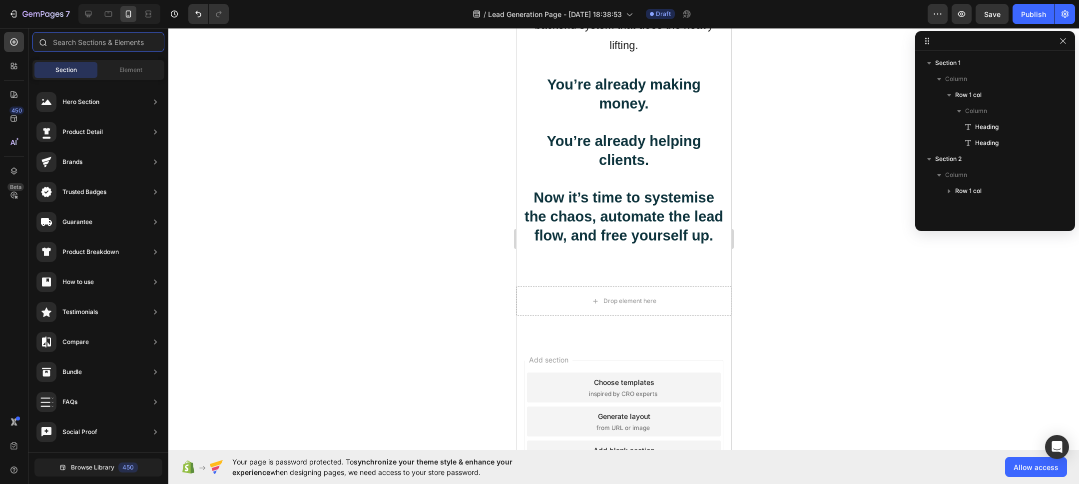
click at [92, 44] on input "text" at bounding box center [98, 42] width 132 height 20
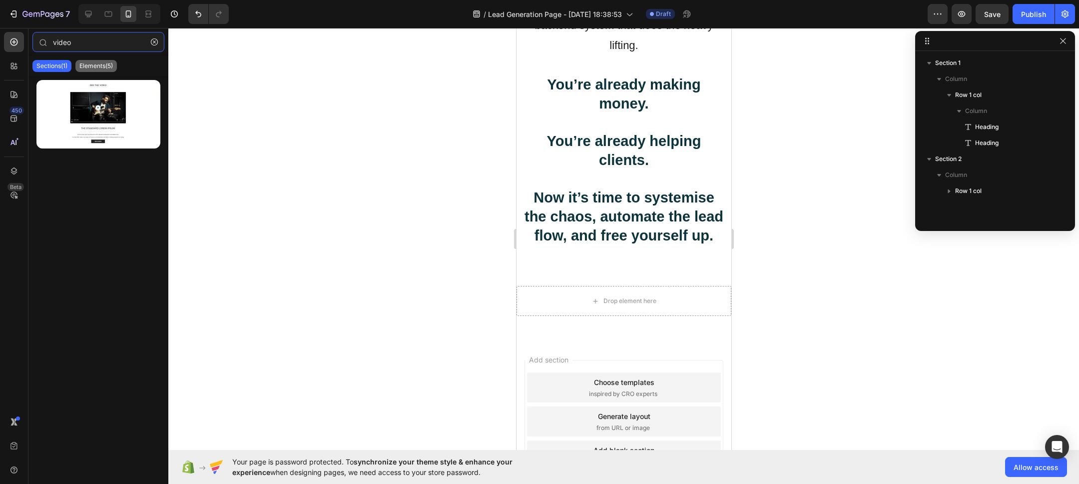
type input "video"
click at [90, 68] on p "Elements(5)" at bounding box center [95, 66] width 33 height 8
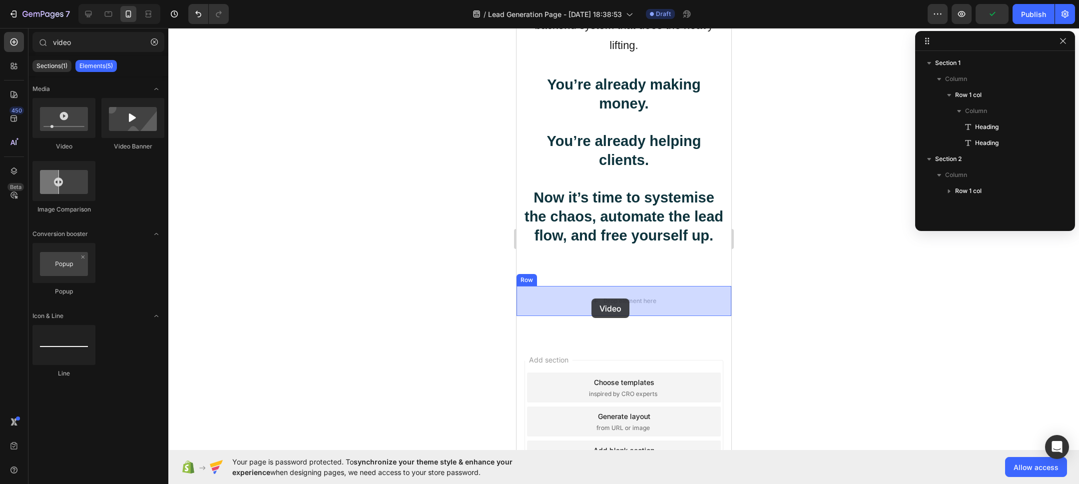
drag, startPoint x: 582, startPoint y: 147, endPoint x: 591, endPoint y: 298, distance: 151.7
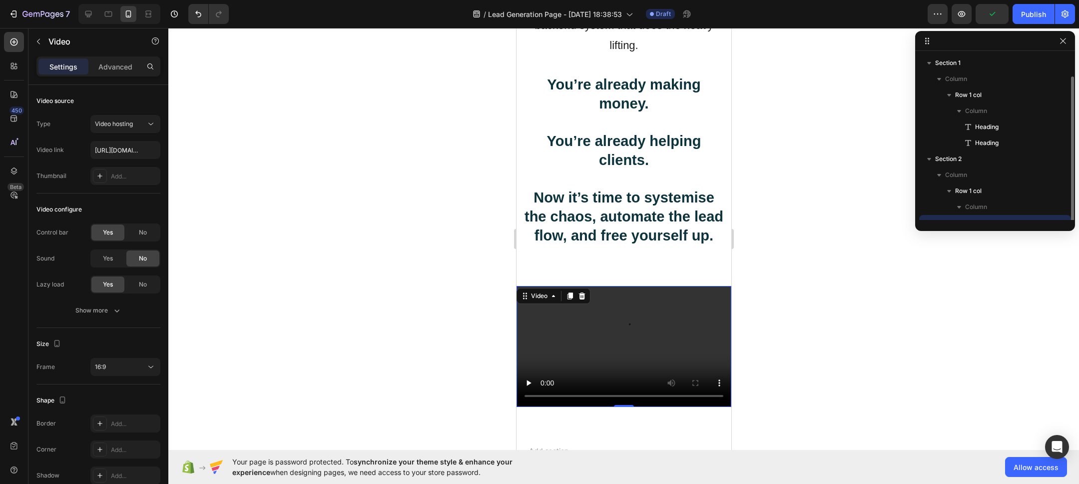
scroll to position [11, 0]
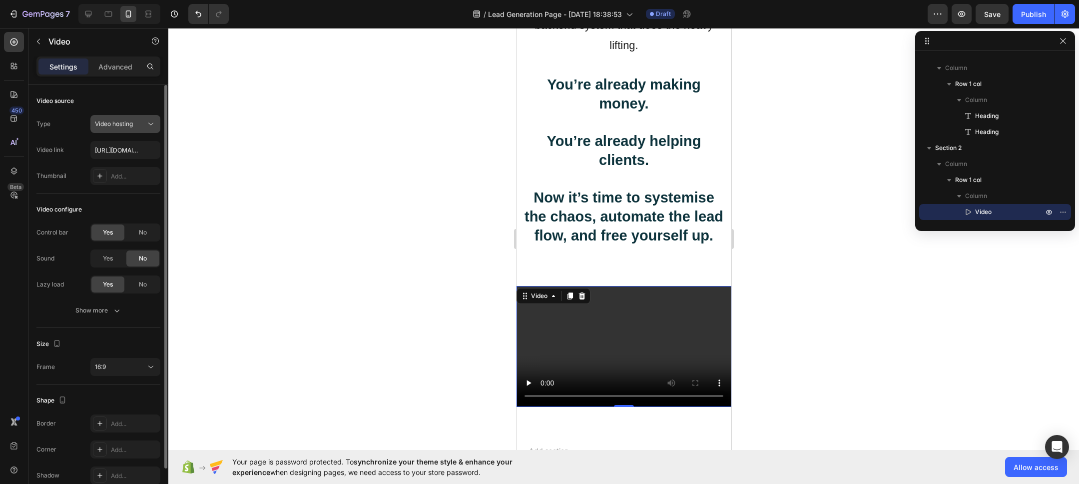
click at [133, 126] on span "Video hosting" at bounding box center [114, 123] width 38 height 7
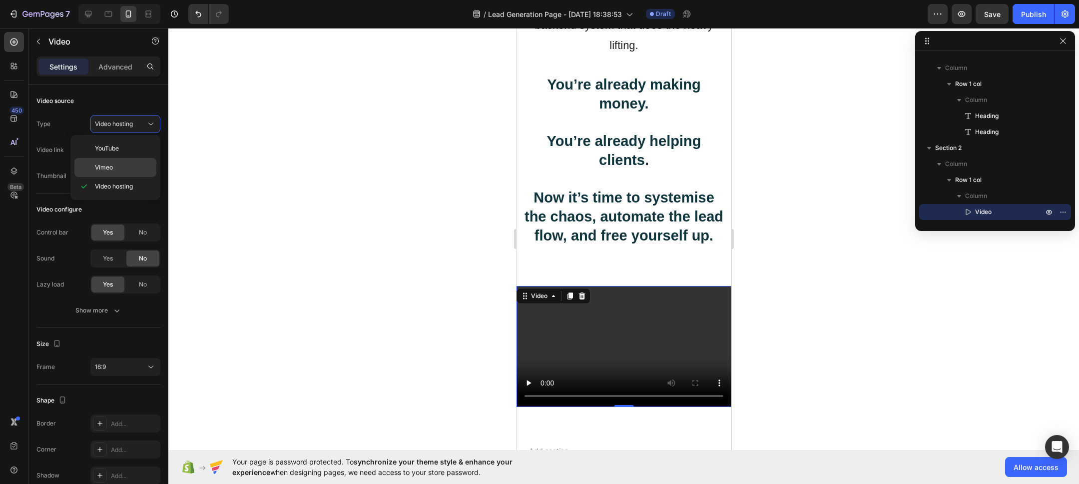
click at [111, 168] on span "Vimeo" at bounding box center [104, 167] width 18 height 9
type input "[URL][DOMAIN_NAME]"
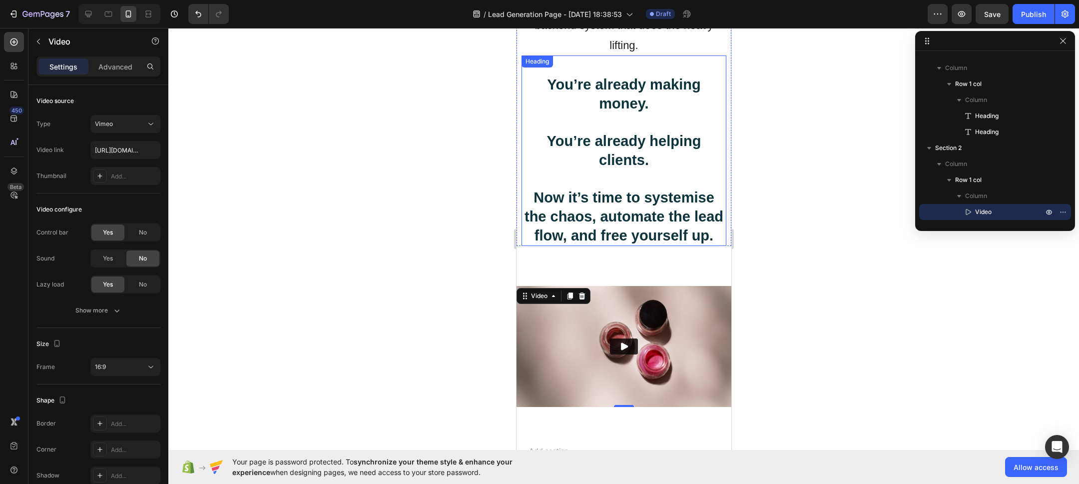
scroll to position [0, 0]
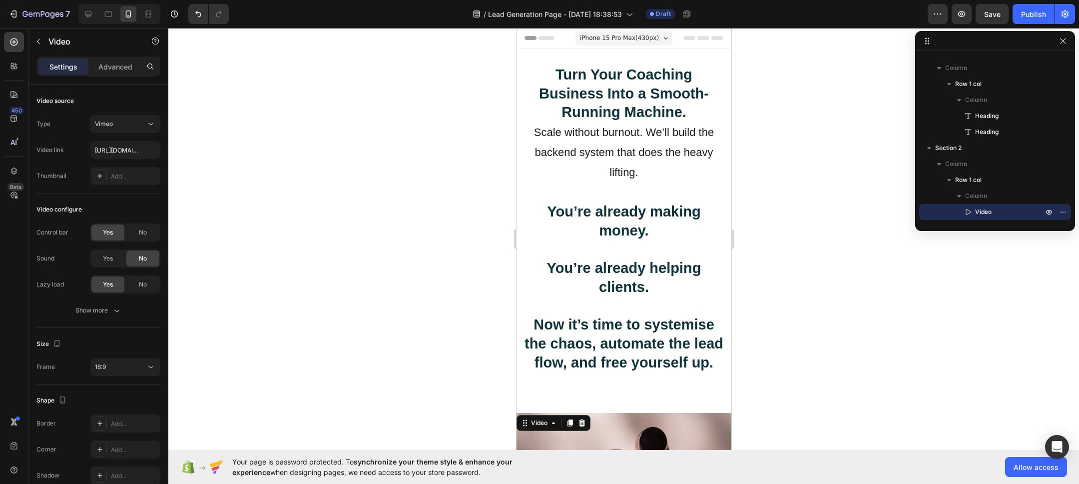
drag, startPoint x: 1068, startPoint y: 41, endPoint x: 1070, endPoint y: 26, distance: 15.1
click at [1068, 41] on button "button" at bounding box center [1063, 41] width 12 height 12
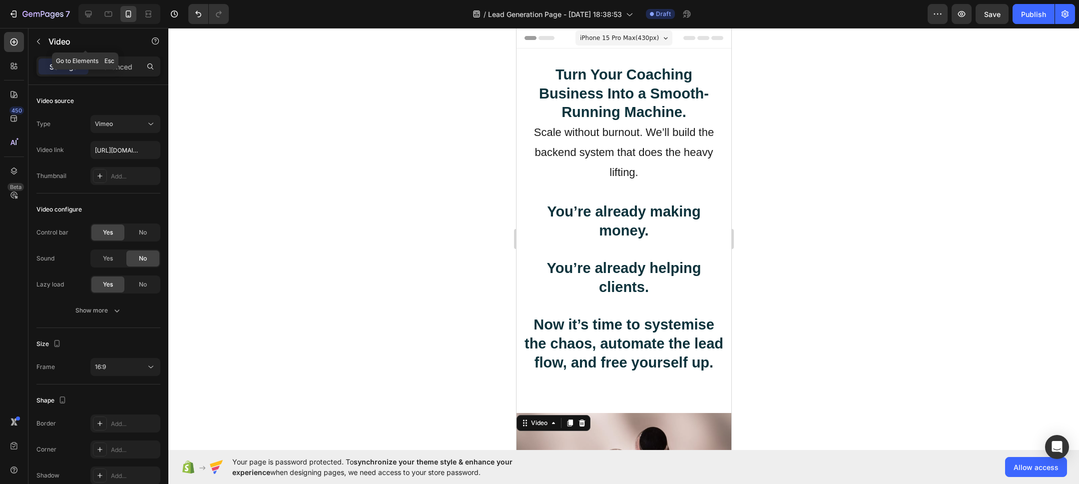
click at [64, 42] on p "Video" at bounding box center [90, 41] width 85 height 12
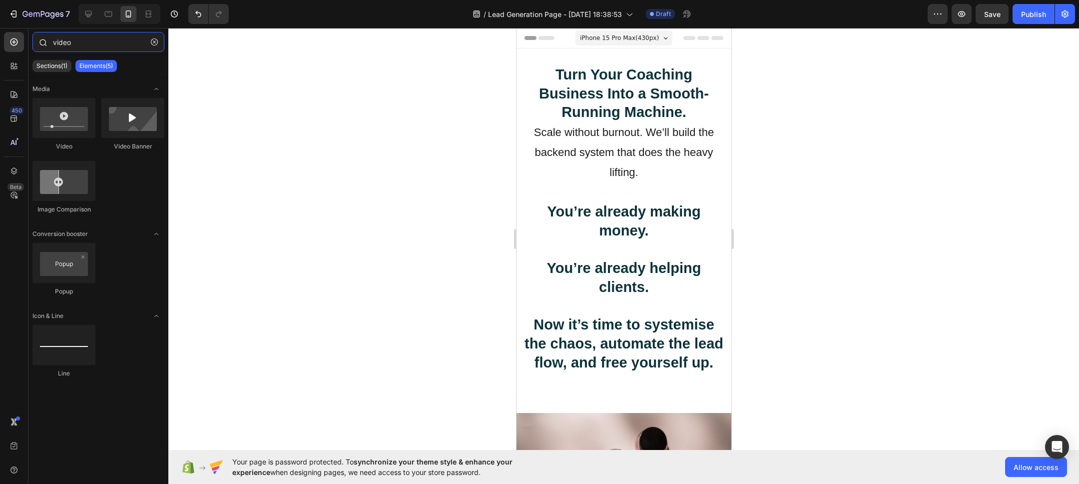
click at [64, 42] on input "video" at bounding box center [98, 42] width 132 height 20
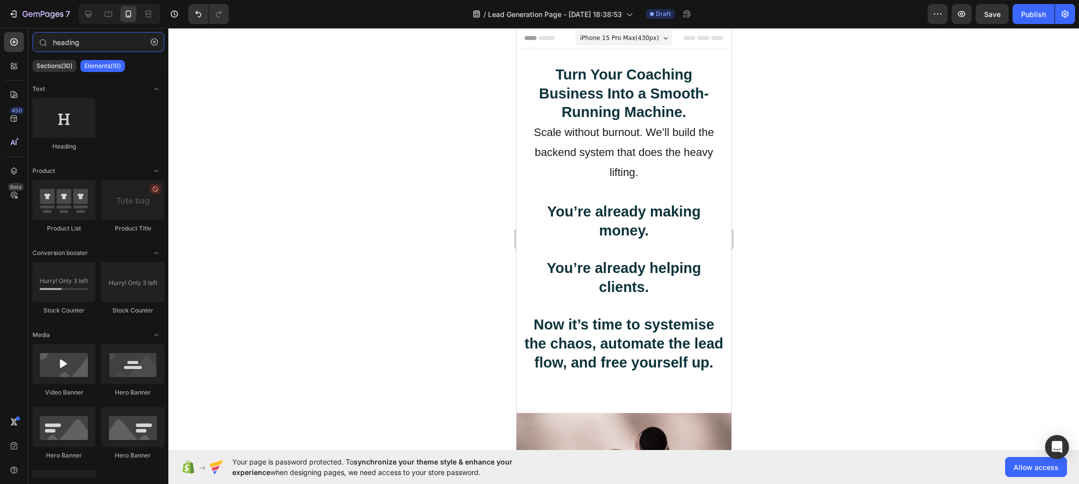
type input "heading"
drag, startPoint x: 867, startPoint y: 206, endPoint x: 612, endPoint y: 399, distance: 319.6
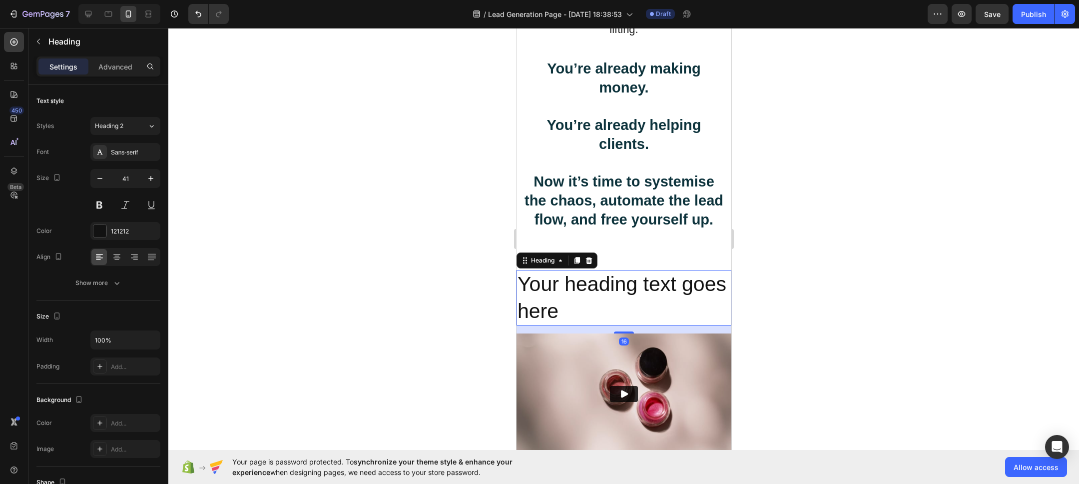
scroll to position [149, 0]
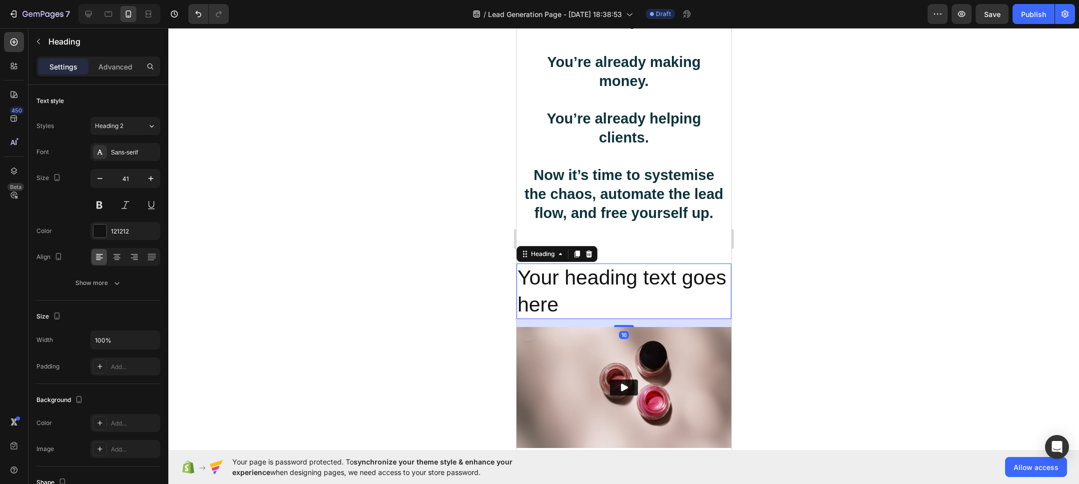
drag, startPoint x: 560, startPoint y: 313, endPoint x: 552, endPoint y: 283, distance: 31.5
click at [560, 313] on h2 "Your heading text goes here" at bounding box center [623, 290] width 215 height 55
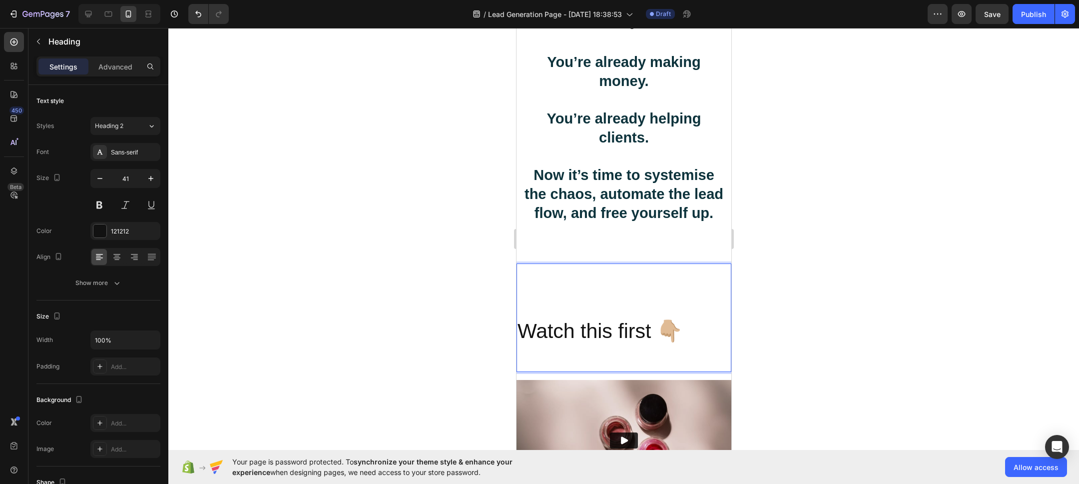
drag, startPoint x: 577, startPoint y: 293, endPoint x: 562, endPoint y: 301, distance: 17.0
click at [577, 294] on p "Rich Text Editor. Editing area: main" at bounding box center [623, 304] width 213 height 26
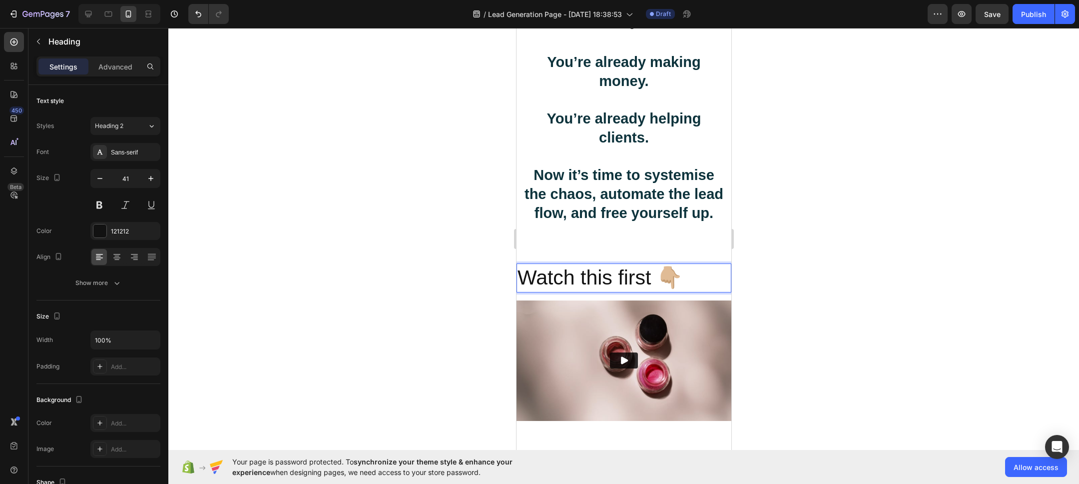
click at [621, 286] on p "Watch this first 👇🏼" at bounding box center [623, 277] width 213 height 26
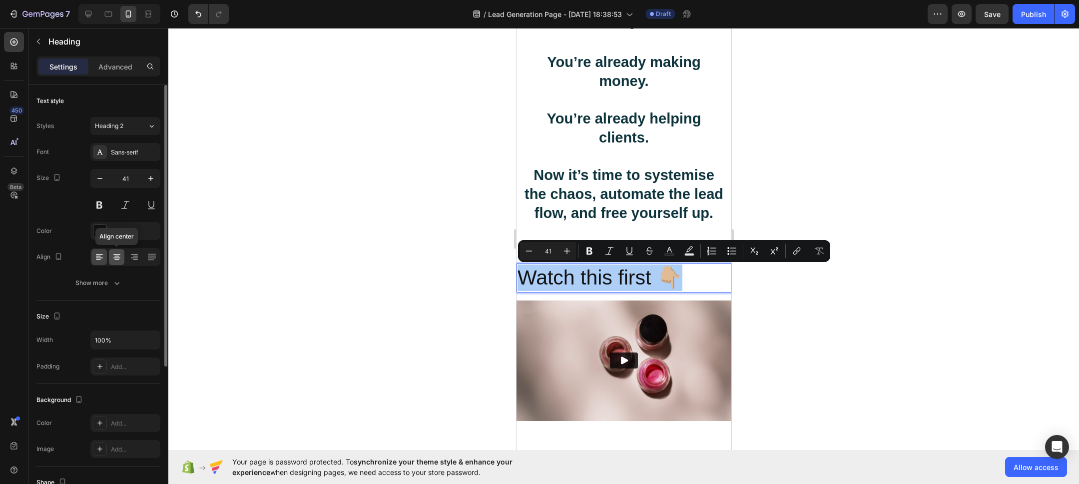
click at [116, 260] on icon at bounding box center [117, 257] width 10 height 10
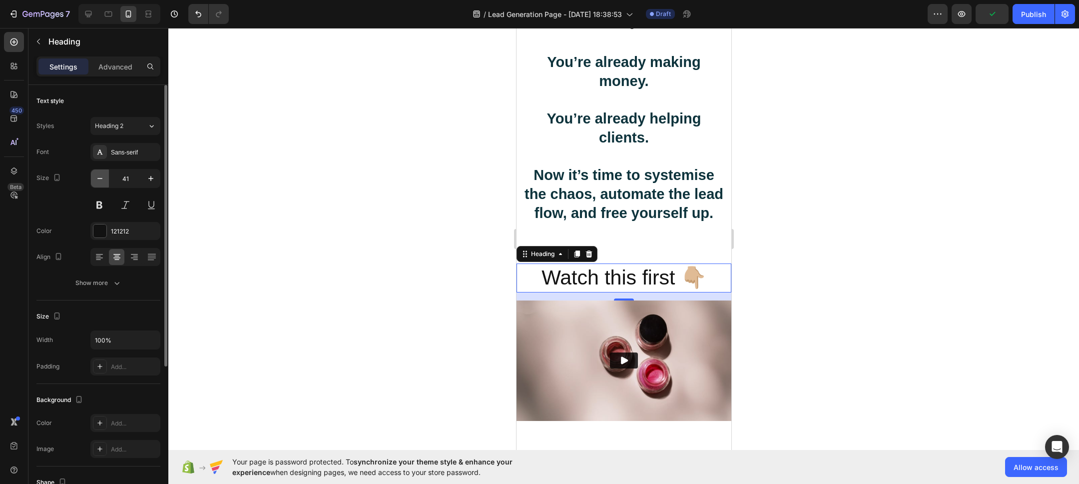
click at [102, 177] on icon "button" at bounding box center [100, 178] width 10 height 10
click at [103, 177] on icon "button" at bounding box center [100, 178] width 10 height 10
type input "38"
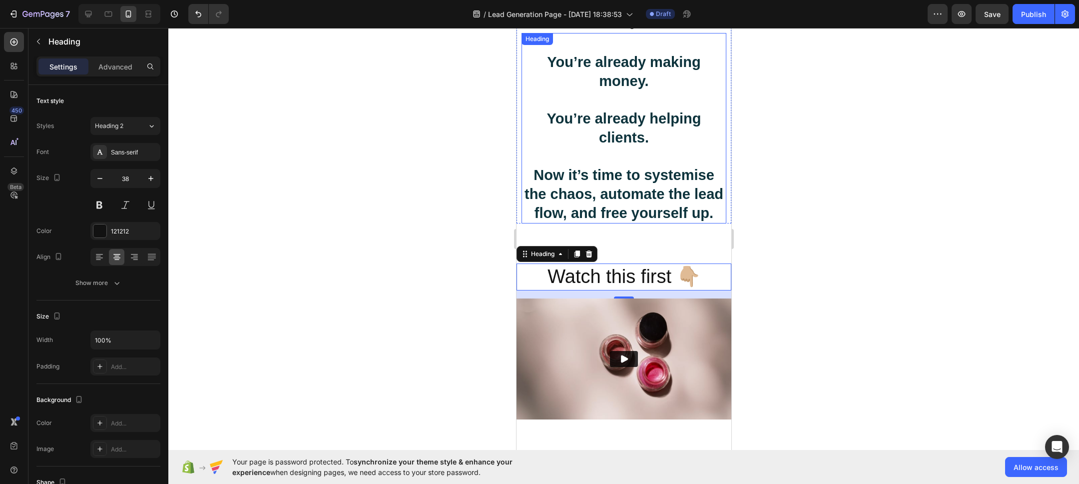
click at [609, 200] on strong "Now it’s time to systemise the chaos, automate the lead flow, and free yourself…" at bounding box center [623, 193] width 199 height 53
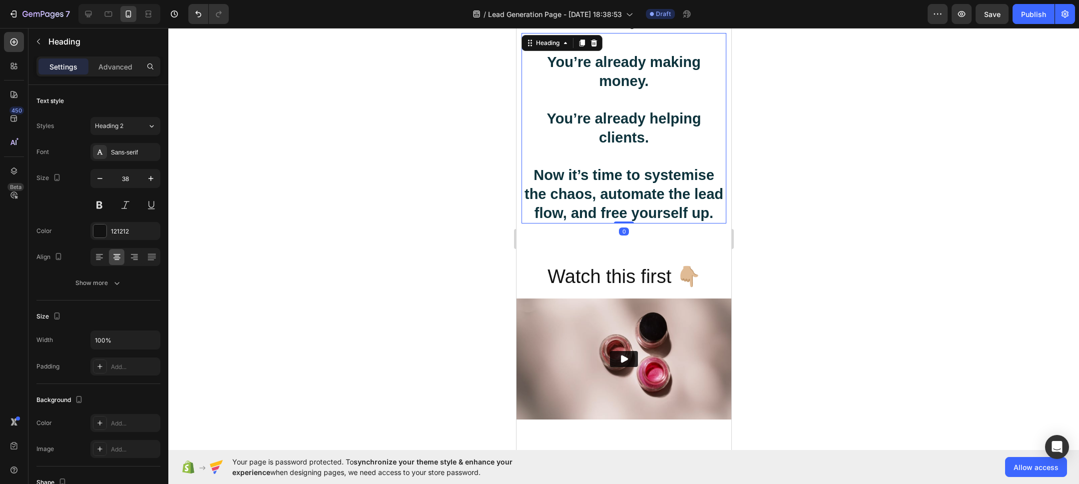
scroll to position [35, 0]
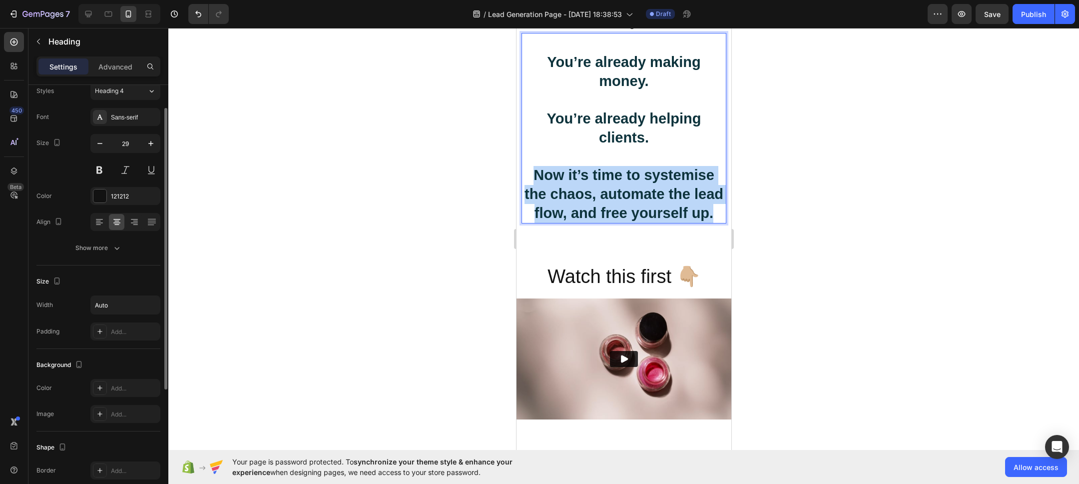
click at [609, 200] on strong "Now it’s time to systemise the chaos, automate the lead flow, and free yourself…" at bounding box center [623, 193] width 199 height 53
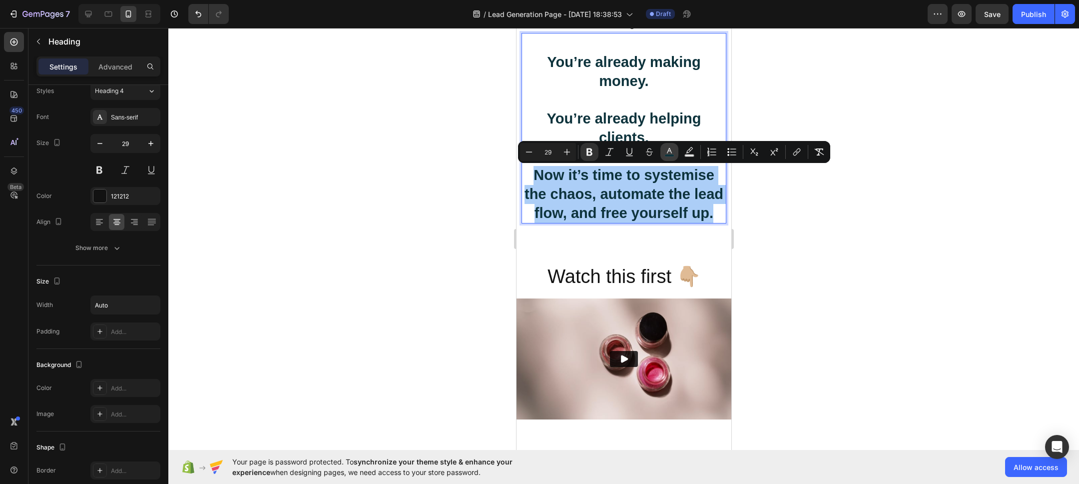
click at [672, 154] on rect "Editor contextual toolbar" at bounding box center [669, 155] width 9 height 2
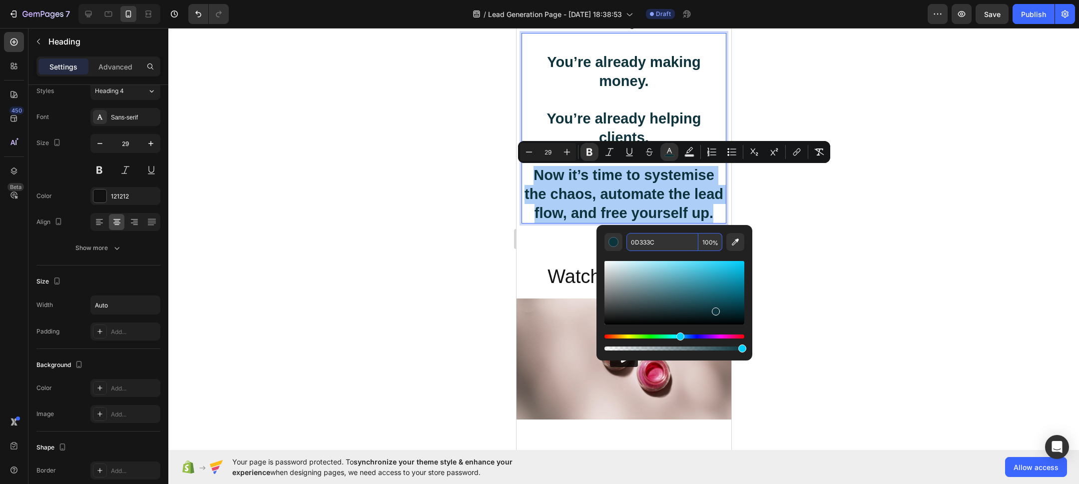
click at [666, 242] on input "0D333C" at bounding box center [663, 242] width 72 height 18
drag, startPoint x: 857, startPoint y: 256, endPoint x: 753, endPoint y: 274, distance: 105.5
click at [850, 257] on div at bounding box center [623, 256] width 911 height 456
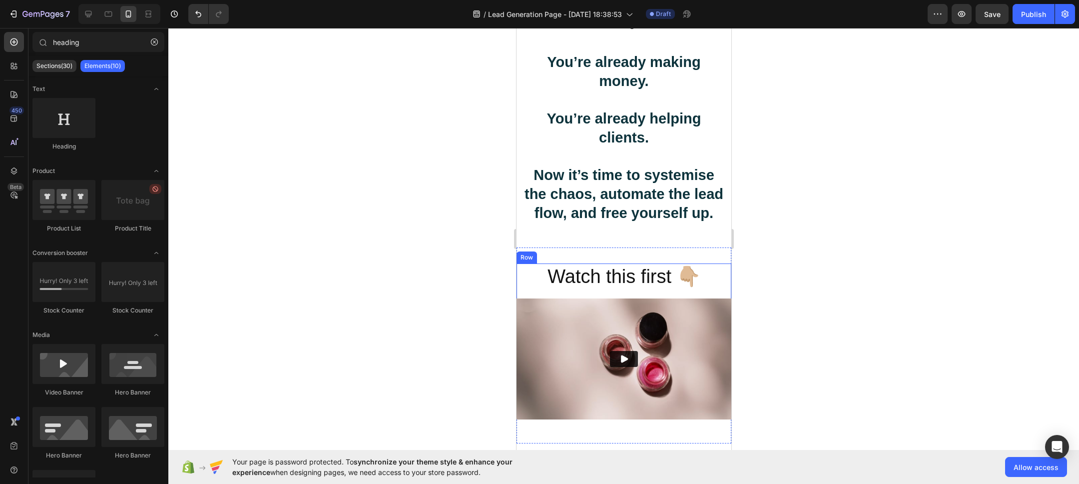
click at [598, 272] on p "Watch this first 👇🏼" at bounding box center [623, 276] width 213 height 24
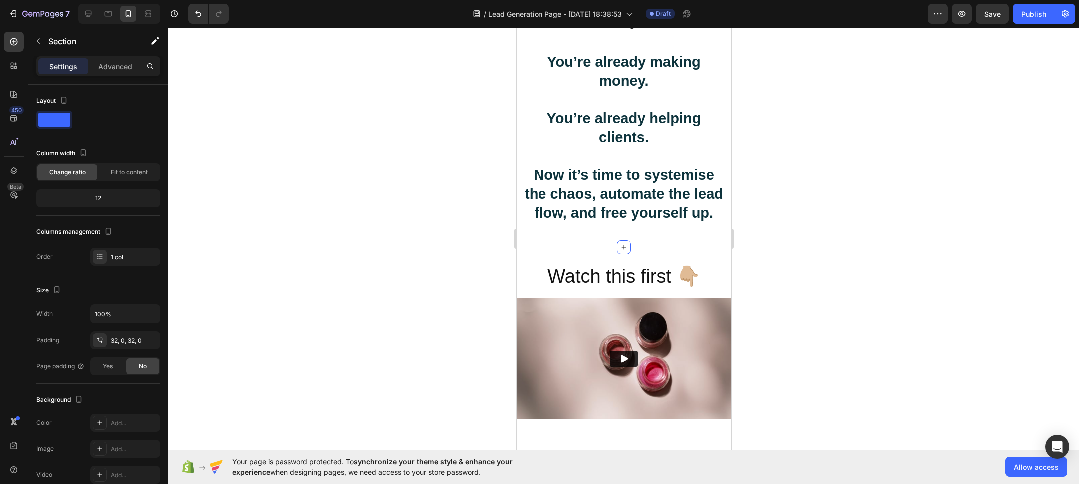
click at [622, 240] on div "⁠⁠⁠⁠⁠⁠⁠ Turn Your Coaching Business Into a Smooth-Running Machine. Scale withou…" at bounding box center [623, 73] width 215 height 348
click at [597, 236] on div "⁠⁠⁠⁠⁠⁠⁠ Turn Your Coaching Business Into a Smooth-Running Machine. Scale withou…" at bounding box center [623, 73] width 215 height 348
click at [585, 227] on div "⁠⁠⁠⁠⁠⁠⁠ Turn Your Coaching Business Into a Smooth-Running Machine. Scale withou…" at bounding box center [623, 73] width 215 height 316
click at [597, 225] on div "⁠⁠⁠⁠⁠⁠⁠ Turn Your Coaching Business Into a Smooth-Running Machine. Scale withou…" at bounding box center [623, 73] width 215 height 316
drag, startPoint x: 597, startPoint y: 225, endPoint x: 610, endPoint y: 219, distance: 14.5
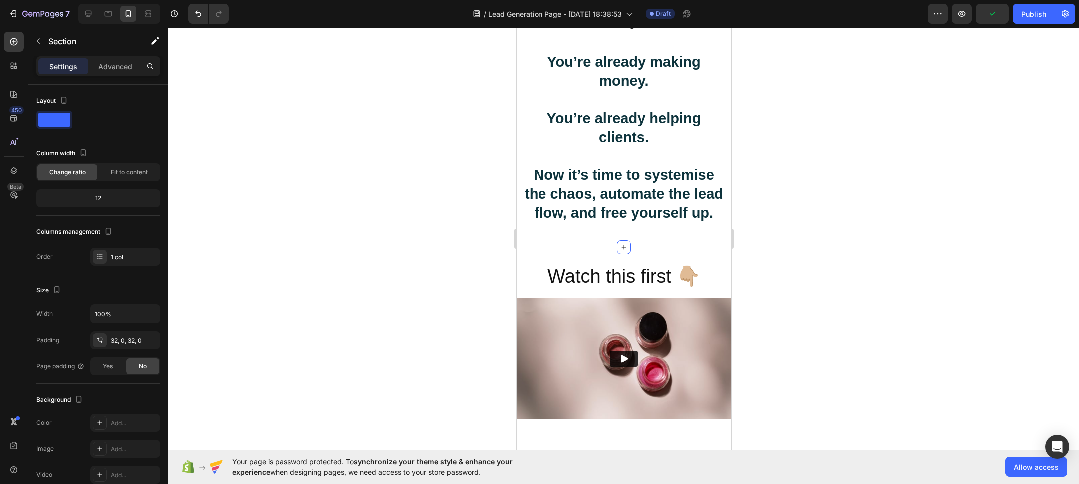
click at [597, 225] on div "⁠⁠⁠⁠⁠⁠⁠ Turn Your Coaching Business Into a Smooth-Running Machine. Scale withou…" at bounding box center [623, 73] width 215 height 316
click at [623, 212] on strong "Now it’s time to systemise the chaos, automate the lead flow, and free yourself…" at bounding box center [623, 193] width 199 height 53
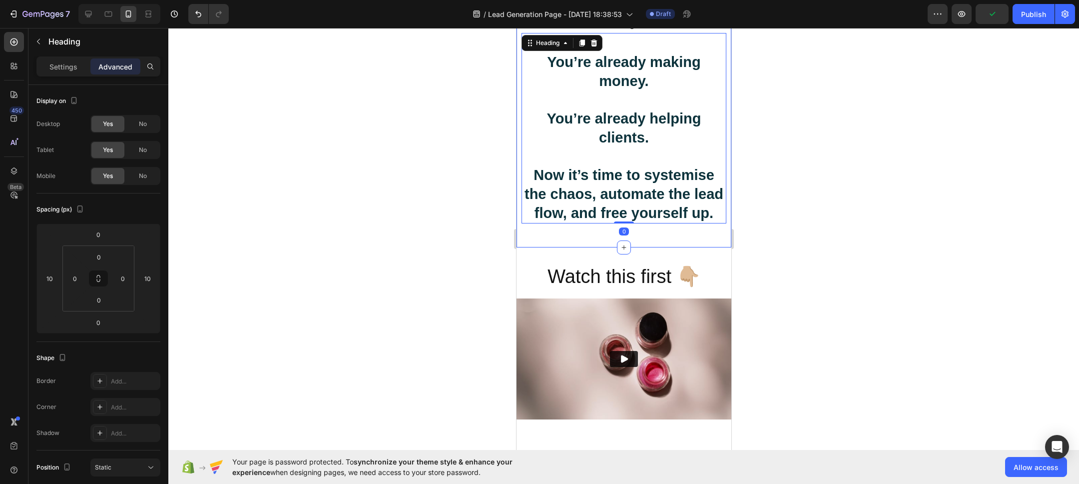
click at [594, 237] on div "⁠⁠⁠⁠⁠⁠⁠ Turn Your Coaching Business Into a Smooth-Running Machine. Scale withou…" at bounding box center [623, 73] width 215 height 348
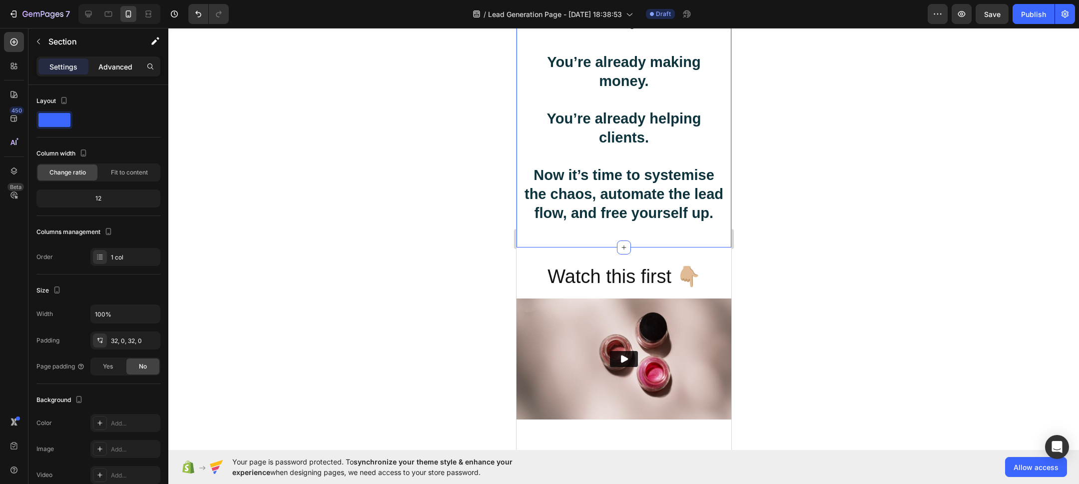
click at [113, 64] on p "Advanced" at bounding box center [115, 66] width 34 height 10
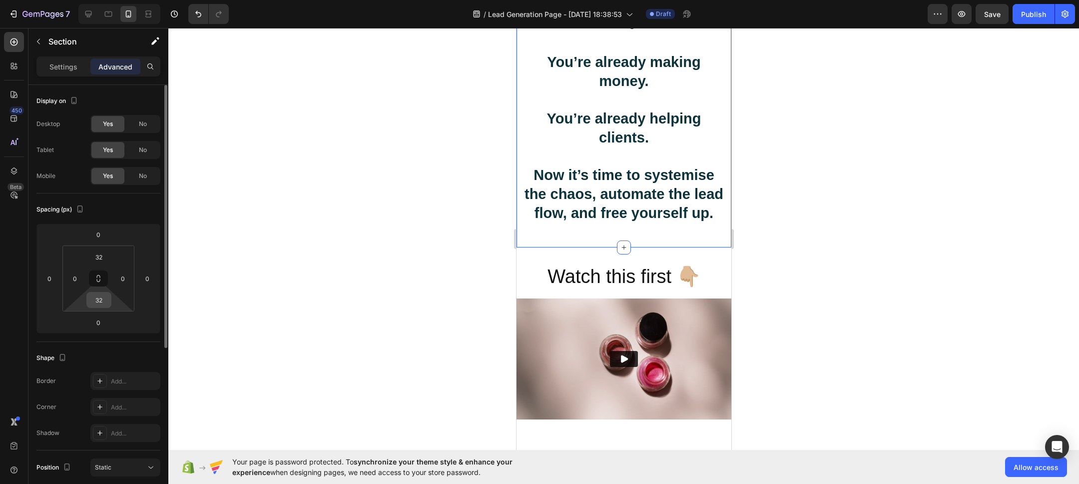
click at [100, 302] on input "32" at bounding box center [99, 299] width 20 height 15
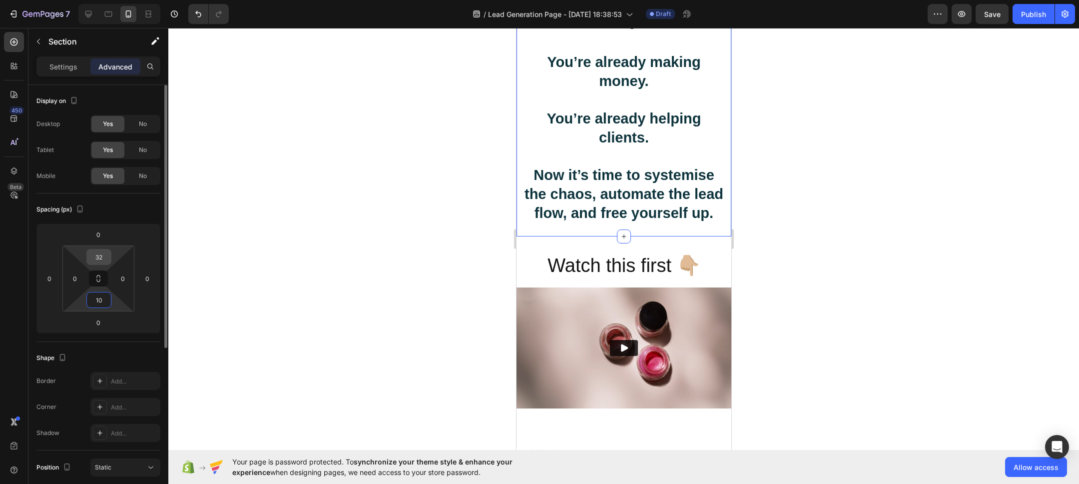
type input "10"
click at [101, 258] on input "32" at bounding box center [99, 256] width 20 height 15
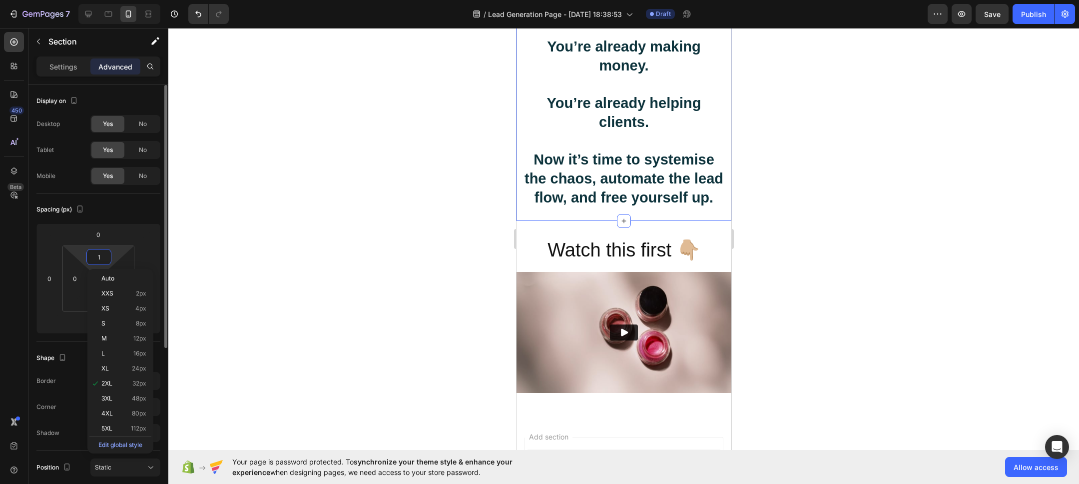
type input "10"
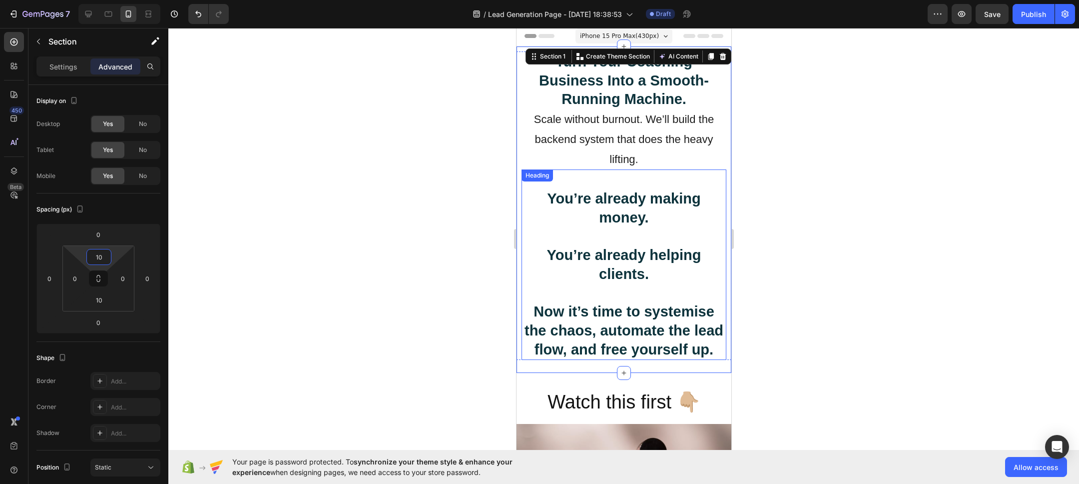
scroll to position [0, 0]
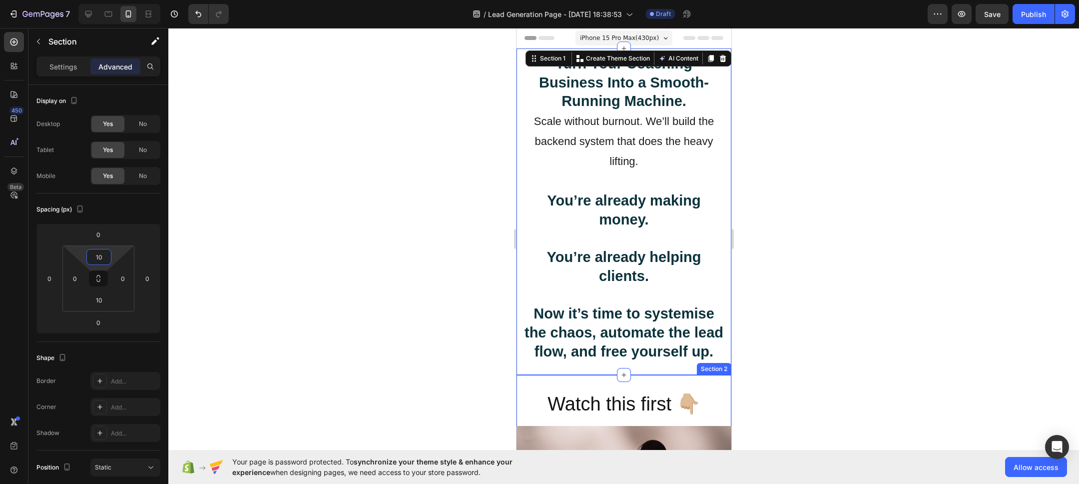
click at [598, 389] on div "Watch this first 👇🏼 Heading Video Row Section 2" at bounding box center [623, 472] width 215 height 195
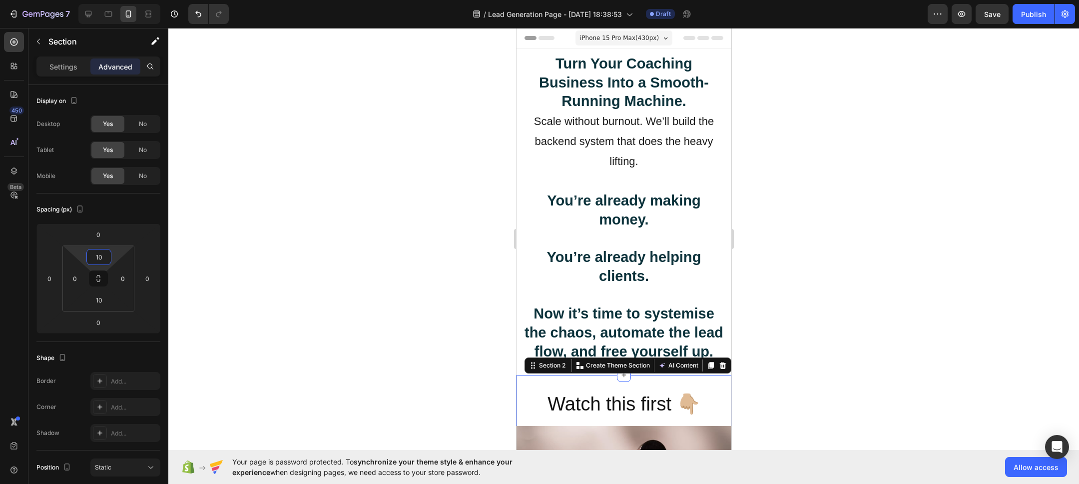
scroll to position [35, 0]
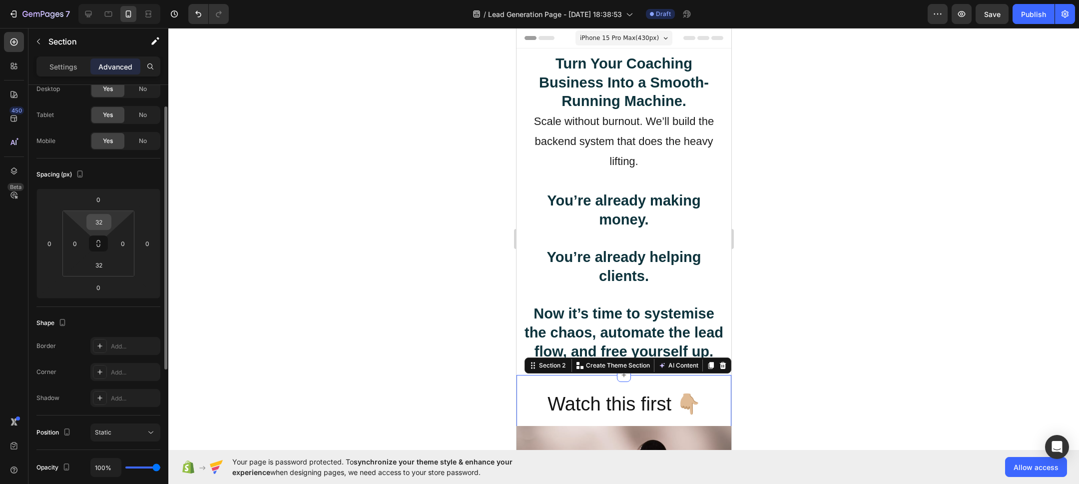
click at [99, 218] on input "32" at bounding box center [99, 221] width 20 height 15
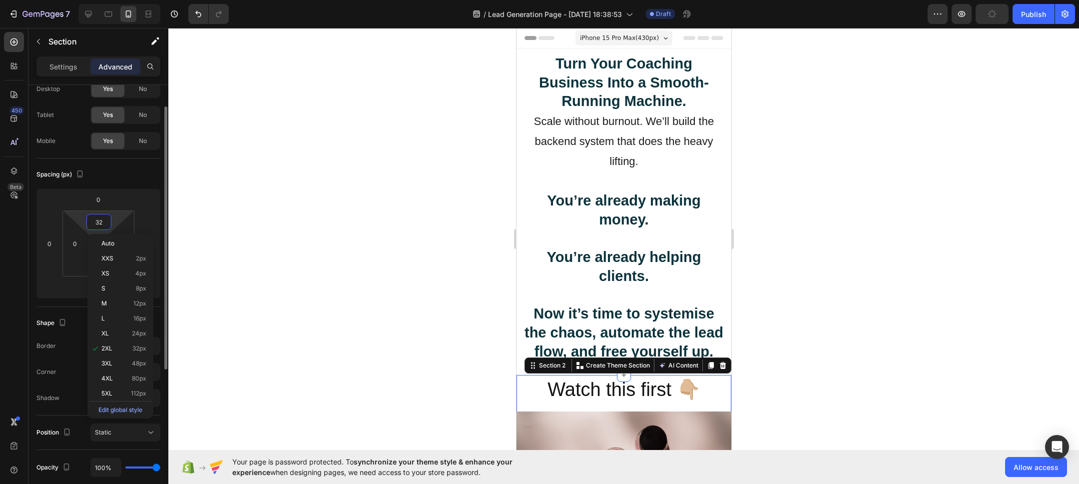
type input "3"
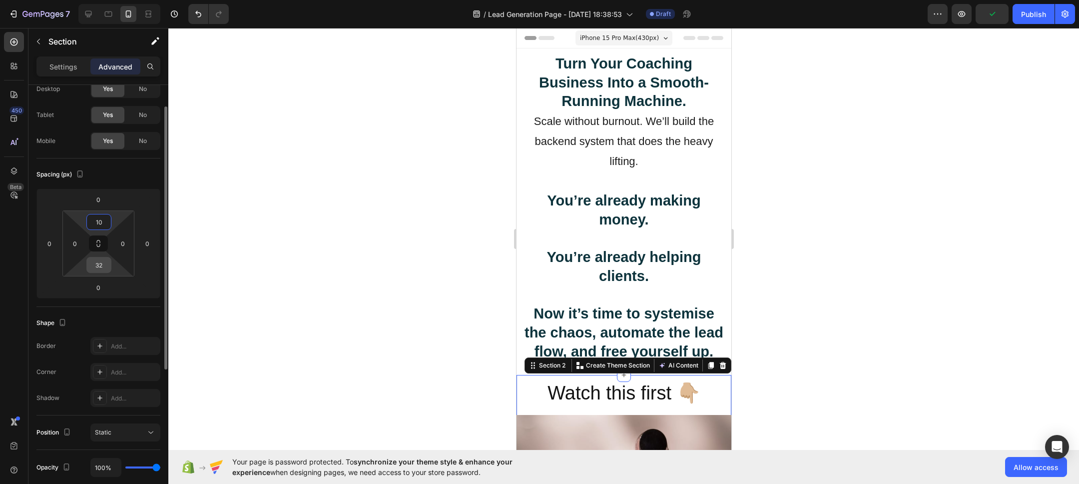
type input "10"
click at [100, 268] on input "32" at bounding box center [99, 264] width 20 height 15
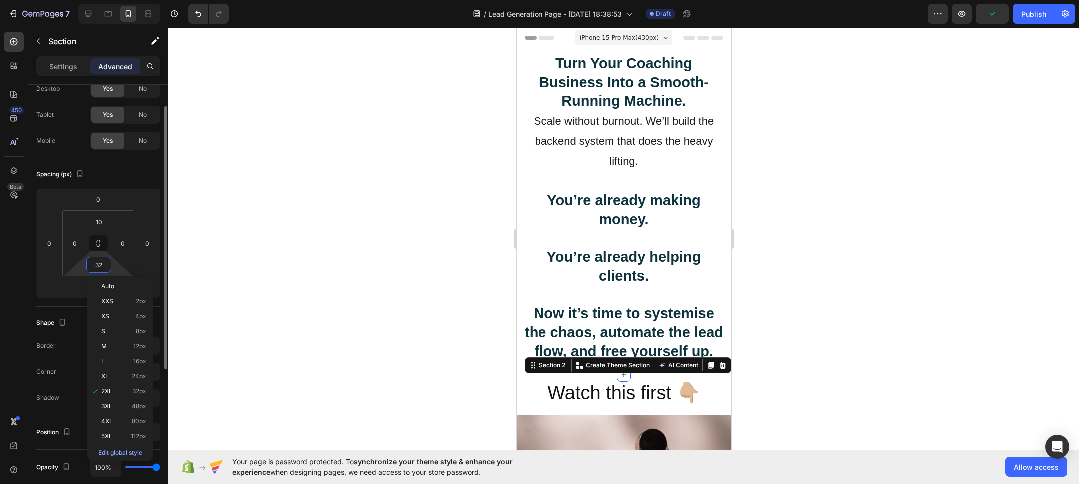
click at [100, 268] on input "32" at bounding box center [99, 264] width 20 height 15
type input "10"
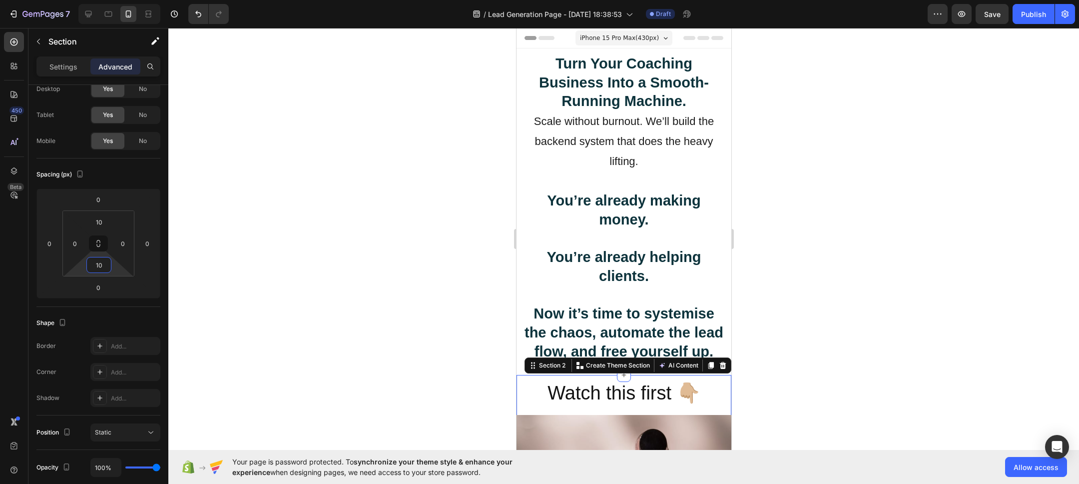
click at [303, 284] on div at bounding box center [623, 256] width 911 height 456
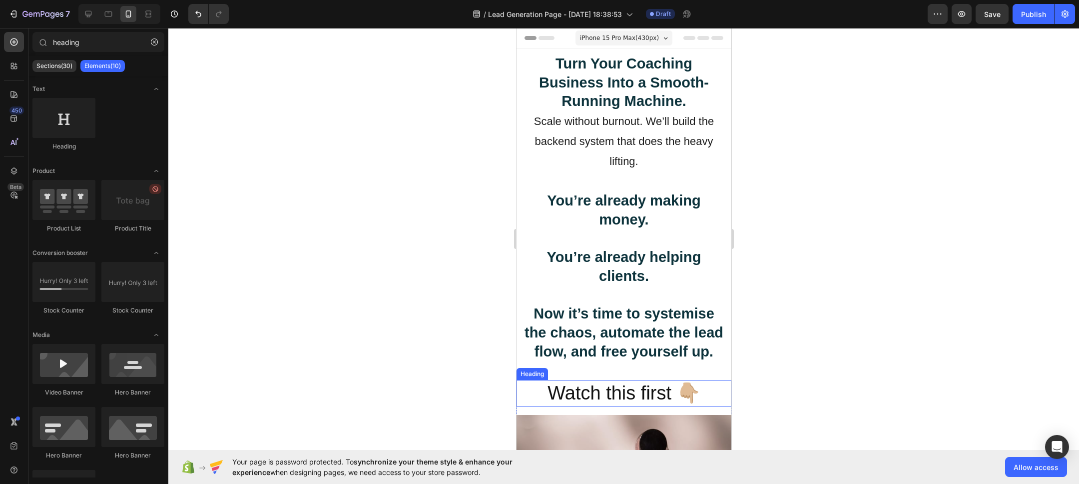
click at [607, 397] on p "Watch this first 👇🏼" at bounding box center [623, 393] width 213 height 24
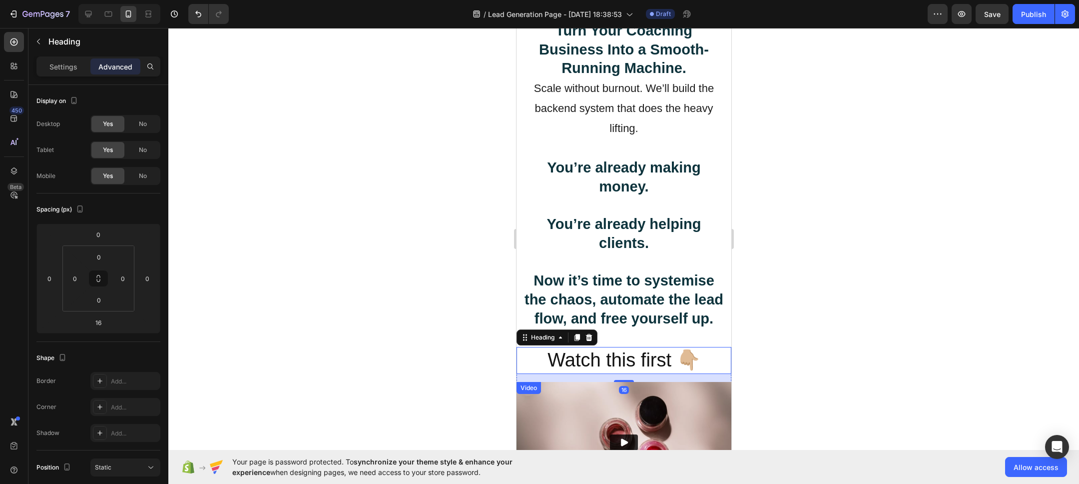
scroll to position [39, 0]
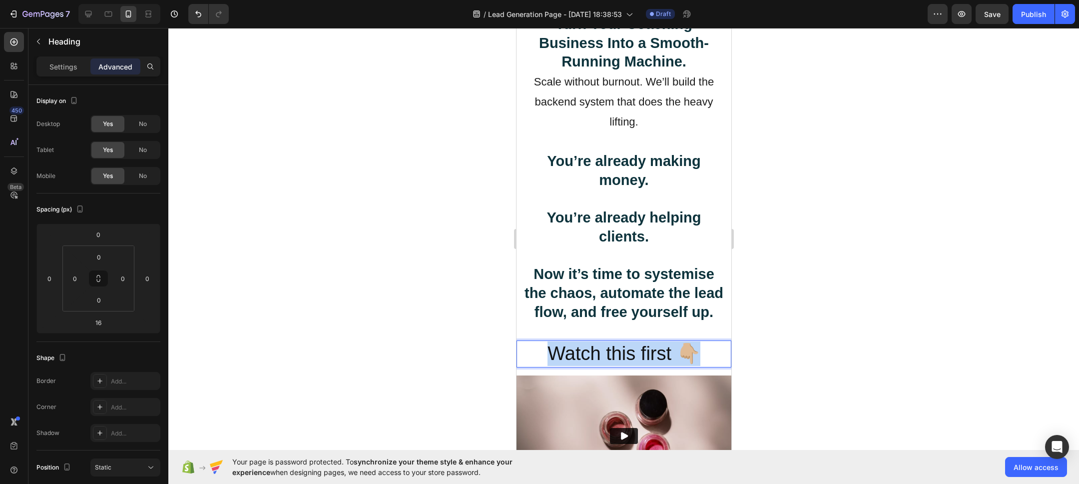
click at [589, 352] on p "Watch this first 👇🏼" at bounding box center [623, 353] width 213 height 24
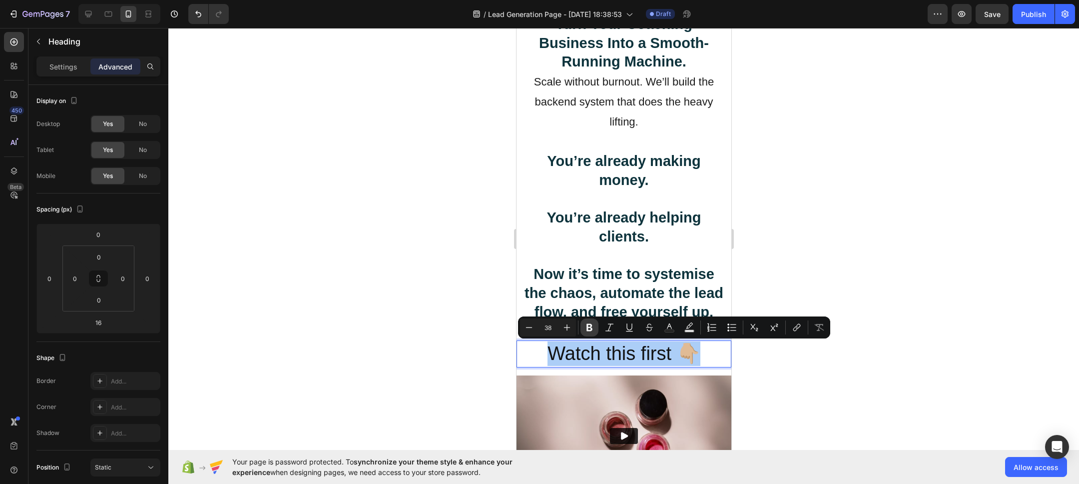
click at [590, 329] on icon "Editor contextual toolbar" at bounding box center [590, 327] width 10 height 10
click at [675, 328] on button "Text Color" at bounding box center [670, 327] width 18 height 18
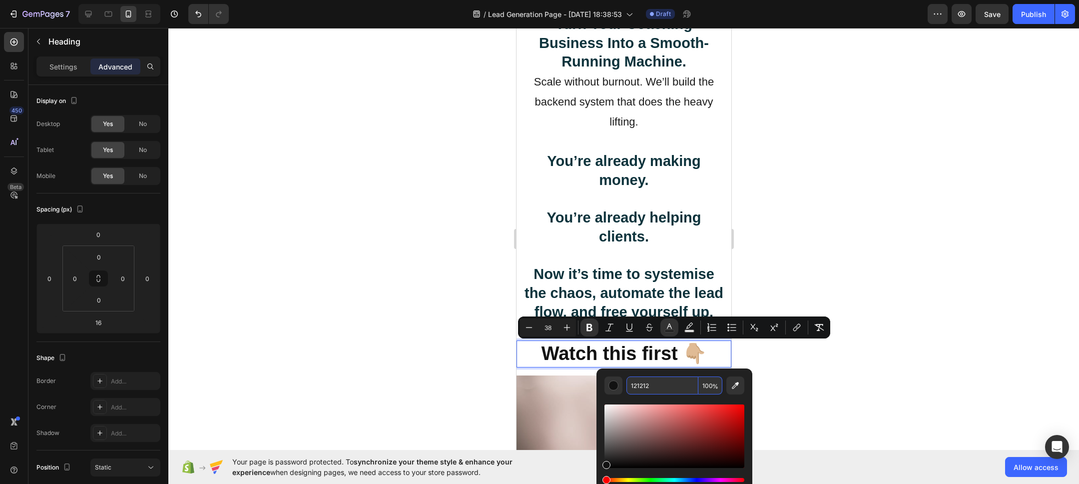
click at [649, 387] on input "121212" at bounding box center [663, 385] width 72 height 18
paste input "0D333C"
type input "0D333C"
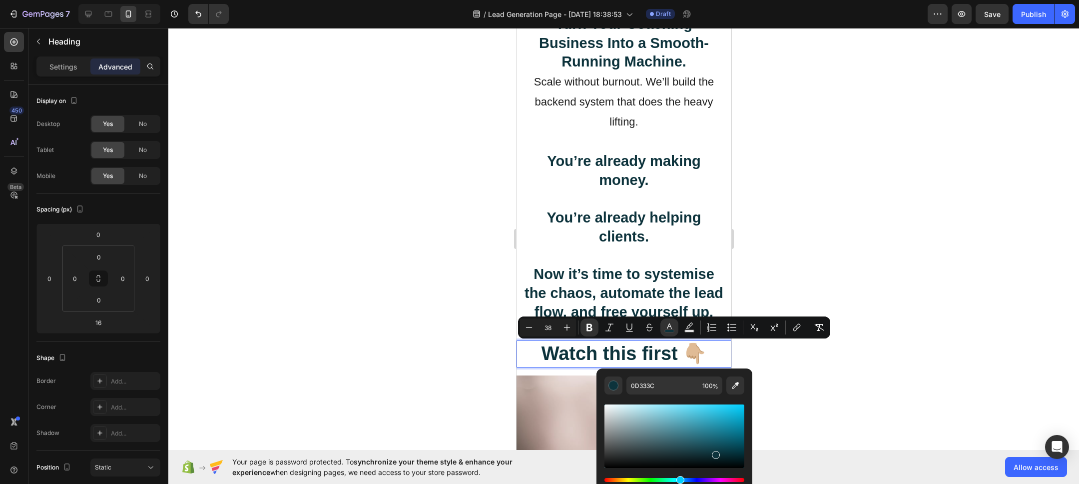
click at [387, 360] on div at bounding box center [623, 256] width 911 height 456
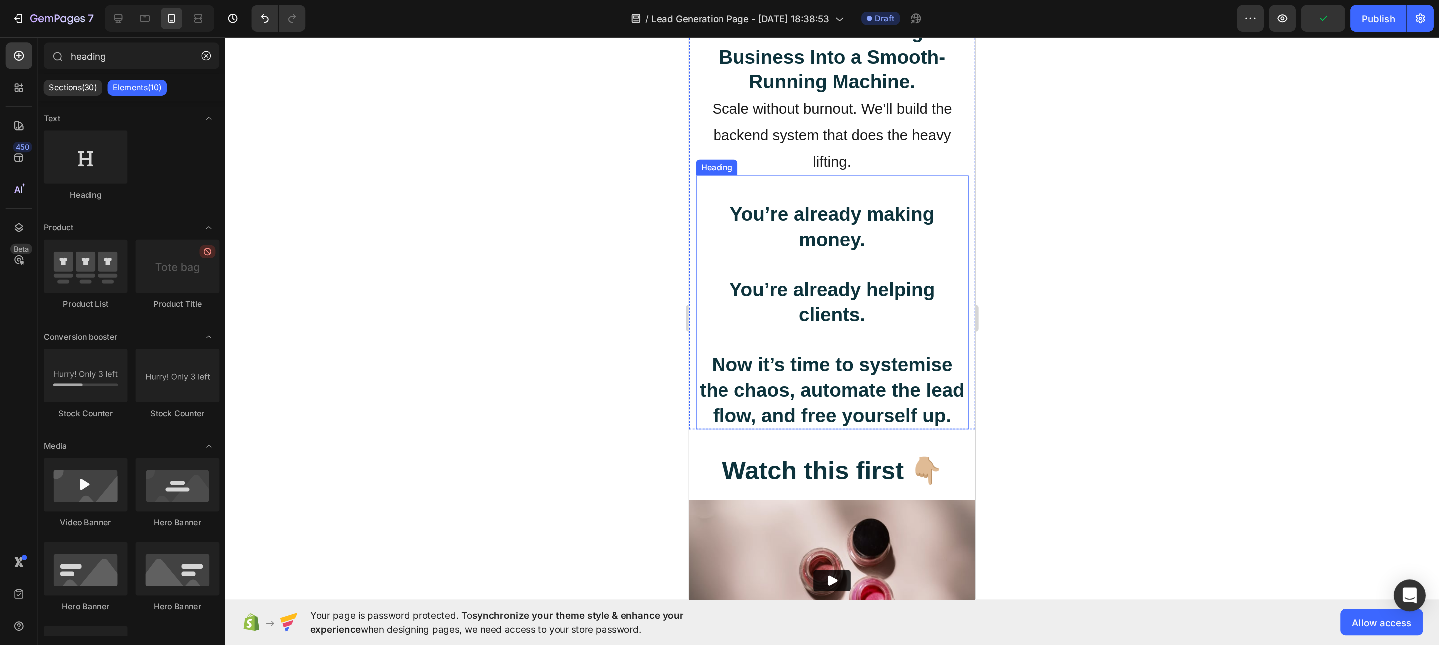
scroll to position [0, 0]
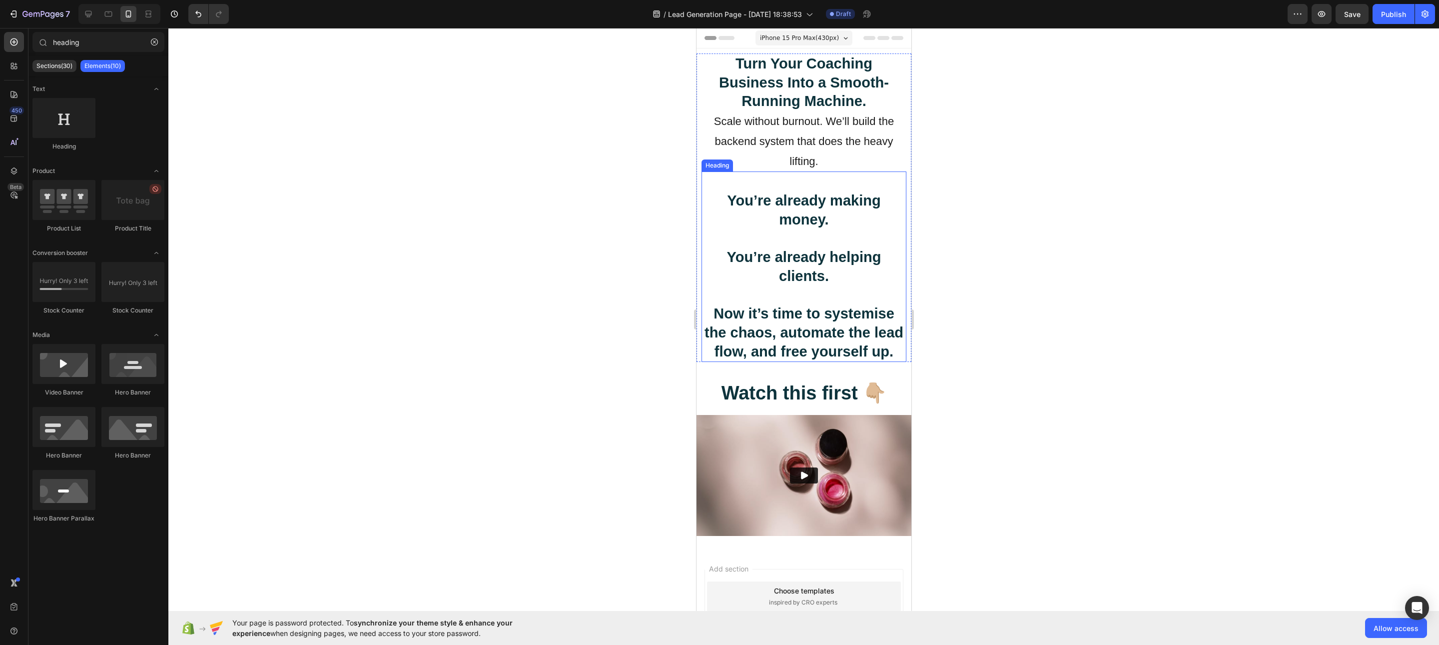
click at [791, 317] on strong "Now it’s time to systemise the chaos, automate the lead flow, and free yourself…" at bounding box center [803, 331] width 199 height 53
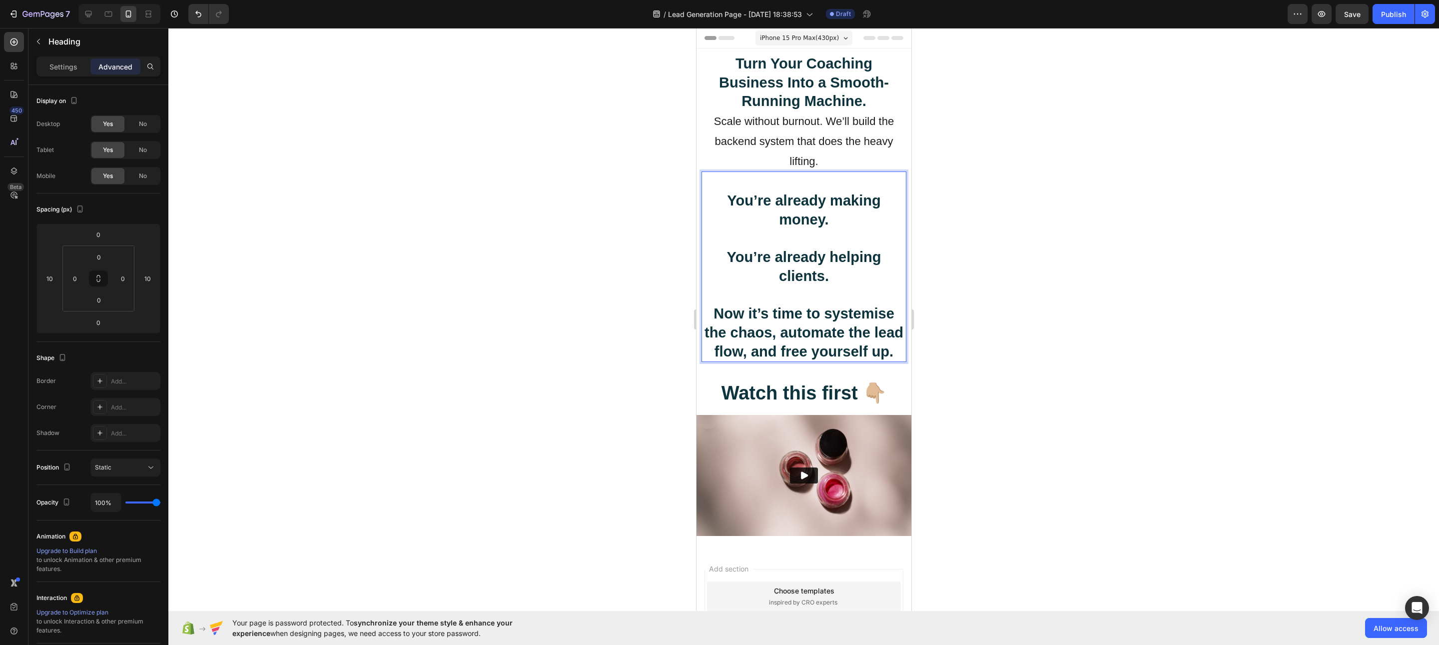
click at [814, 276] on strong "You’re already helping clients." at bounding box center [803, 266] width 154 height 35
click at [832, 272] on p "You’re already making money. You’re already helping clients. Now it’s time to s…" at bounding box center [803, 266] width 203 height 188
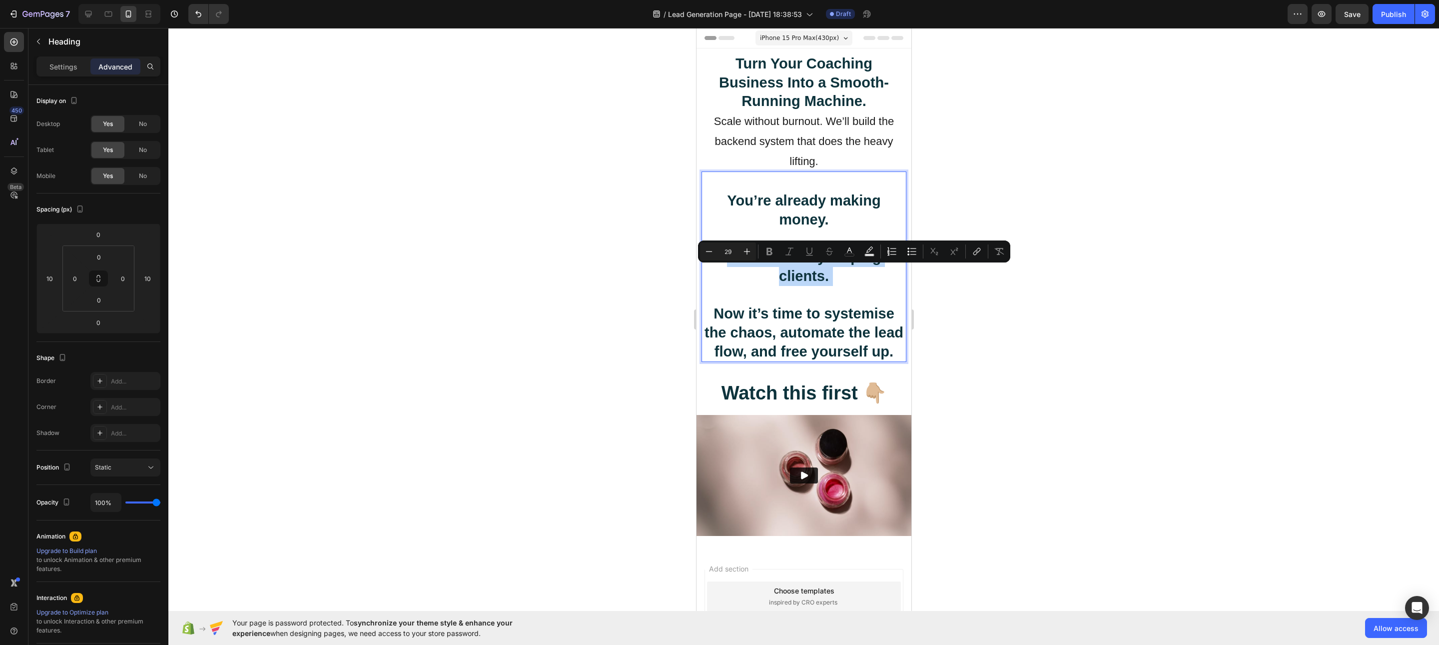
drag, startPoint x: 802, startPoint y: 292, endPoint x: 741, endPoint y: 307, distance: 62.7
click at [802, 292] on p "You’re already making money. You’re already helping clients. Now it’s time to s…" at bounding box center [803, 266] width 203 height 188
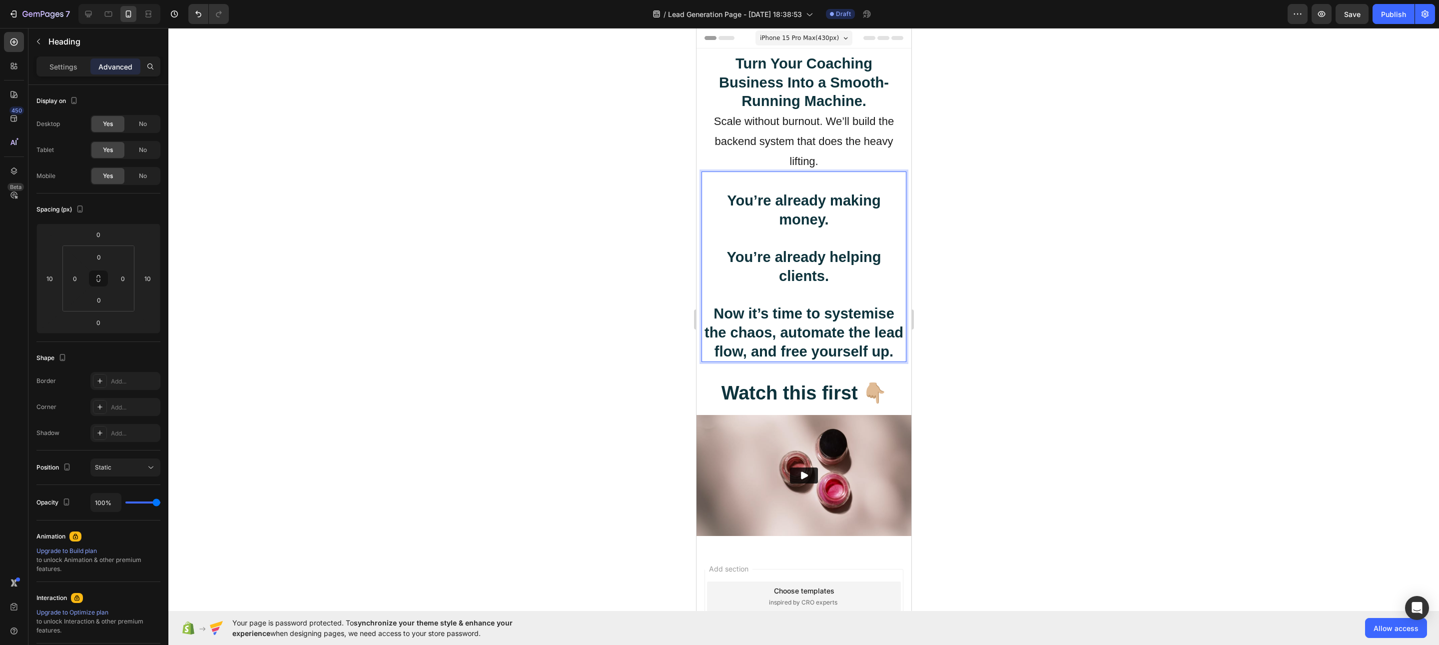
click at [714, 312] on strong "Now it’s time to systemise the chaos, automate the lead flow, and free yourself…" at bounding box center [803, 331] width 199 height 53
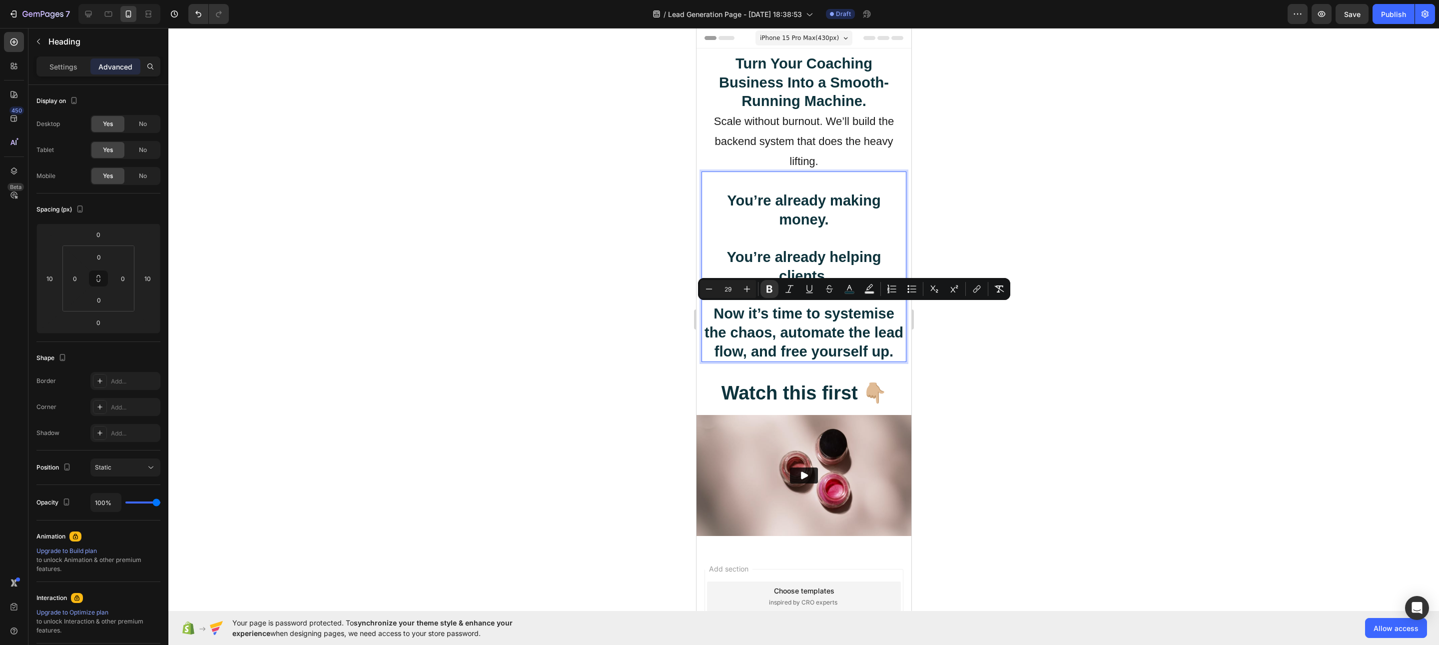
click at [632, 350] on div at bounding box center [803, 336] width 1271 height 617
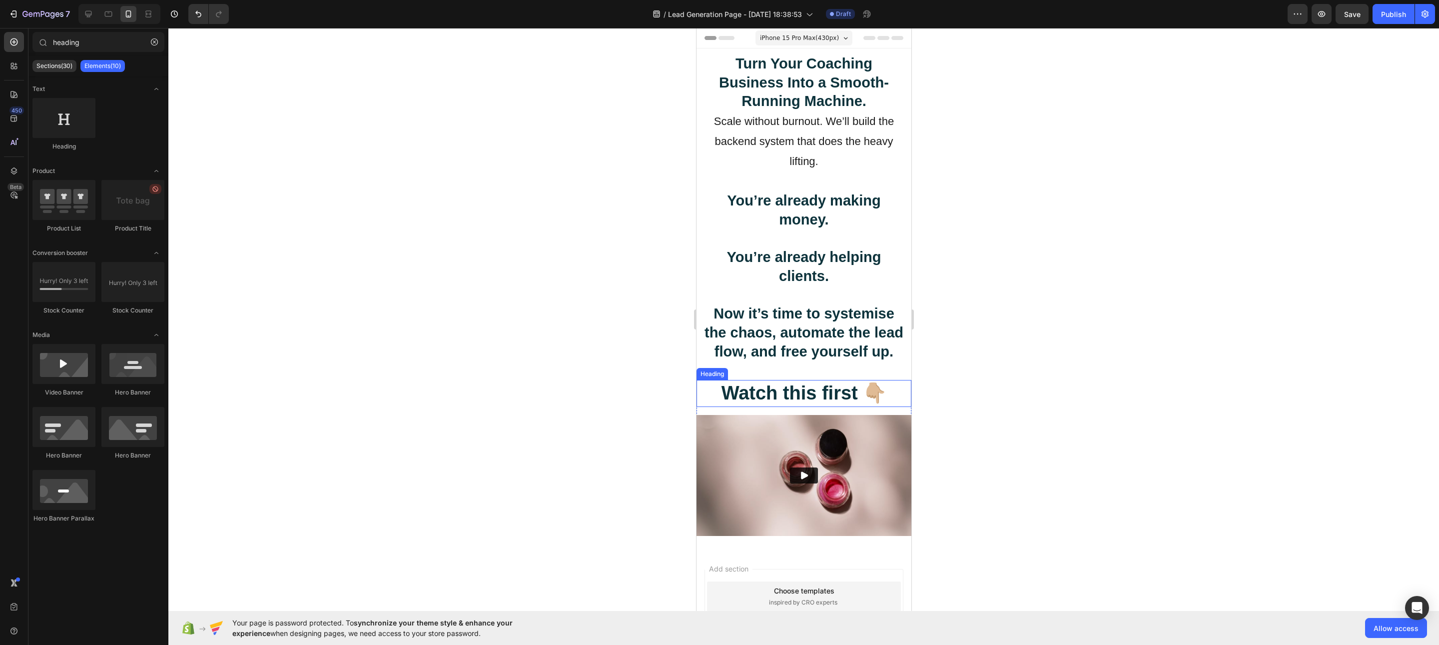
click at [812, 393] on strong "Watch this first 👇🏼" at bounding box center [803, 392] width 165 height 21
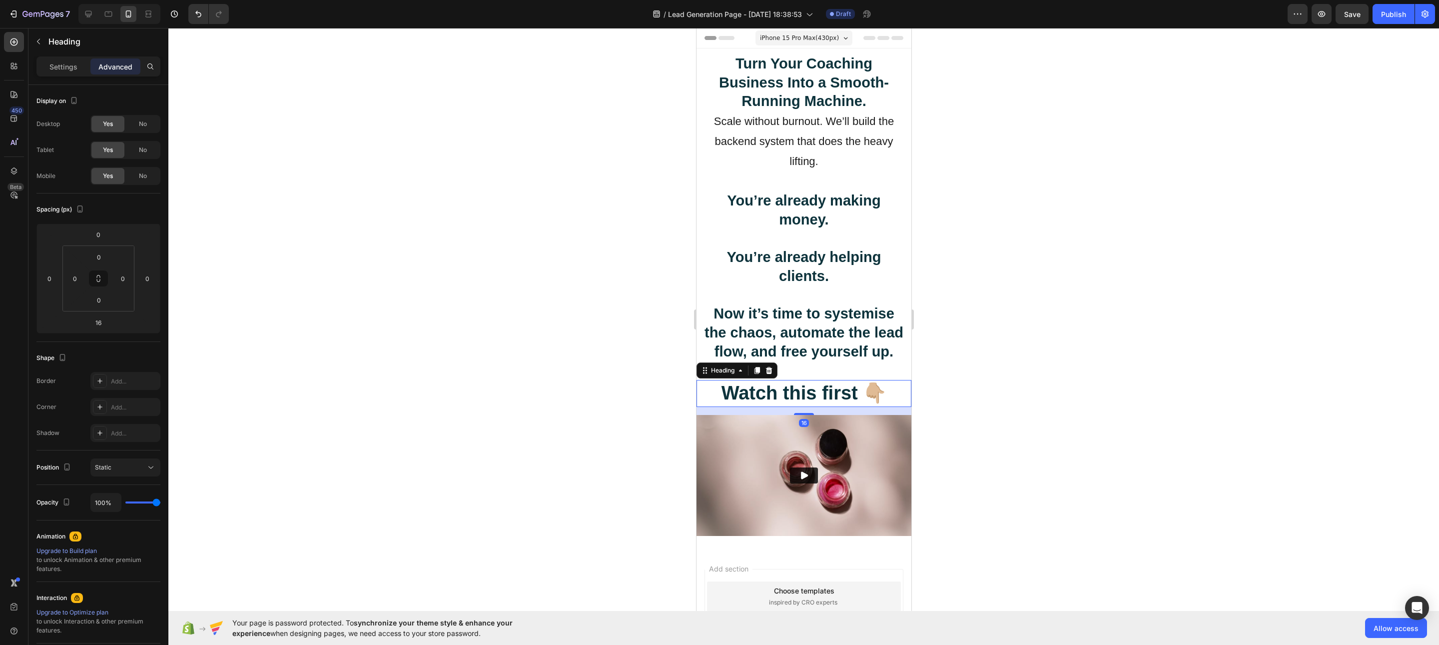
click at [598, 418] on div at bounding box center [803, 336] width 1271 height 617
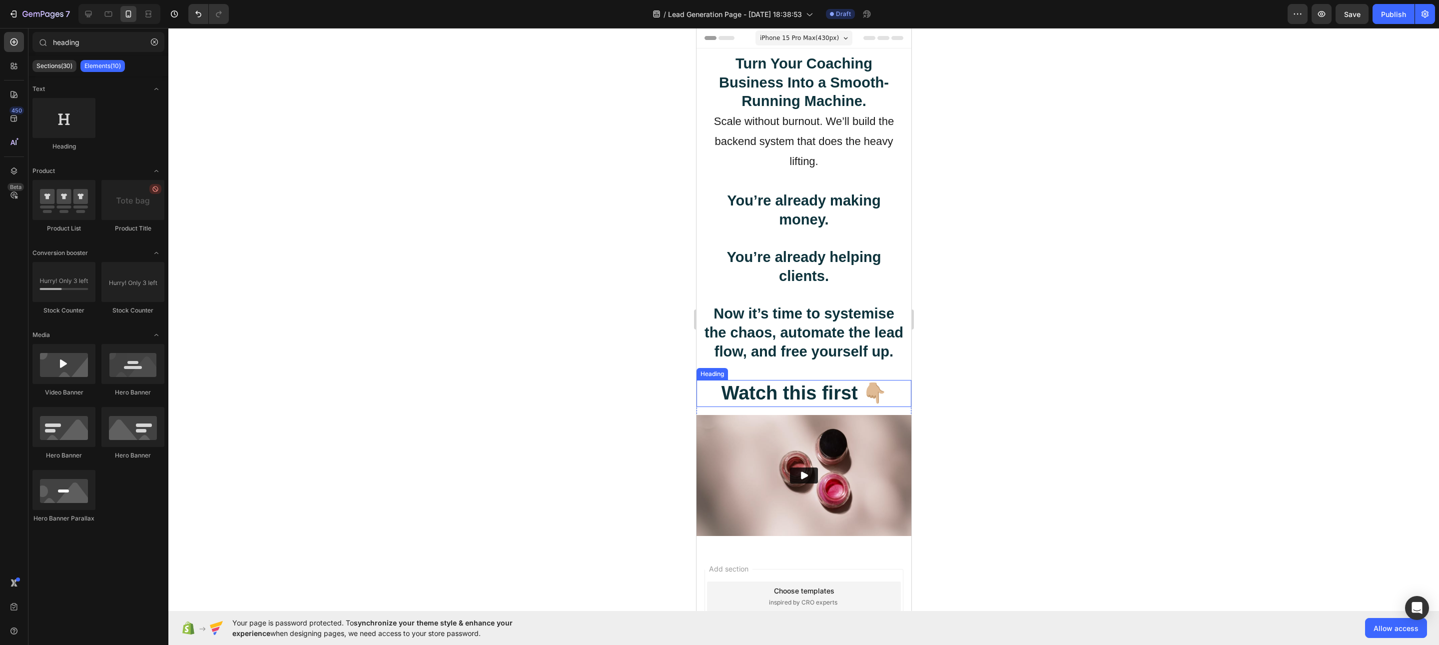
click at [590, 410] on div at bounding box center [803, 336] width 1271 height 617
click at [983, 379] on div at bounding box center [803, 336] width 1271 height 617
click at [1079, 16] on span "Save" at bounding box center [1352, 14] width 16 height 8
click at [823, 159] on p "⁠⁠⁠⁠⁠⁠⁠ Turn Your Coaching Business Into a Smooth-Running Machine. Scale withou…" at bounding box center [803, 112] width 203 height 116
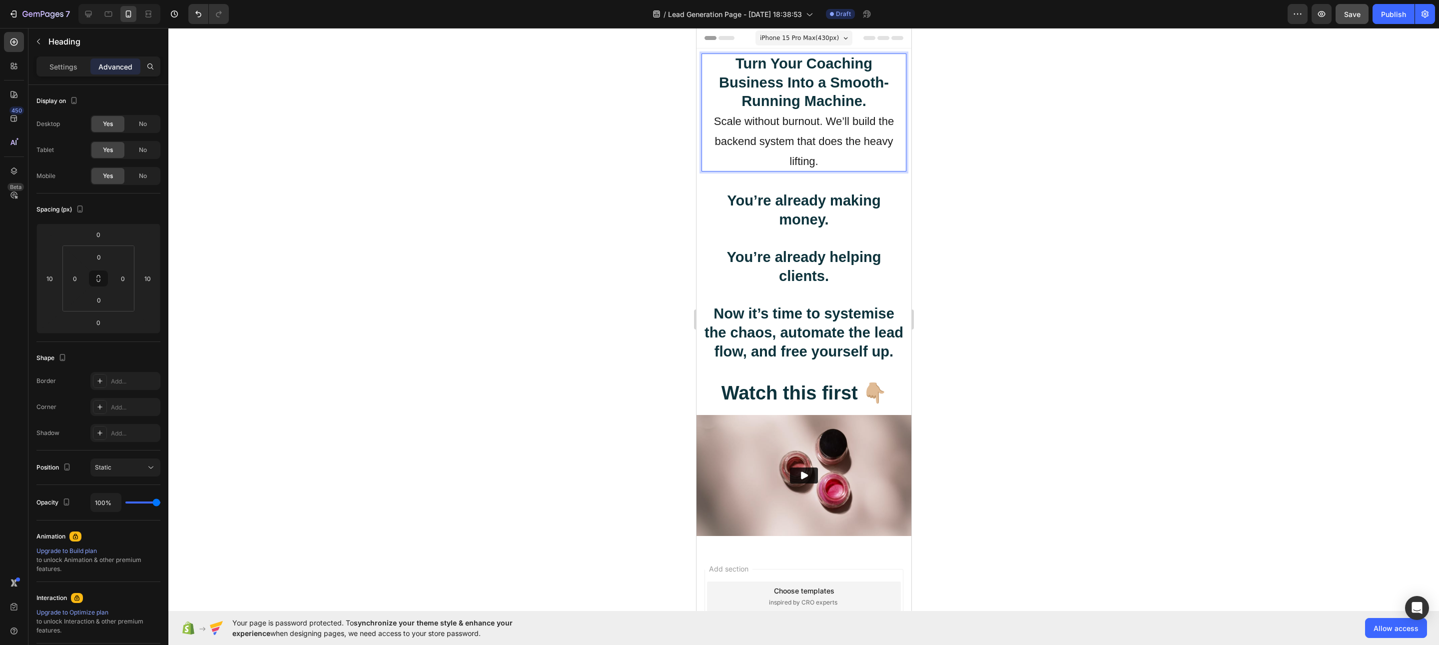
click at [996, 219] on div at bounding box center [803, 336] width 1271 height 617
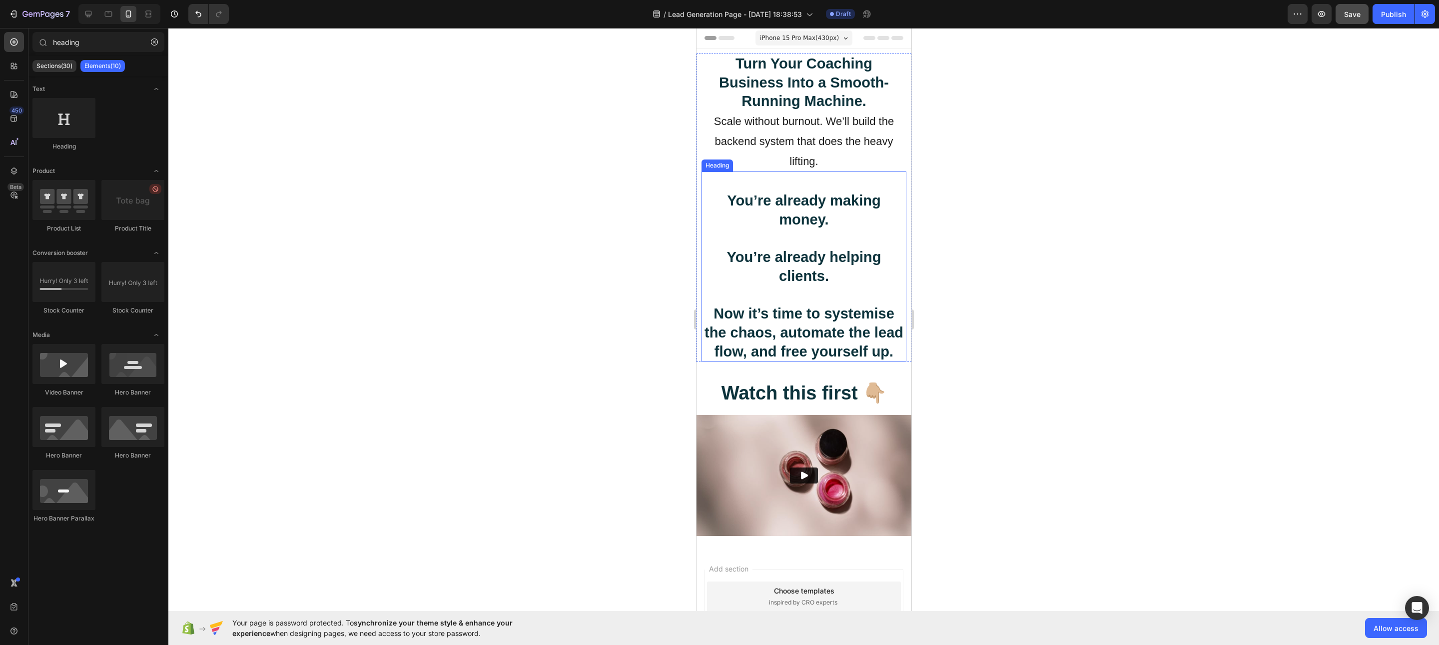
click at [764, 212] on p "⁠⁠⁠⁠⁠⁠⁠ You’re already making money. You’re already helping clients. Now it’s t…" at bounding box center [803, 266] width 203 height 188
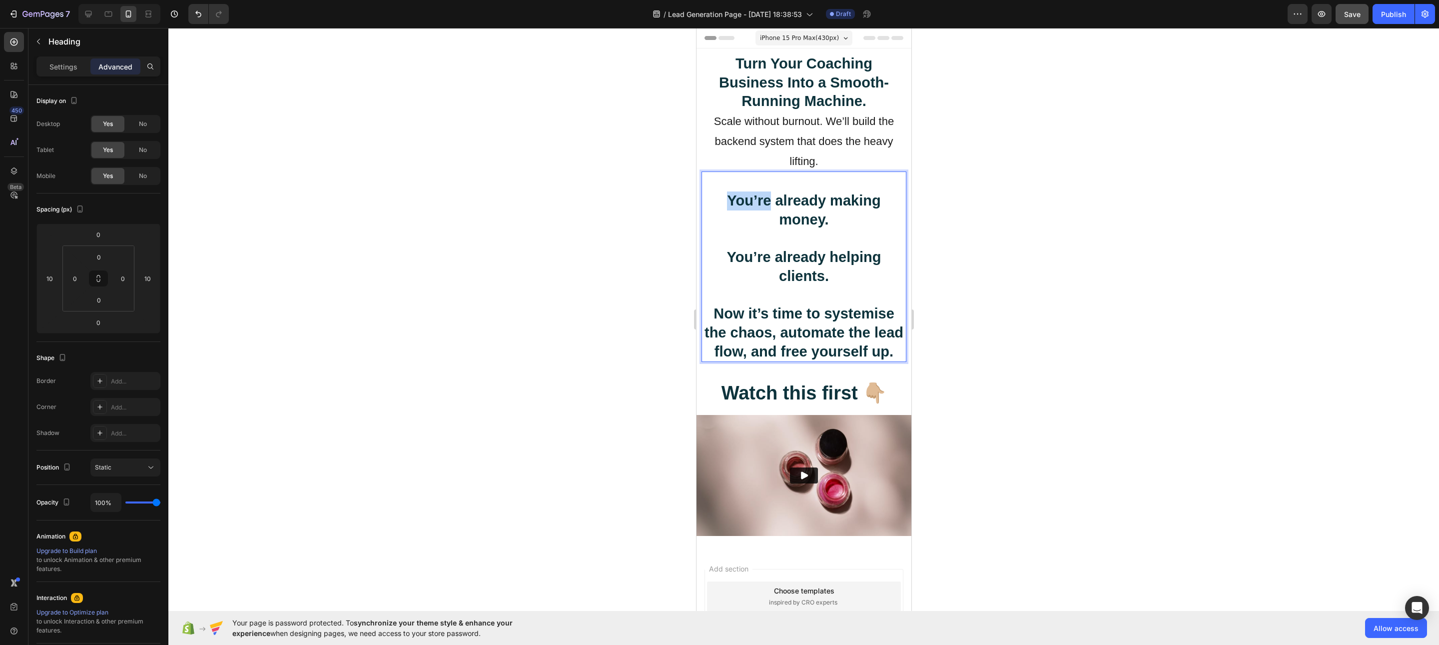
click at [728, 204] on strong "You’re already making money." at bounding box center [802, 209] width 153 height 35
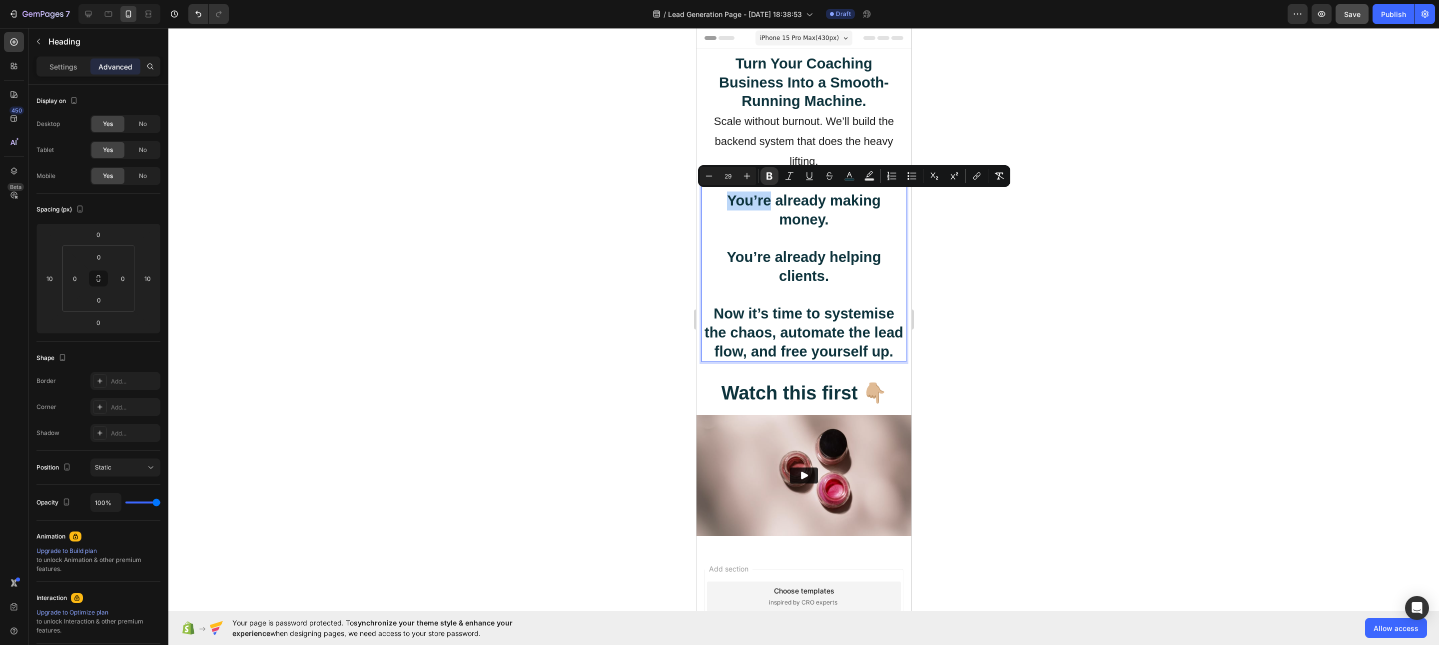
click at [722, 205] on p "You’re already making money. You’re already helping clients. Now it’s time to s…" at bounding box center [803, 266] width 203 height 188
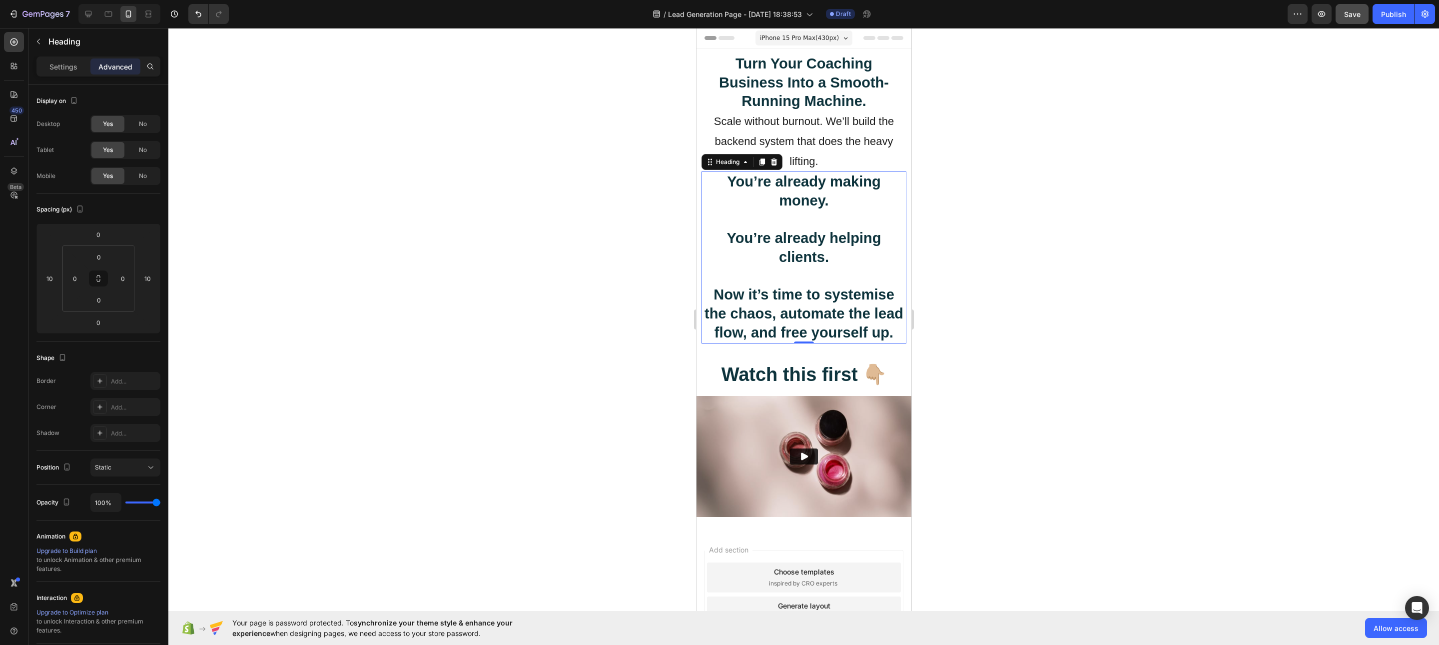
click at [595, 250] on div at bounding box center [803, 336] width 1271 height 617
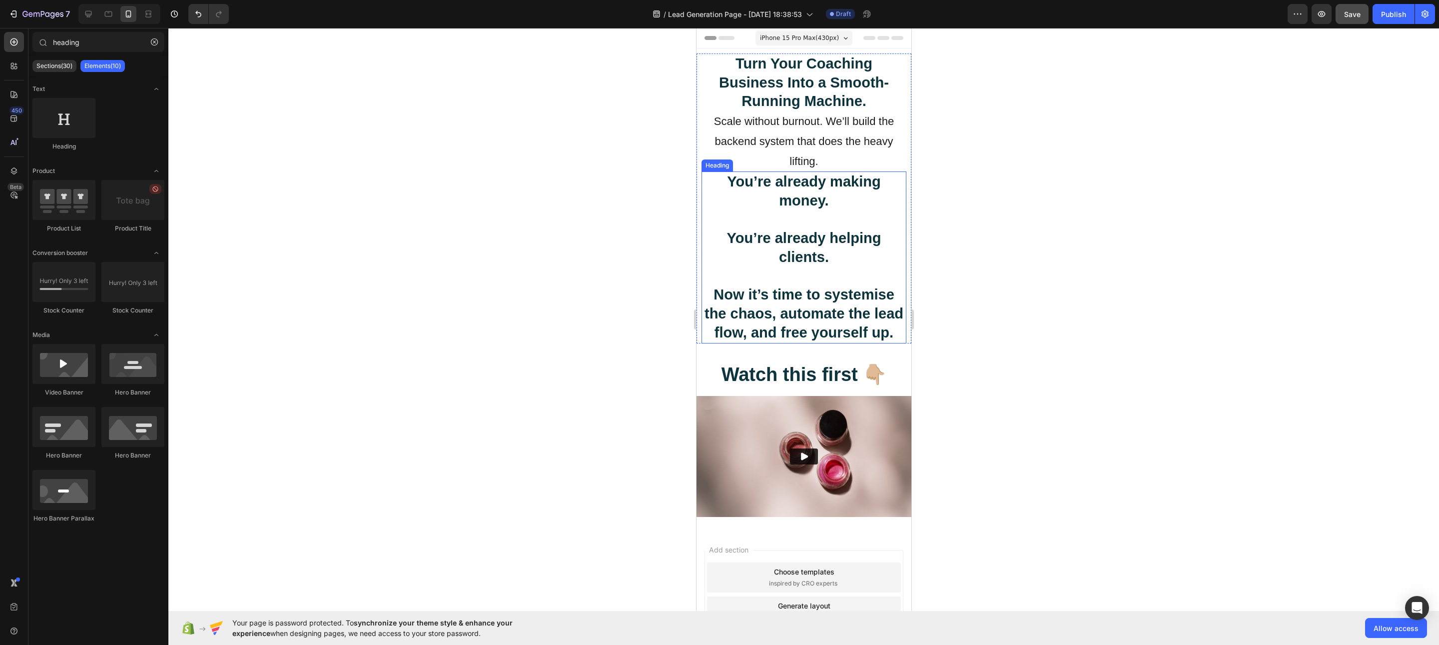
click at [724, 204] on p "⁠⁠⁠⁠⁠⁠⁠ You’re already making money. You’re already helping clients. Now it’s t…" at bounding box center [803, 256] width 203 height 169
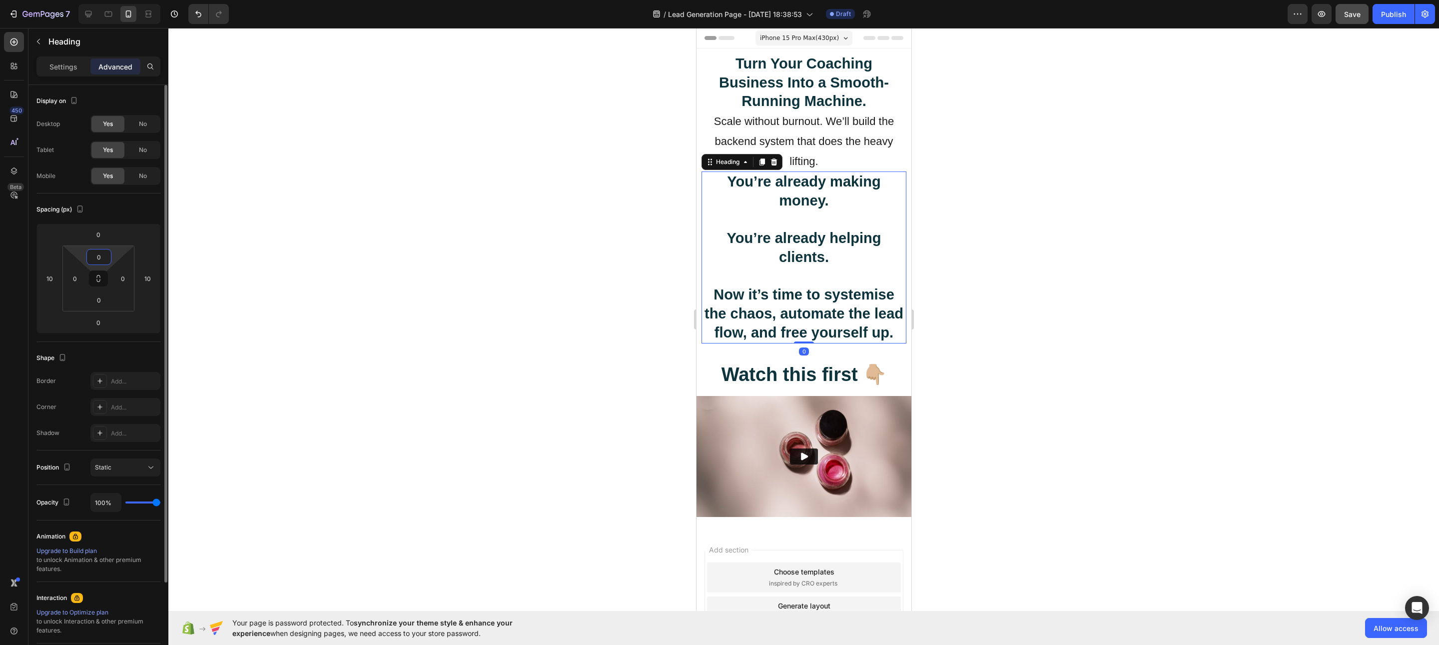
click at [98, 257] on input "0" at bounding box center [99, 256] width 20 height 15
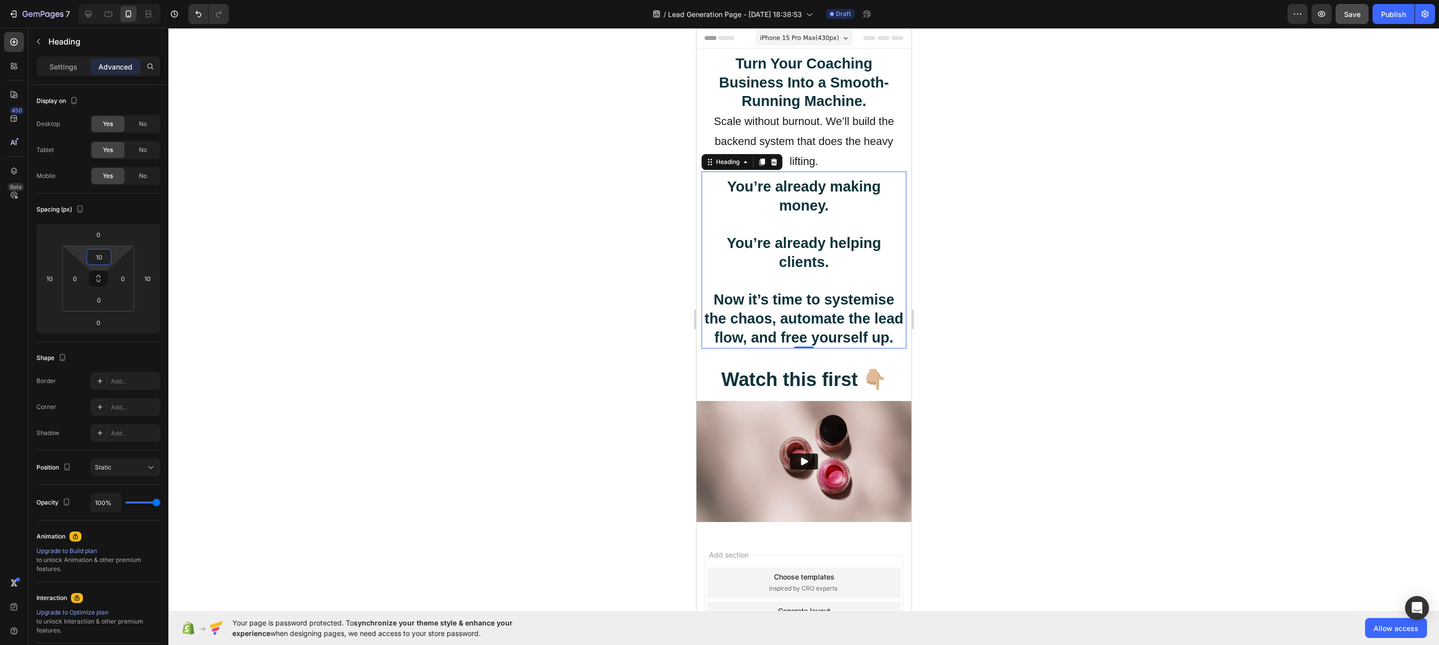
type input "10"
click at [482, 359] on div at bounding box center [803, 336] width 1271 height 617
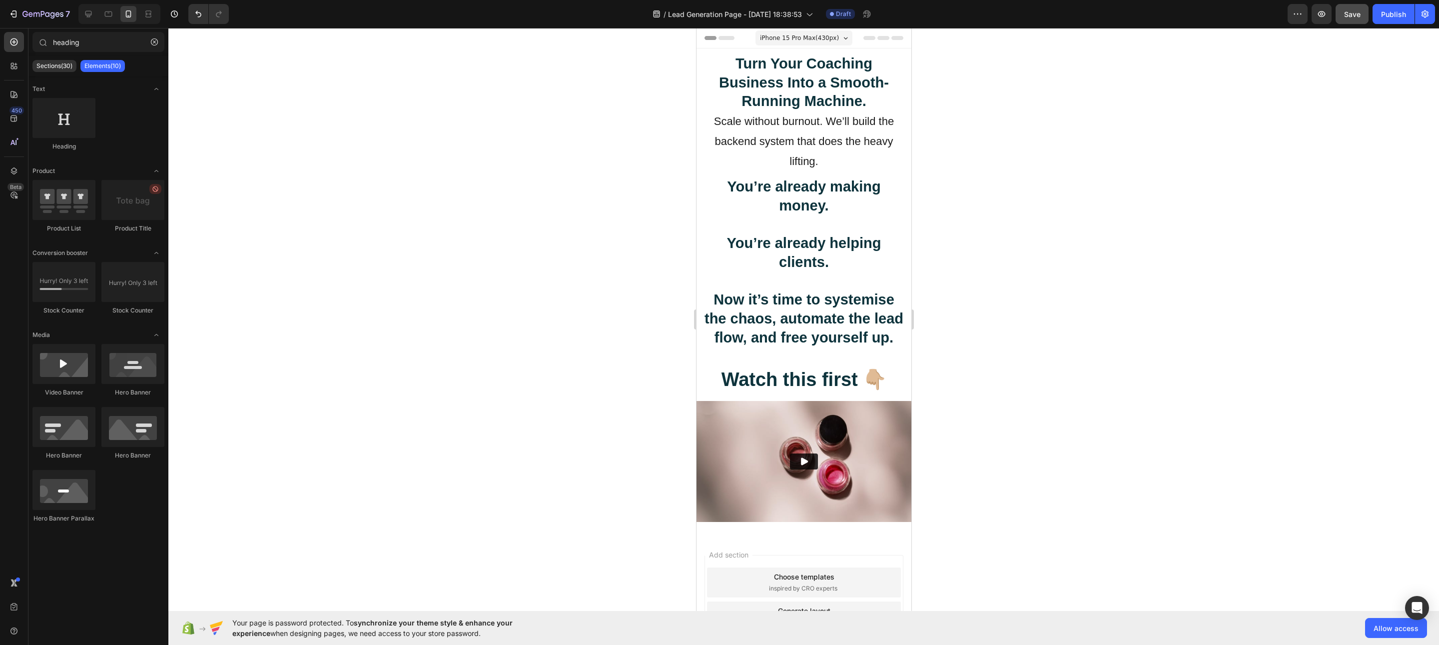
drag, startPoint x: 21, startPoint y: 275, endPoint x: 8, endPoint y: 278, distance: 13.8
click at [21, 275] on div "450 Beta" at bounding box center [14, 302] width 20 height 541
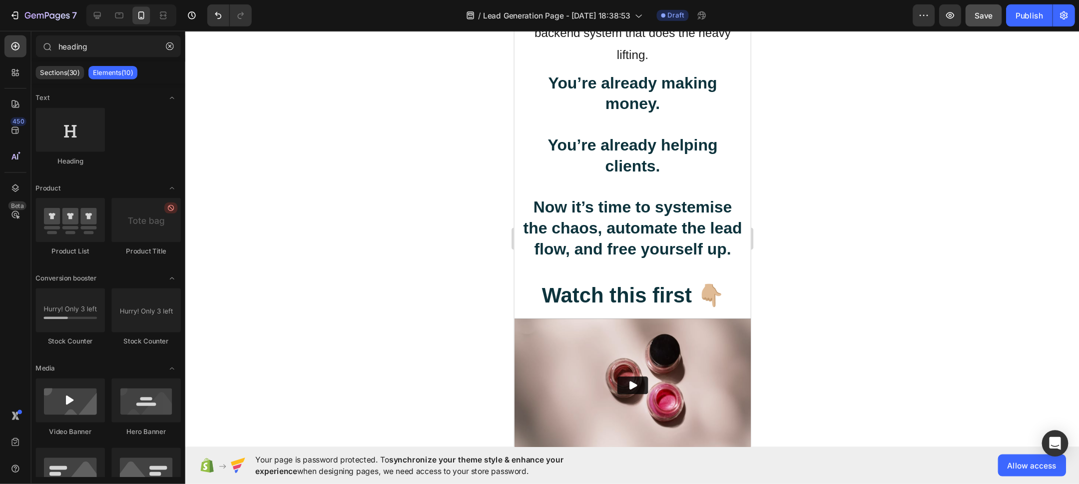
scroll to position [111, 0]
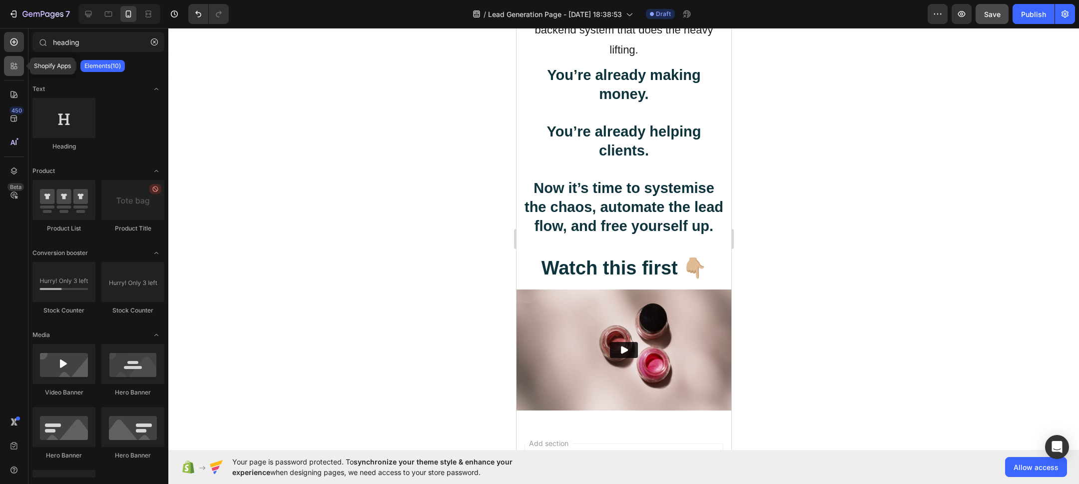
click at [18, 65] on icon at bounding box center [14, 66] width 10 height 10
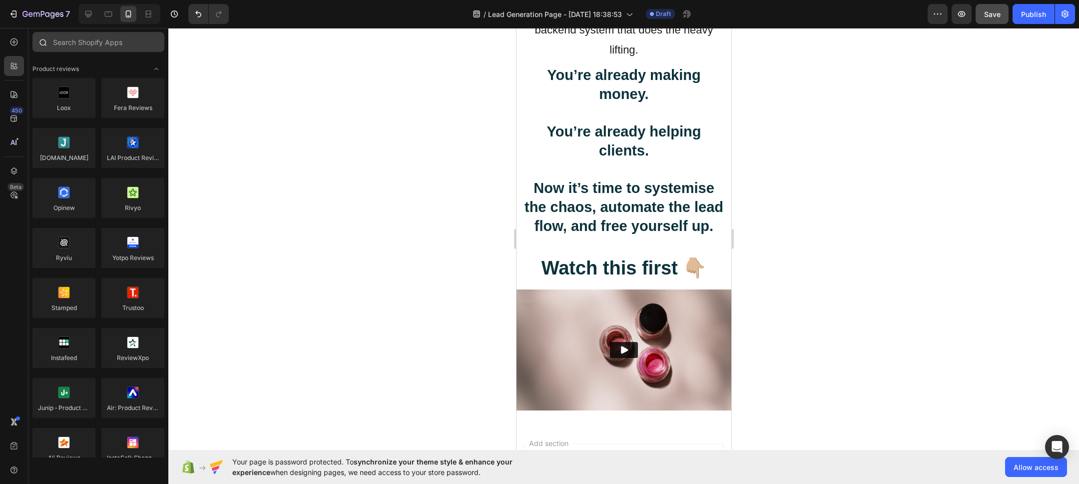
drag, startPoint x: 256, startPoint y: 68, endPoint x: 154, endPoint y: 45, distance: 104.1
click at [253, 68] on div at bounding box center [623, 256] width 911 height 456
click at [114, 39] on input "text" at bounding box center [98, 42] width 132 height 20
click at [18, 44] on div at bounding box center [14, 42] width 20 height 20
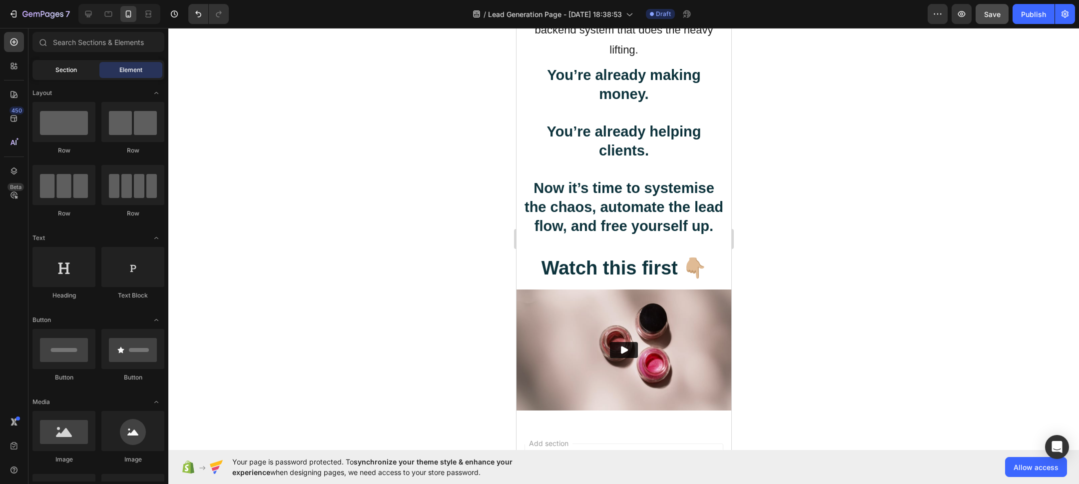
click at [68, 64] on div "Section" at bounding box center [65, 70] width 63 height 16
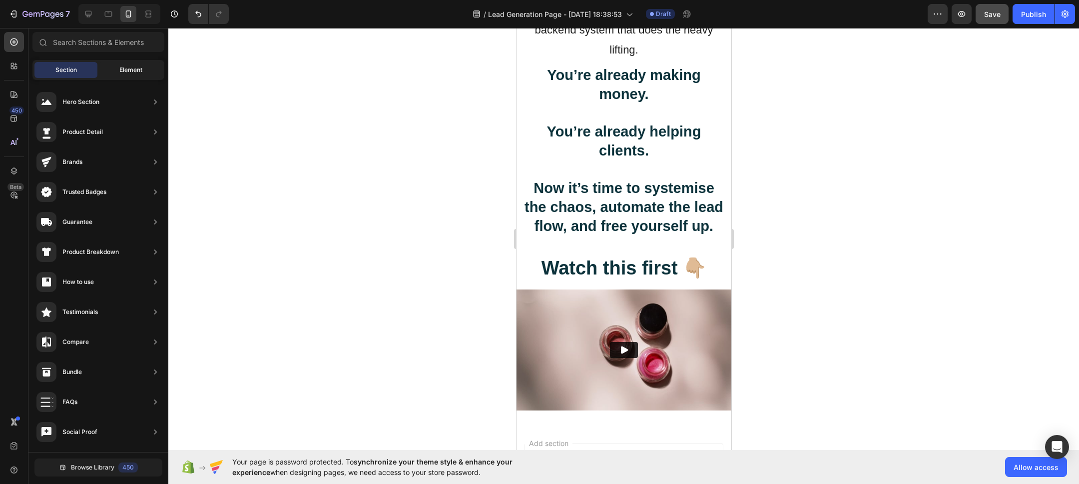
click at [128, 69] on span "Element" at bounding box center [130, 69] width 23 height 9
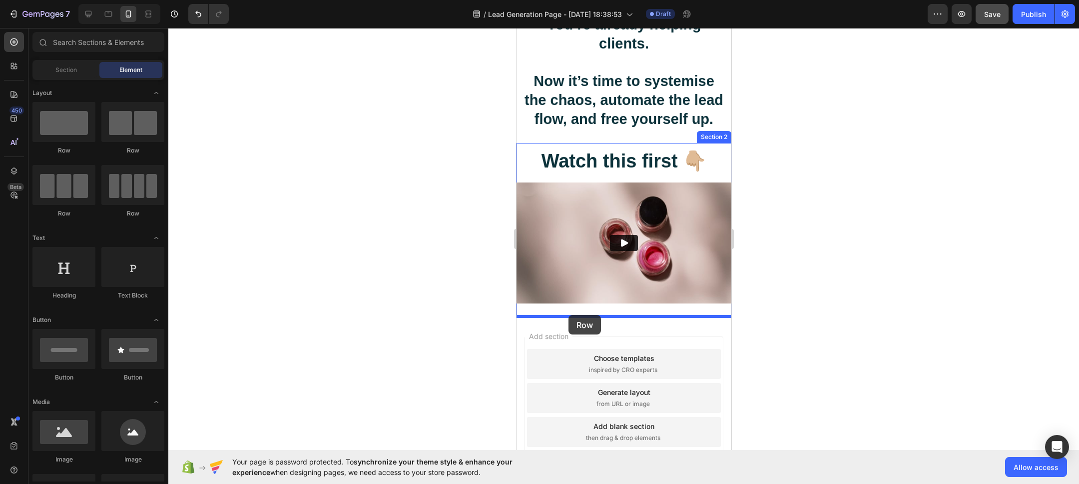
scroll to position [222, 0]
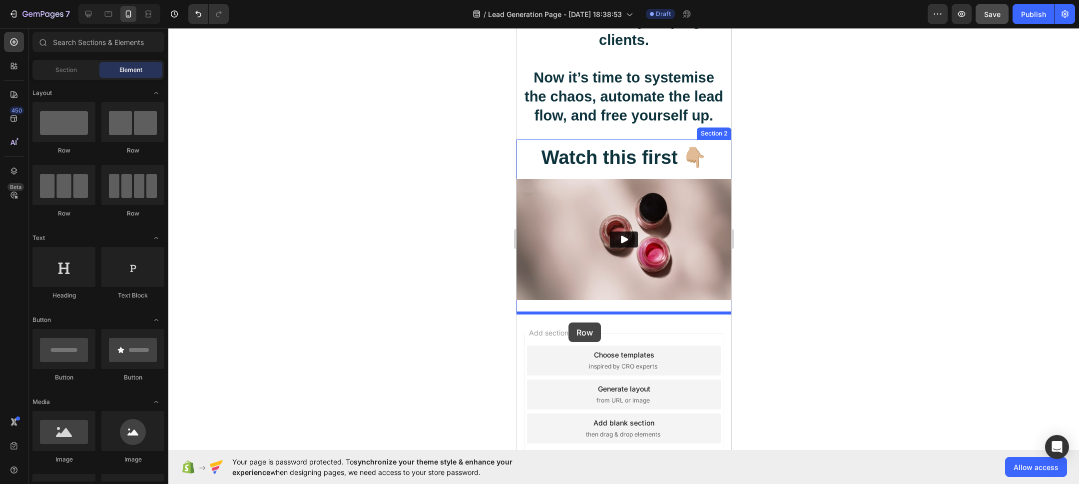
drag, startPoint x: 598, startPoint y: 146, endPoint x: 569, endPoint y: 320, distance: 175.8
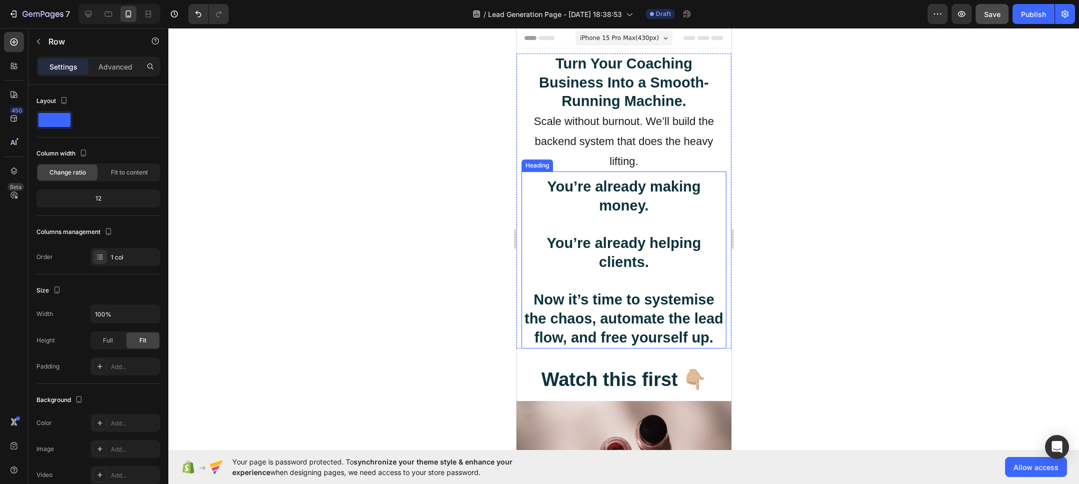
scroll to position [264, 0]
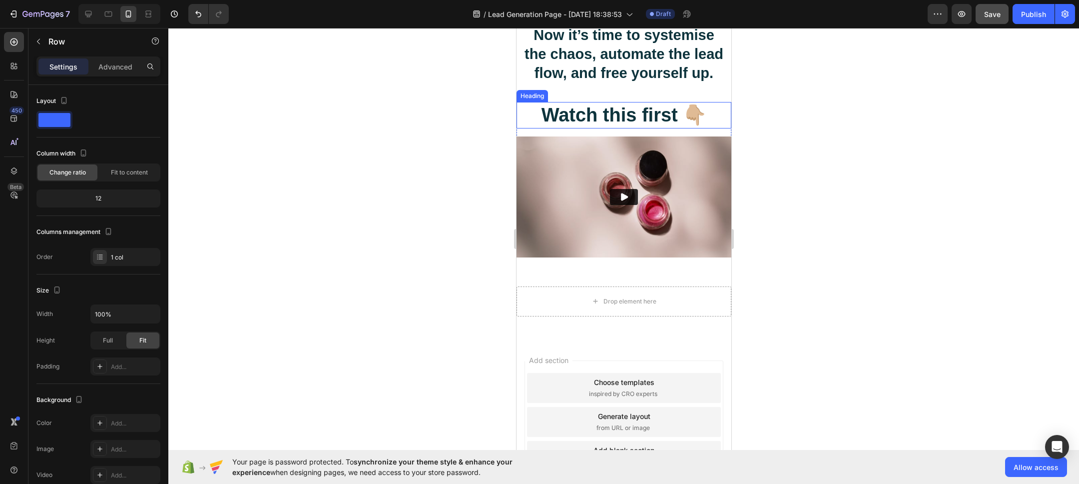
click at [566, 113] on strong "Watch this first 👇🏼" at bounding box center [623, 114] width 165 height 21
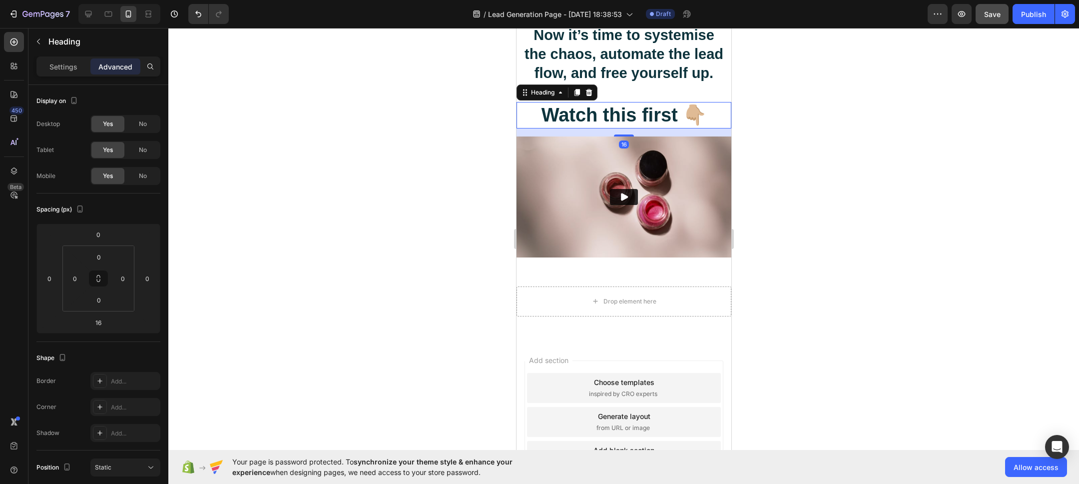
click at [578, 93] on icon at bounding box center [576, 92] width 5 height 7
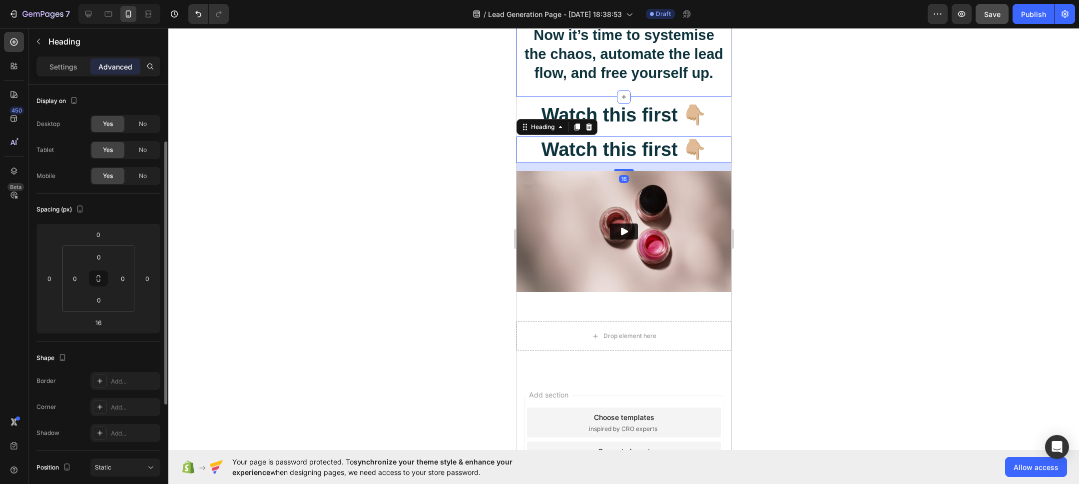
scroll to position [35, 0]
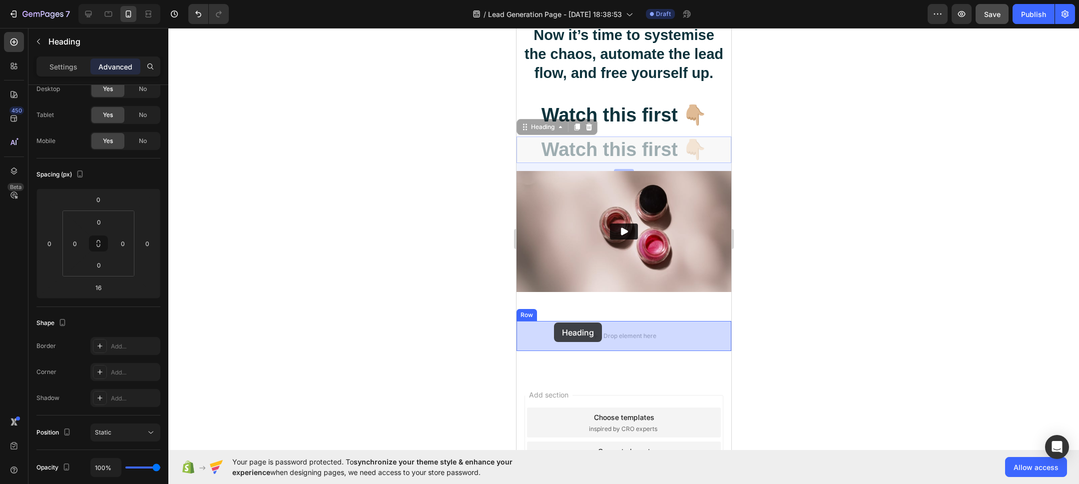
drag, startPoint x: 525, startPoint y: 129, endPoint x: 551, endPoint y: 317, distance: 190.2
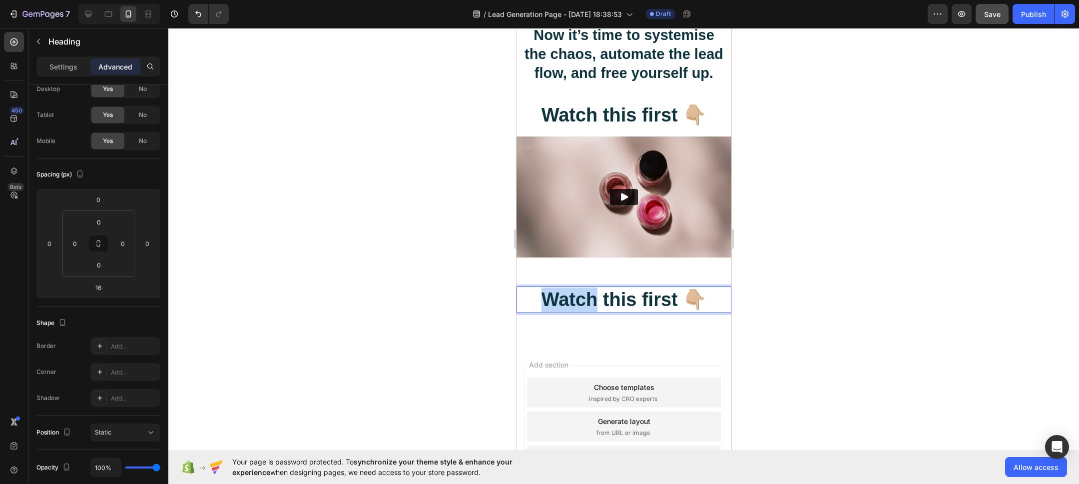
click at [568, 301] on strong "Watch this first 👇🏼" at bounding box center [623, 299] width 165 height 21
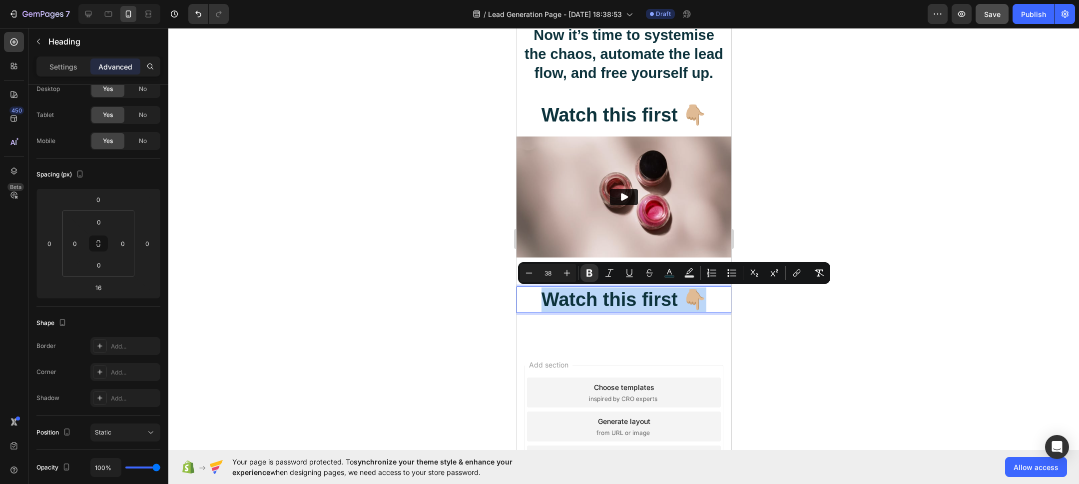
click at [568, 301] on strong "Watch this first 👇🏼" at bounding box center [623, 299] width 165 height 21
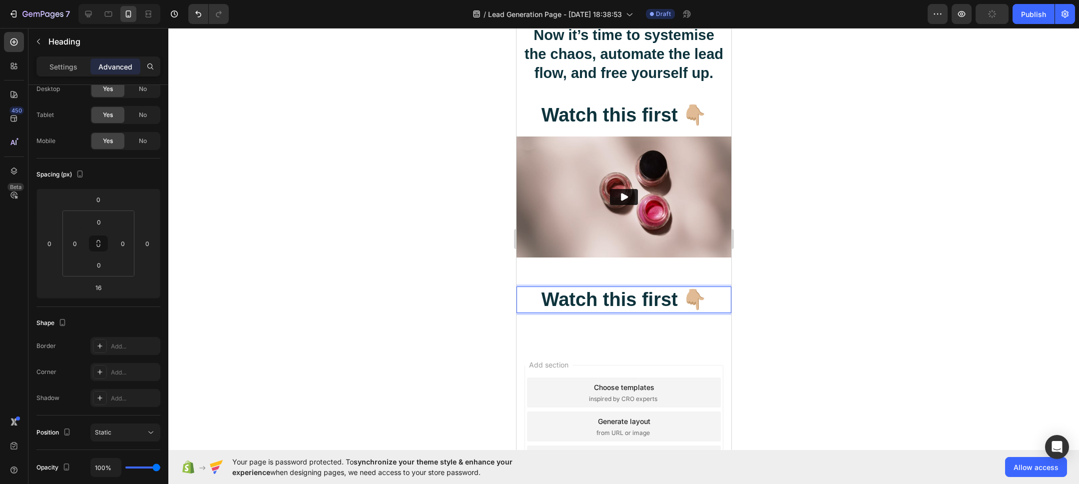
click at [677, 299] on strong "Watch this first 👇🏼" at bounding box center [623, 299] width 165 height 21
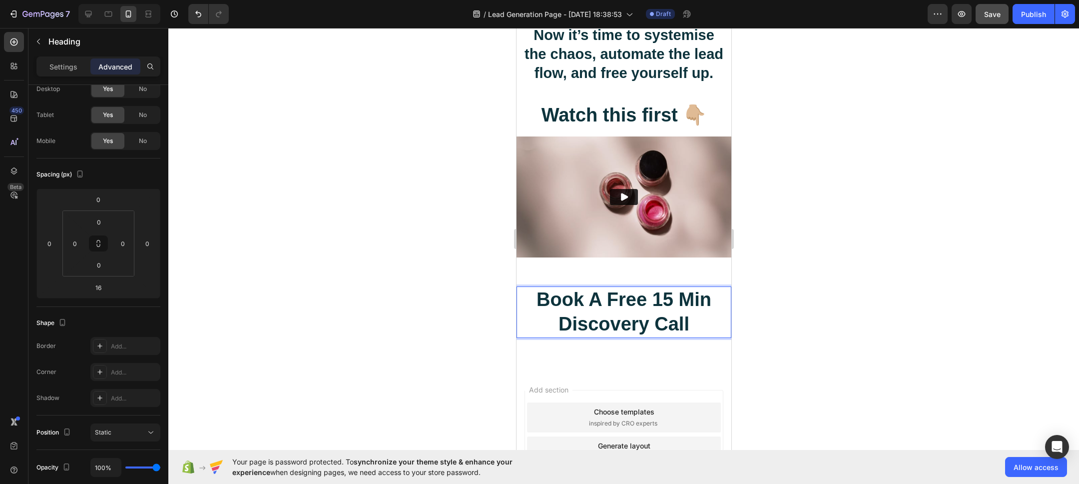
click at [676, 296] on strong "Book A Free 15 Min Discovery Call" at bounding box center [623, 311] width 175 height 45
click at [794, 296] on div at bounding box center [623, 256] width 911 height 456
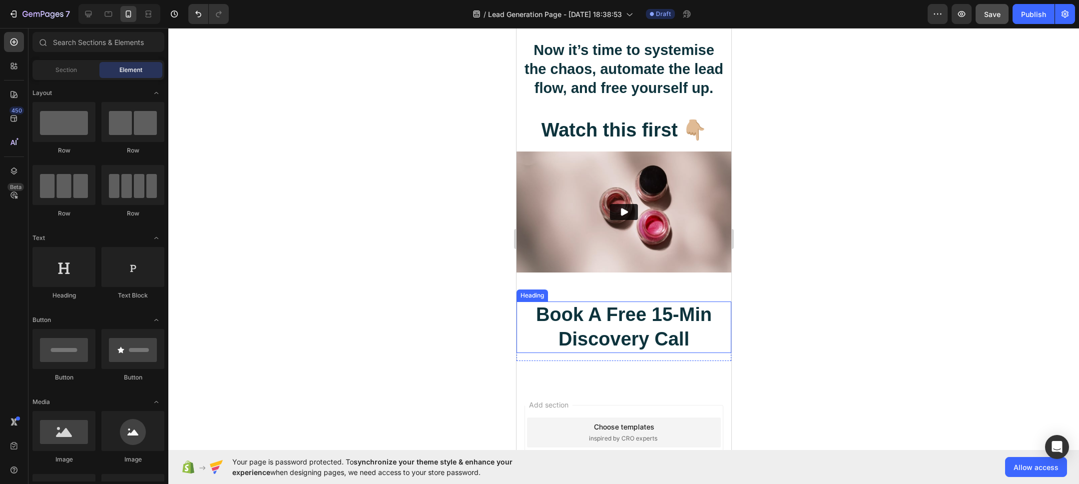
scroll to position [285, 0]
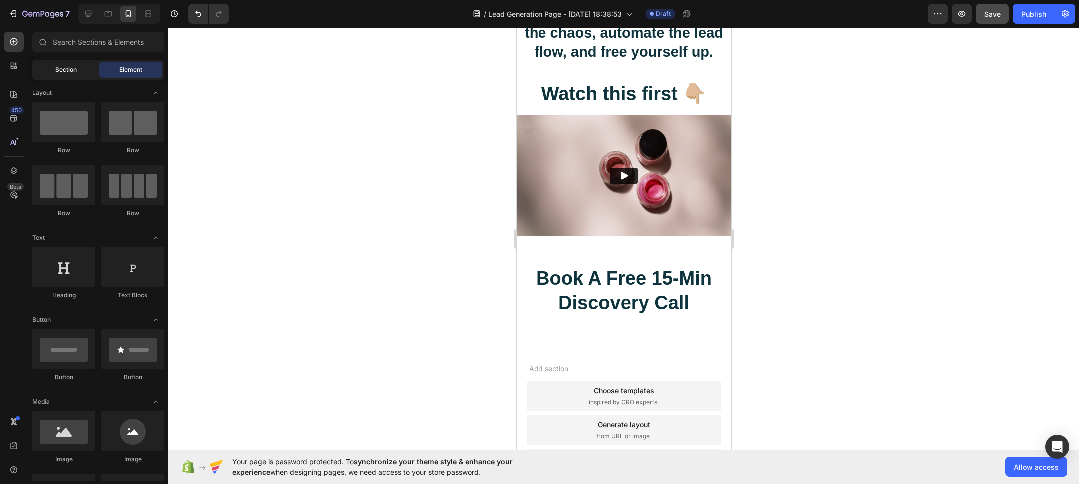
drag, startPoint x: 67, startPoint y: 69, endPoint x: 82, endPoint y: 53, distance: 21.9
click at [67, 68] on span "Section" at bounding box center [65, 69] width 21 height 9
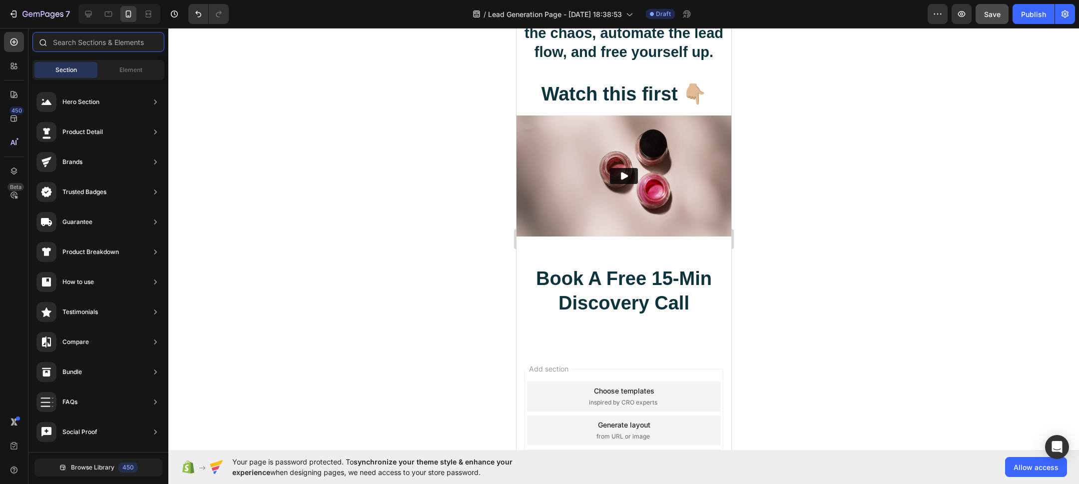
click at [98, 45] on input "text" at bounding box center [98, 42] width 132 height 20
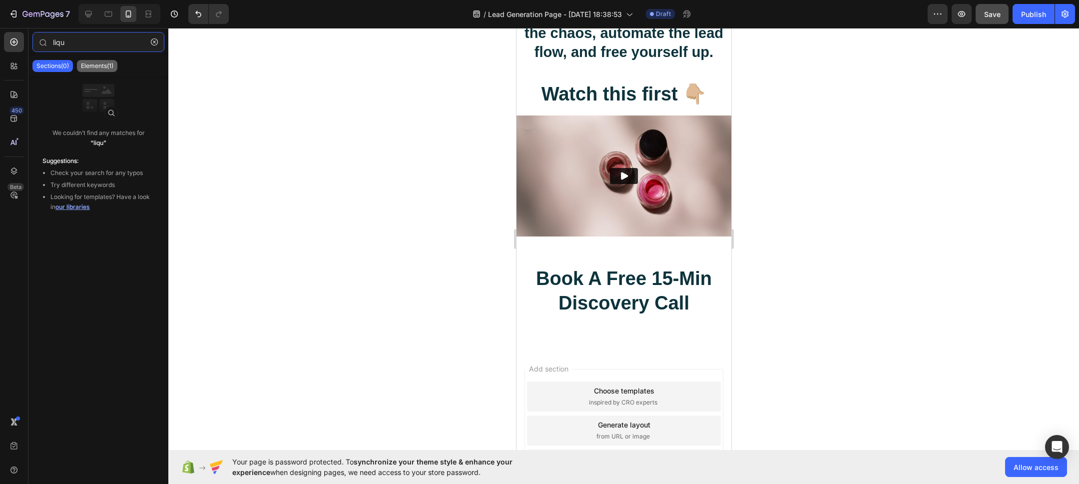
type input "liqu"
click at [95, 70] on div "Elements(1)" at bounding box center [97, 66] width 40 height 12
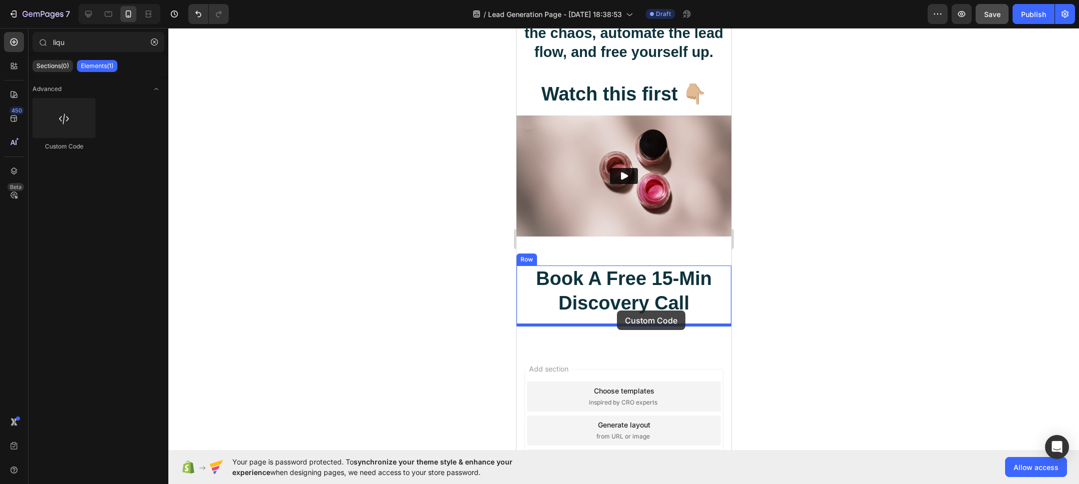
drag, startPoint x: 595, startPoint y: 141, endPoint x: 616, endPoint y: 310, distance: 170.2
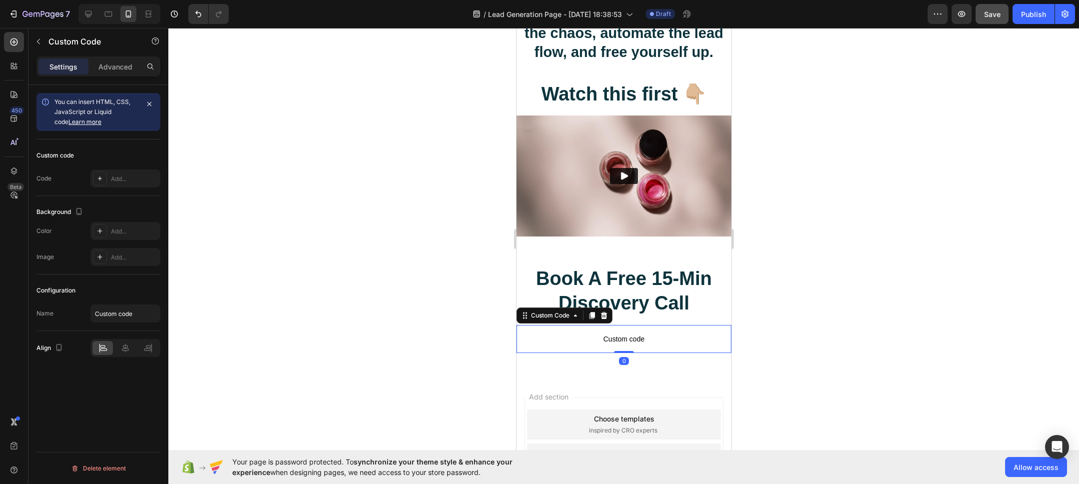
click at [640, 339] on span "Custom code" at bounding box center [623, 339] width 215 height 12
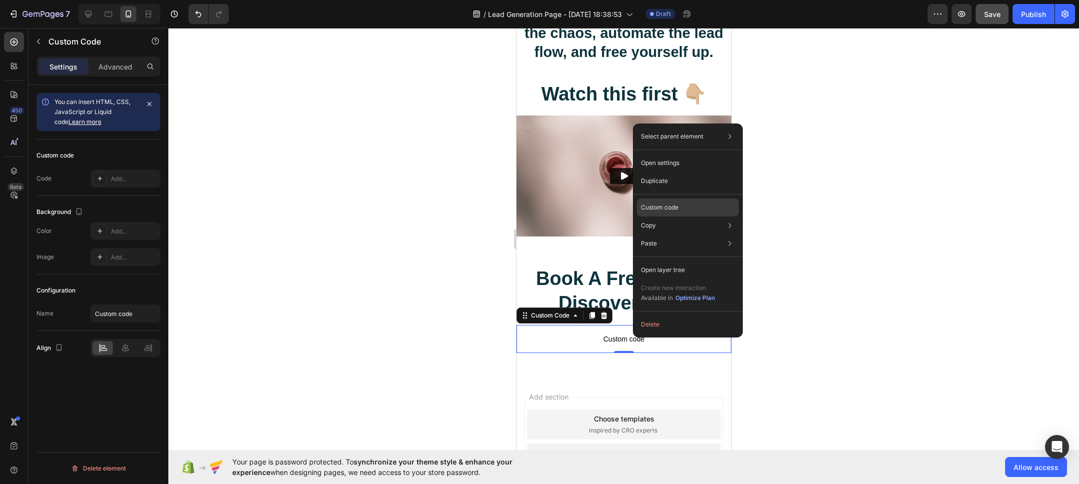
click at [699, 234] on div "Custom code" at bounding box center [688, 243] width 102 height 18
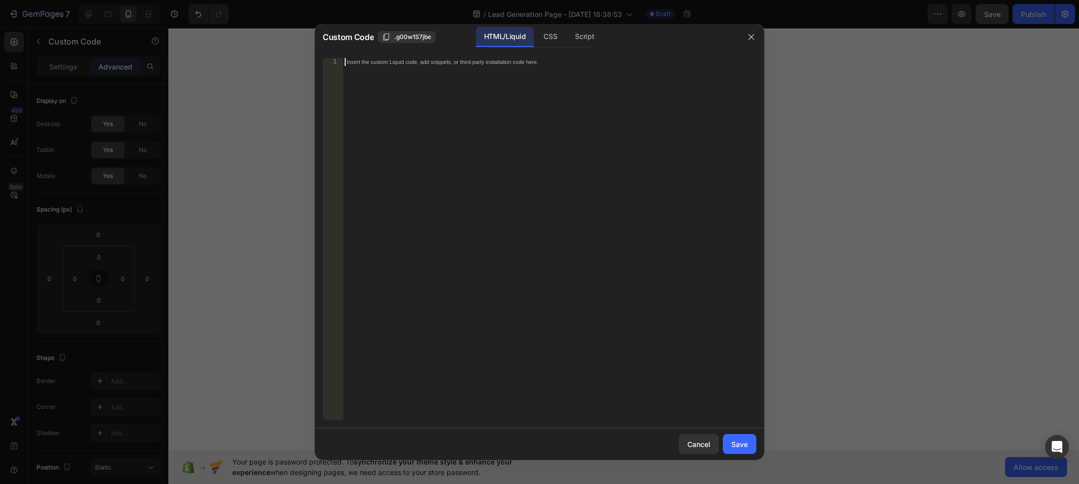
click at [449, 91] on div "Insert the custom Liquid code, add snippets, or third-party installation code h…" at bounding box center [550, 247] width 414 height 378
paste textarea "<!-- Calendly inline widget end -->"
type textarea "<!-- Calendly inline widget end -->"
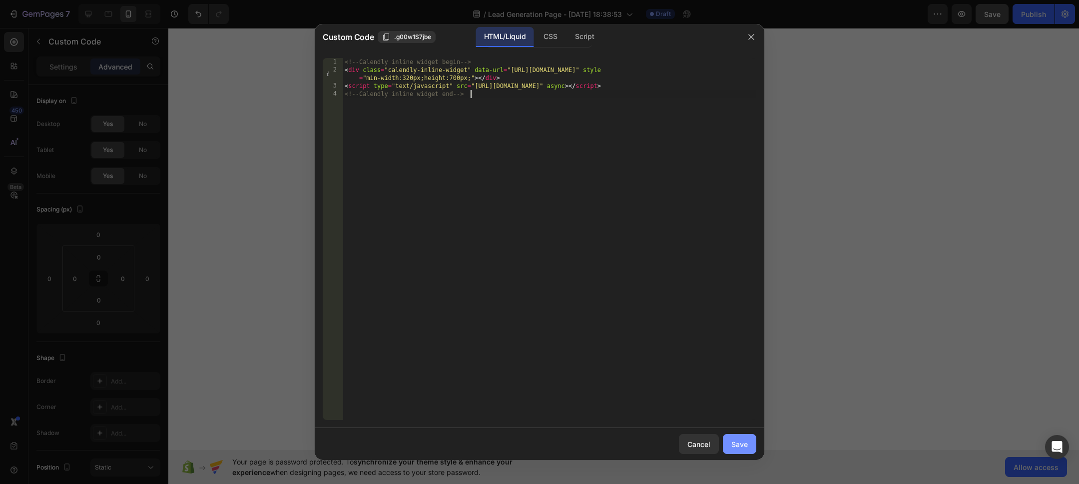
click at [739, 442] on div "Save" at bounding box center [739, 444] width 16 height 10
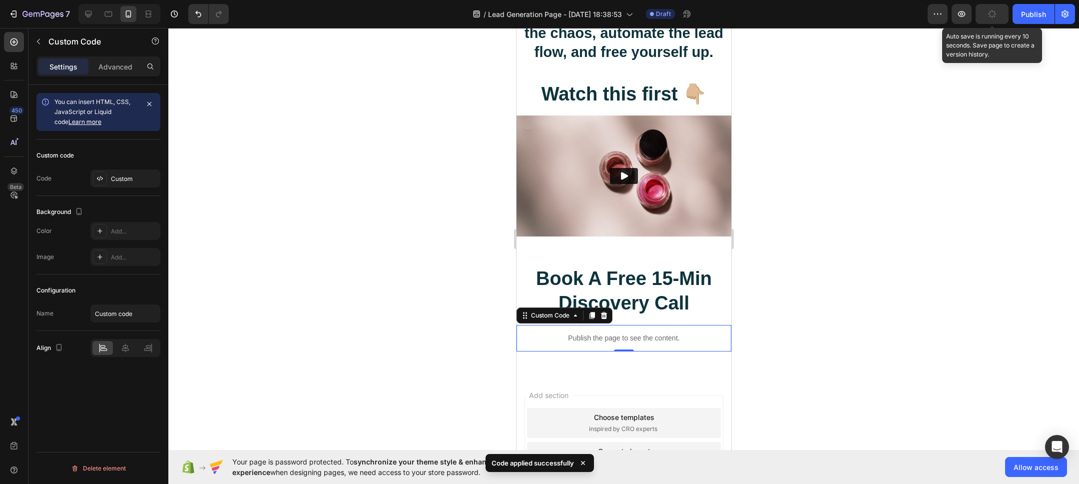
click at [994, 19] on button "button" at bounding box center [992, 14] width 33 height 20
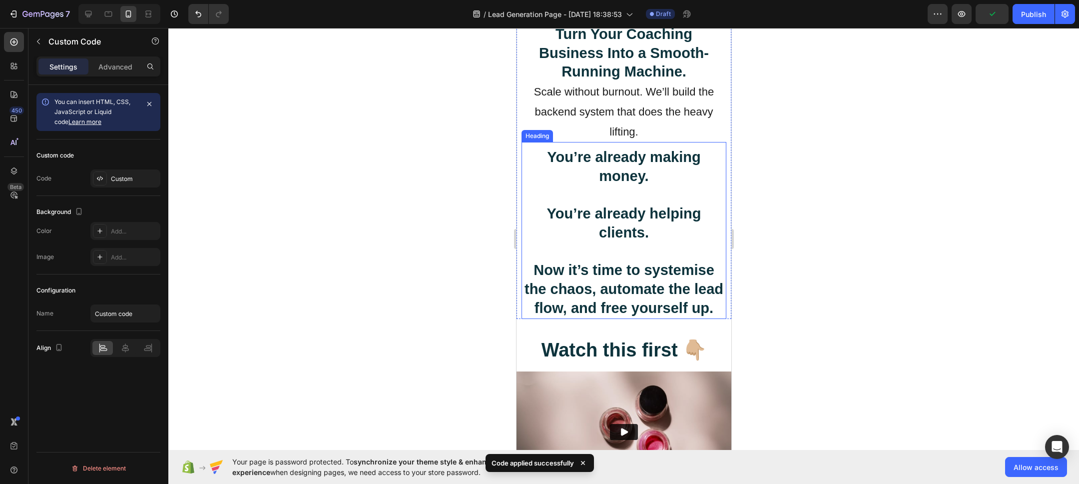
scroll to position [0, 0]
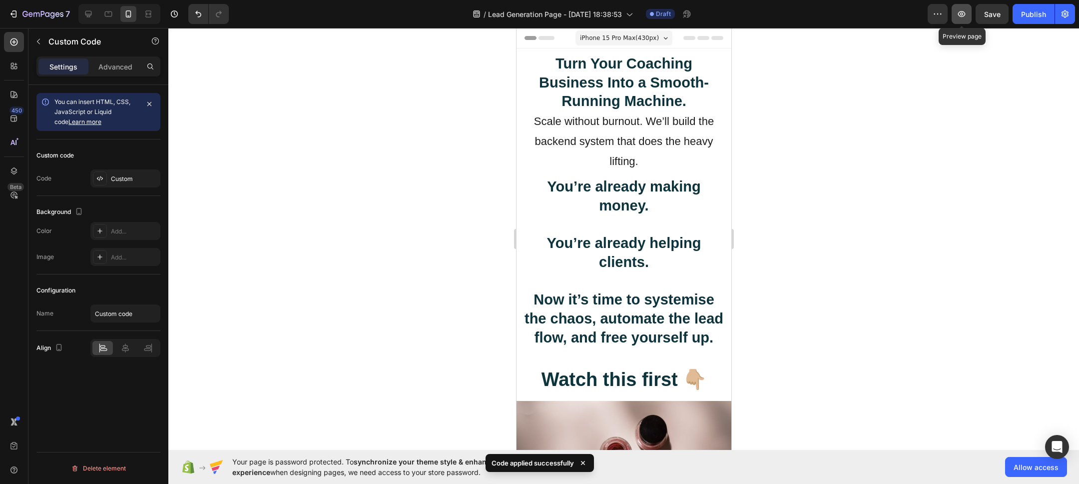
click at [966, 12] on icon "button" at bounding box center [962, 14] width 10 height 10
click at [963, 16] on icon "button" at bounding box center [961, 14] width 7 height 6
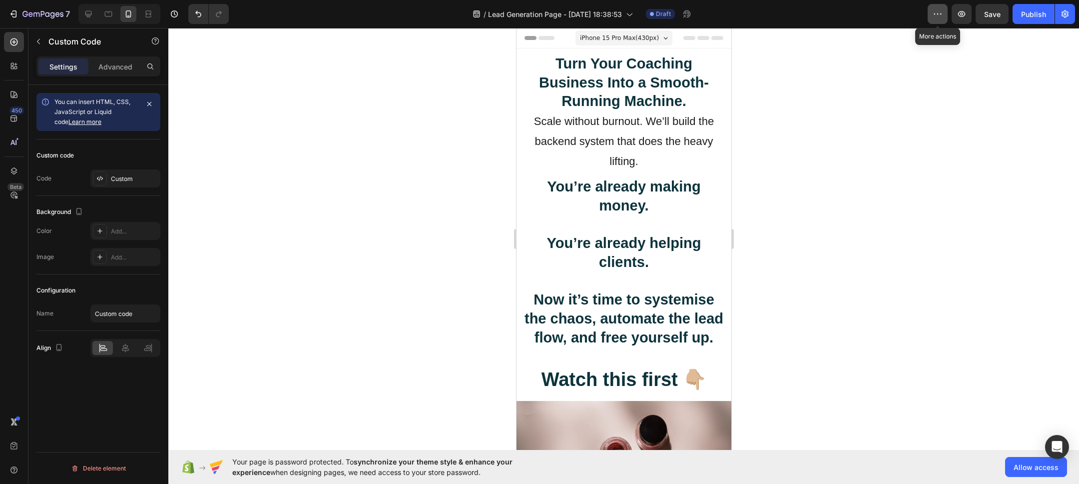
click at [939, 13] on icon "button" at bounding box center [937, 13] width 1 height 1
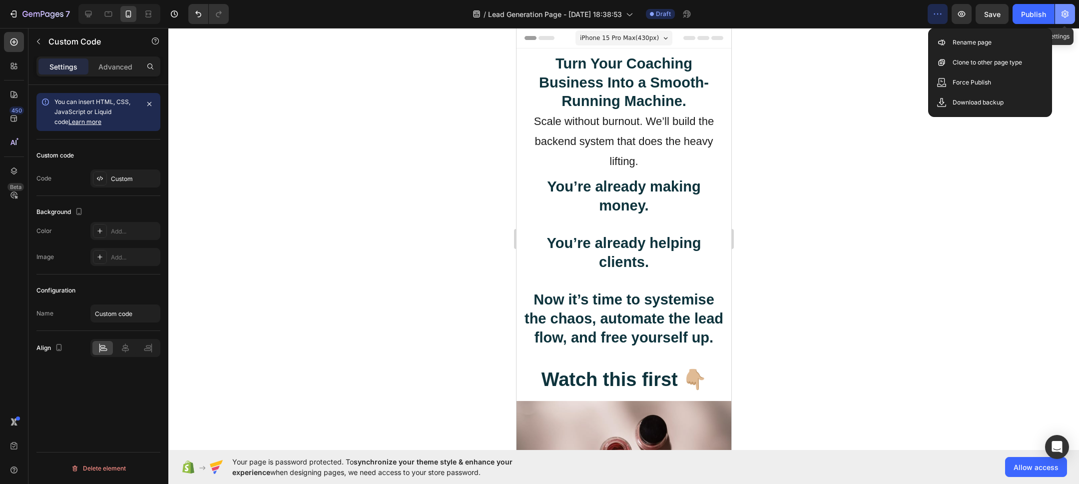
click at [1067, 14] on icon "button" at bounding box center [1065, 14] width 10 height 10
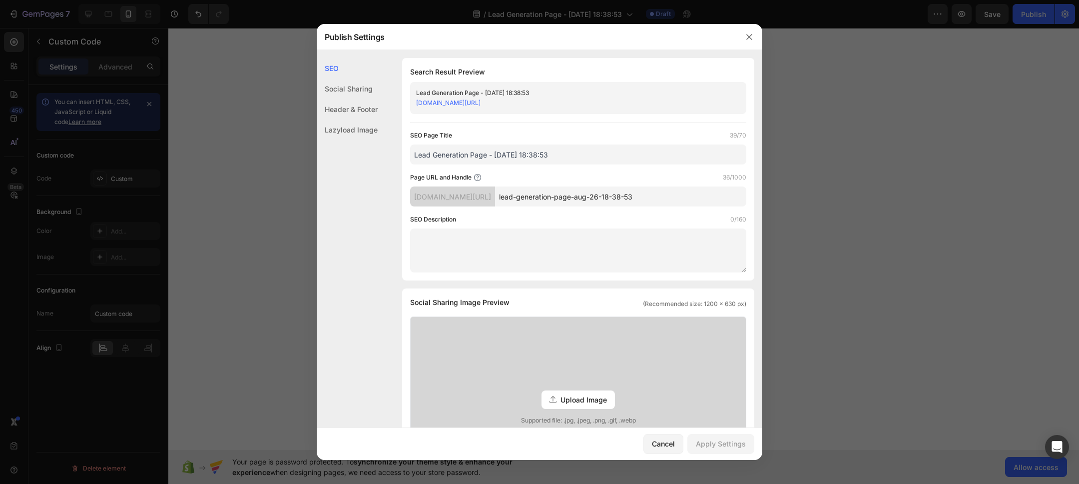
click at [1067, 14] on div at bounding box center [539, 242] width 1079 height 484
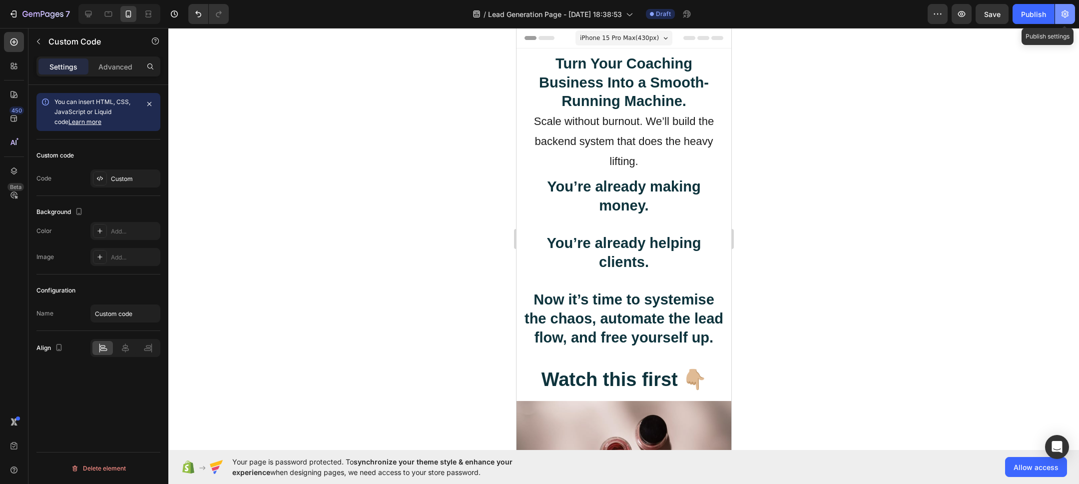
click at [1067, 14] on icon "button" at bounding box center [1065, 13] width 7 height 7
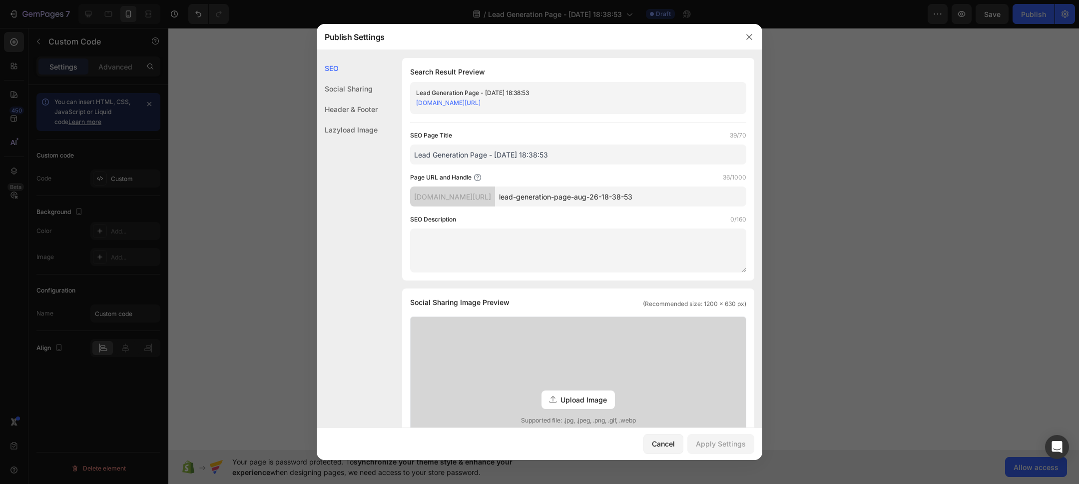
click at [353, 119] on div "Header & Footer" at bounding box center [347, 129] width 61 height 20
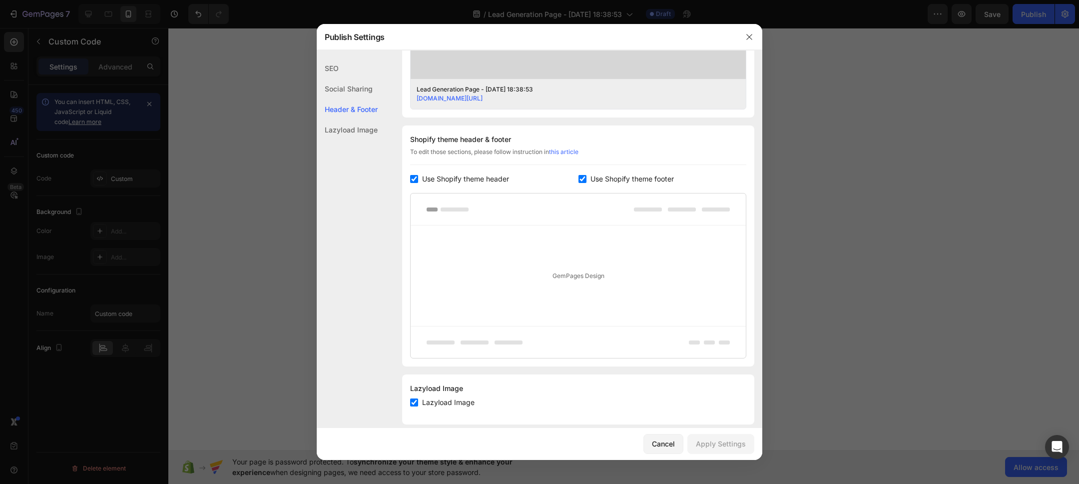
scroll to position [415, 0]
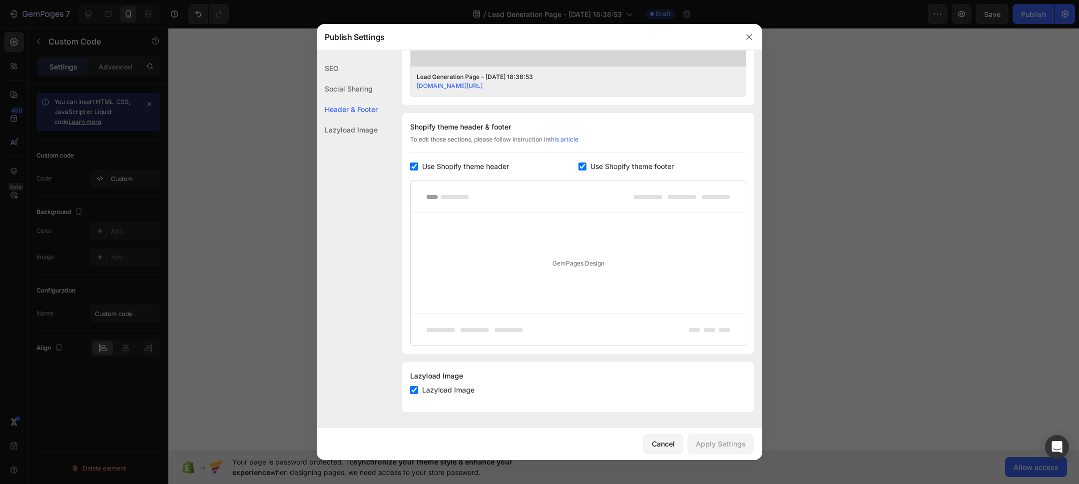
click at [413, 166] on input "checkbox" at bounding box center [414, 166] width 8 height 8
checkbox input "false"
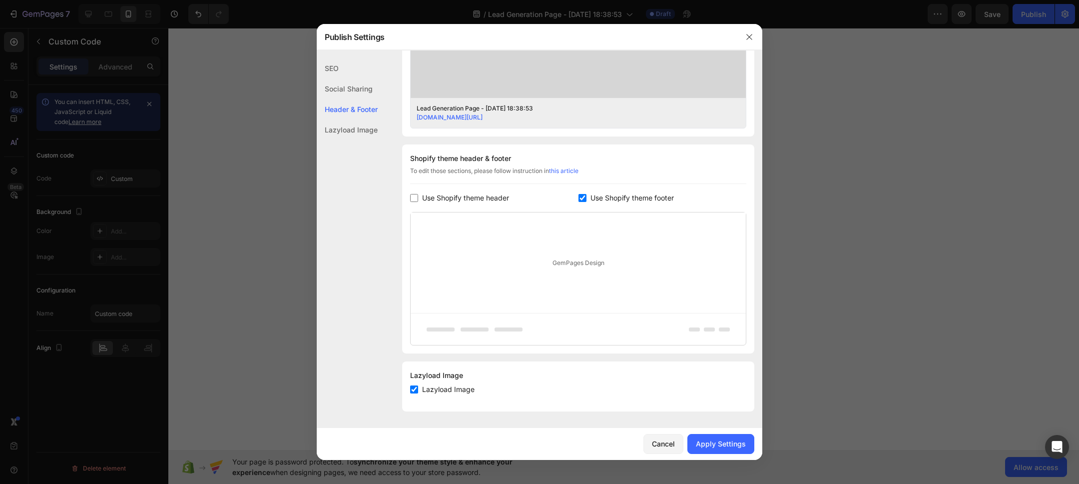
drag, startPoint x: 589, startPoint y: 200, endPoint x: 555, endPoint y: 224, distance: 41.5
click at [589, 200] on label "Use Shopify theme footer" at bounding box center [630, 198] width 87 height 12
checkbox input "false"
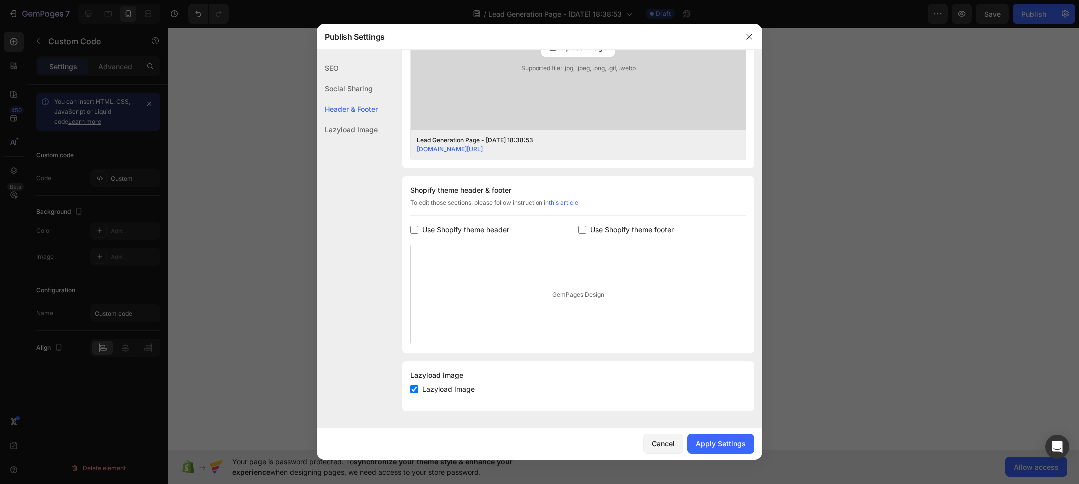
click at [417, 388] on input "checkbox" at bounding box center [414, 389] width 8 height 8
checkbox input "false"
click at [727, 450] on button "Apply Settings" at bounding box center [721, 444] width 67 height 20
click at [908, 124] on div at bounding box center [539, 242] width 1079 height 484
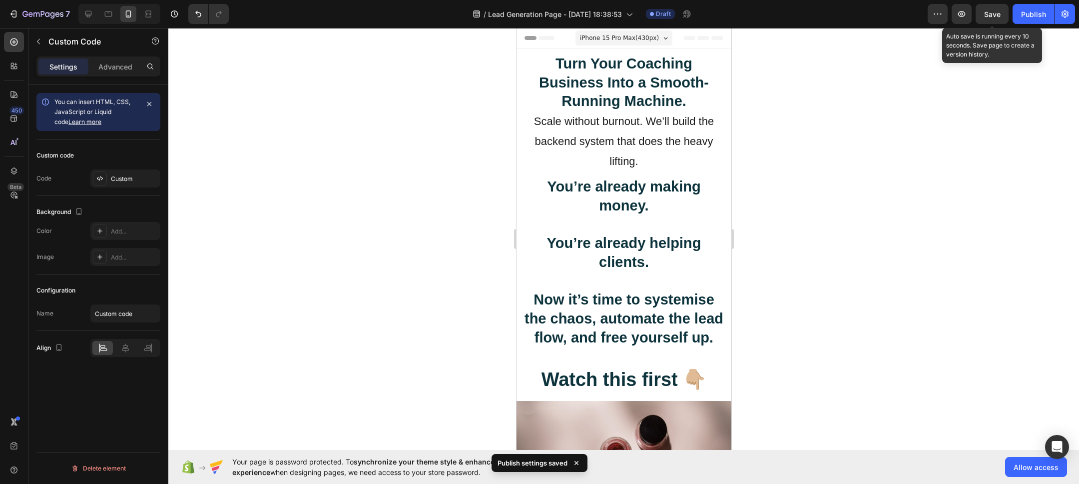
click at [999, 12] on span "Save" at bounding box center [992, 14] width 16 height 8
